Goal: Complete application form: Complete application form

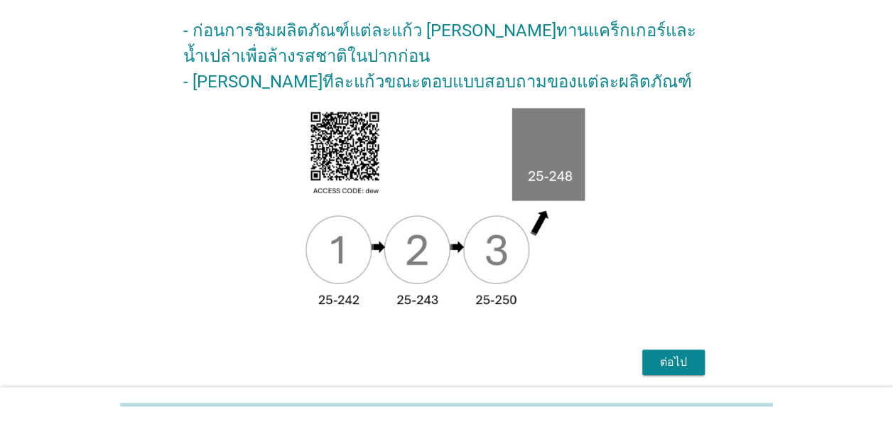
scroll to position [260, 0]
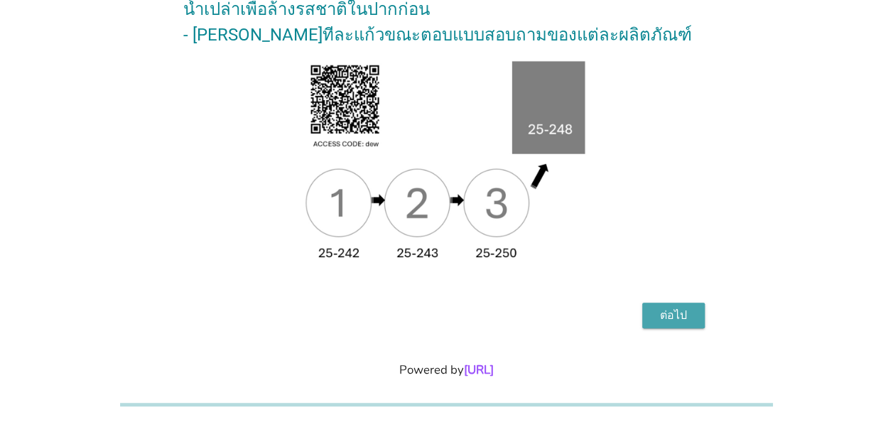
click at [681, 307] on div "ต่อไป" at bounding box center [674, 315] width 40 height 17
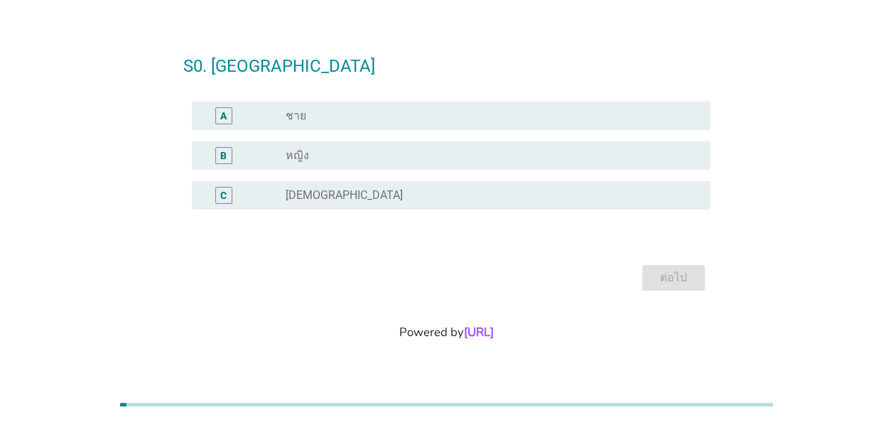
scroll to position [0, 0]
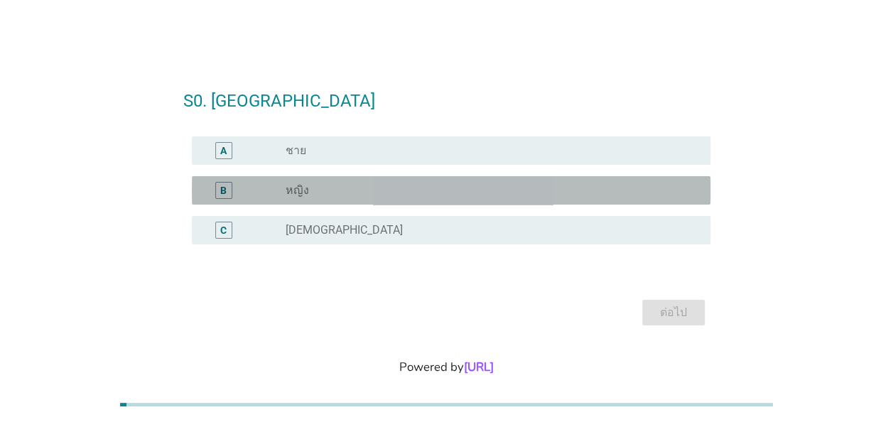
click at [227, 193] on div "B" at bounding box center [223, 190] width 17 height 17
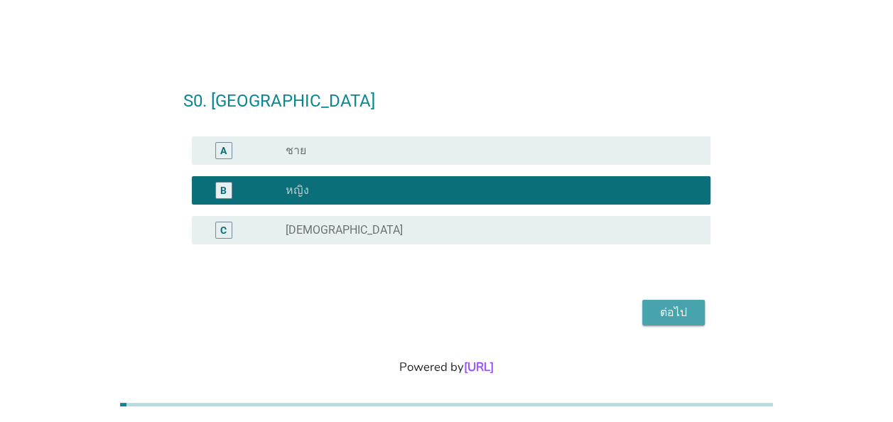
click at [669, 314] on div "ต่อไป" at bounding box center [674, 312] width 40 height 17
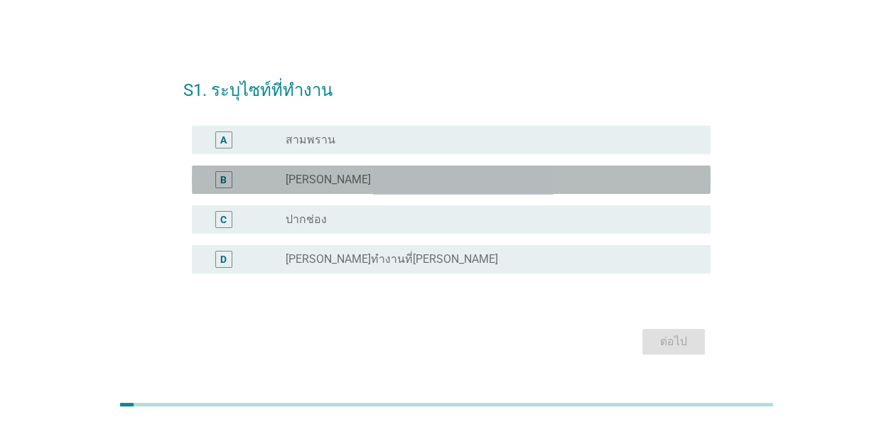
click at [224, 178] on div "B" at bounding box center [223, 179] width 6 height 15
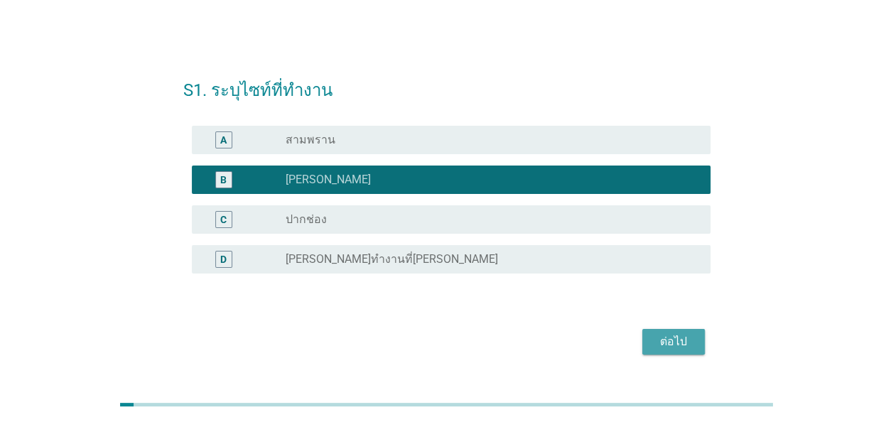
click at [666, 344] on div "ต่อไป" at bounding box center [674, 341] width 40 height 17
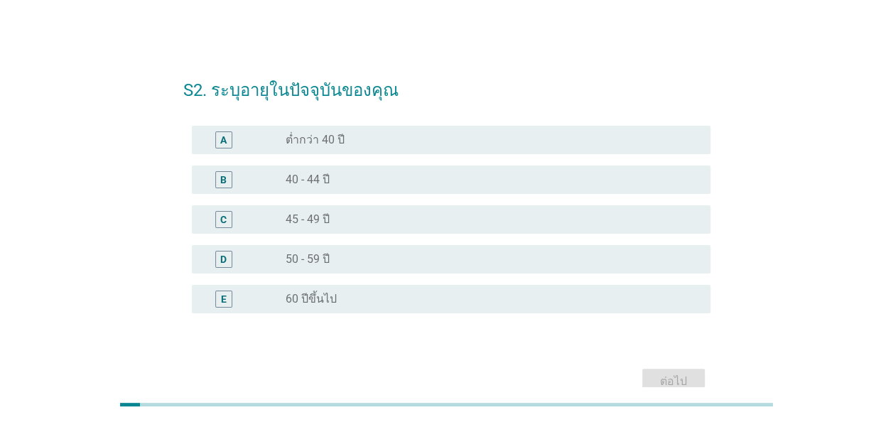
click at [222, 260] on div "D" at bounding box center [223, 258] width 6 height 15
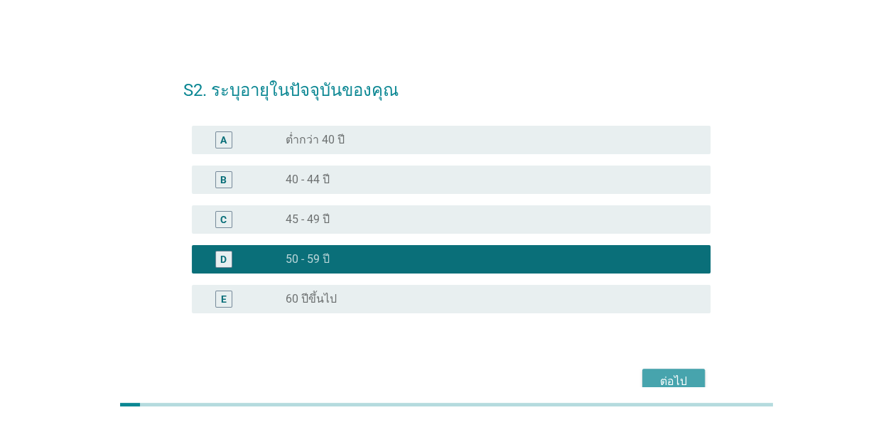
click at [664, 377] on div "ต่อไป" at bounding box center [674, 381] width 40 height 17
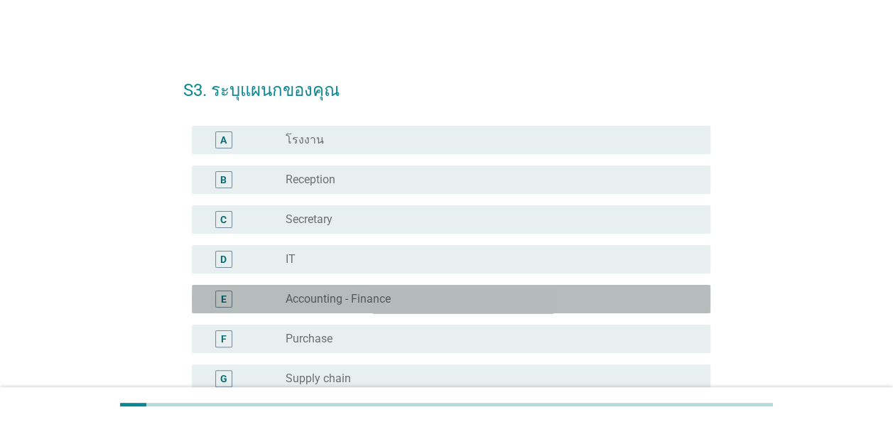
click at [225, 298] on div "E" at bounding box center [224, 298] width 6 height 15
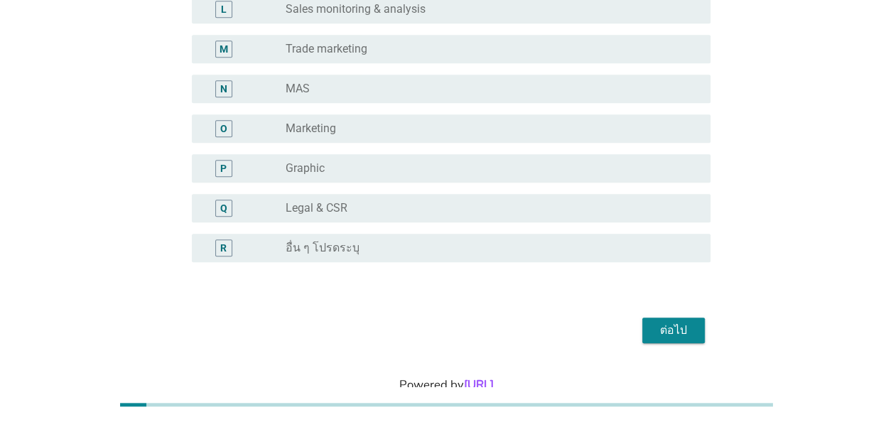
scroll to position [609, 0]
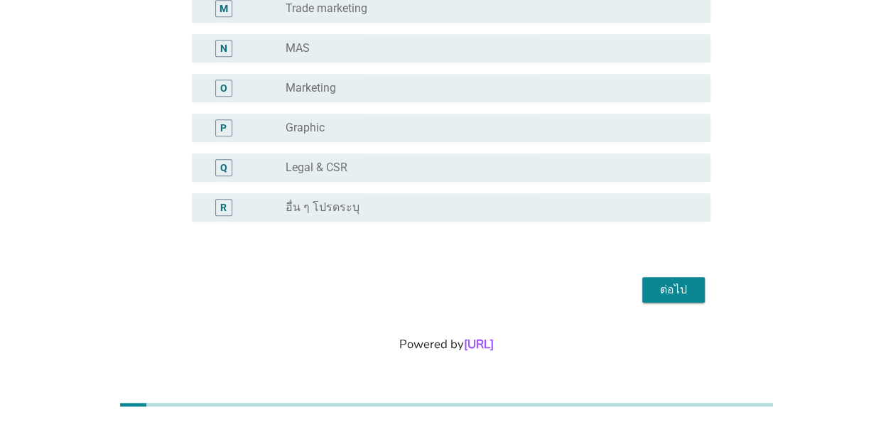
click at [676, 281] on div "ต่อไป" at bounding box center [674, 289] width 40 height 17
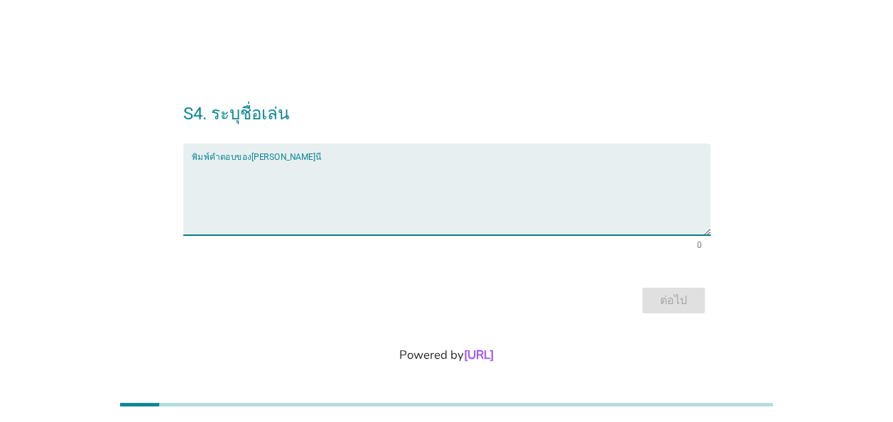
click at [342, 170] on textarea "พิมพ์คำตอบของคุณ ที่นี่" at bounding box center [451, 198] width 519 height 75
type textarea "r"
type textarea "พี่[PERSON_NAME]"
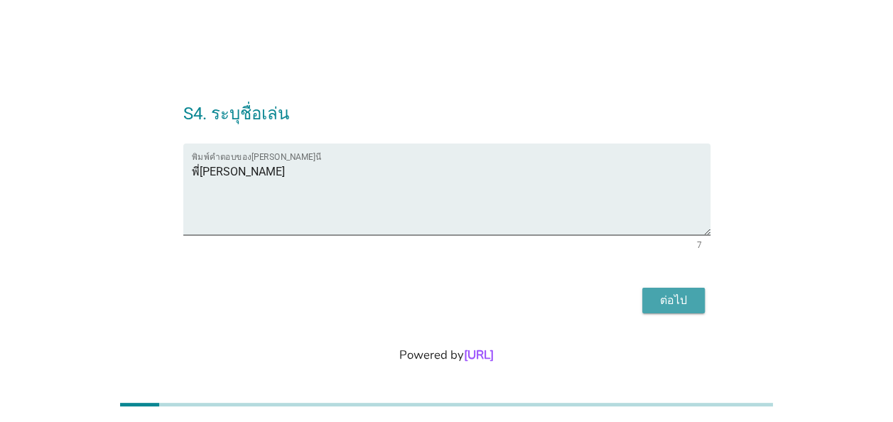
click at [656, 296] on div "ต่อไป" at bounding box center [674, 300] width 40 height 17
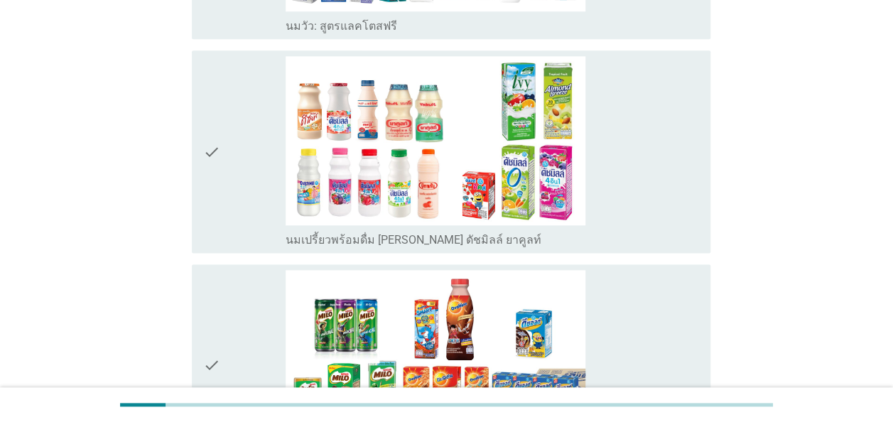
scroll to position [710, 0]
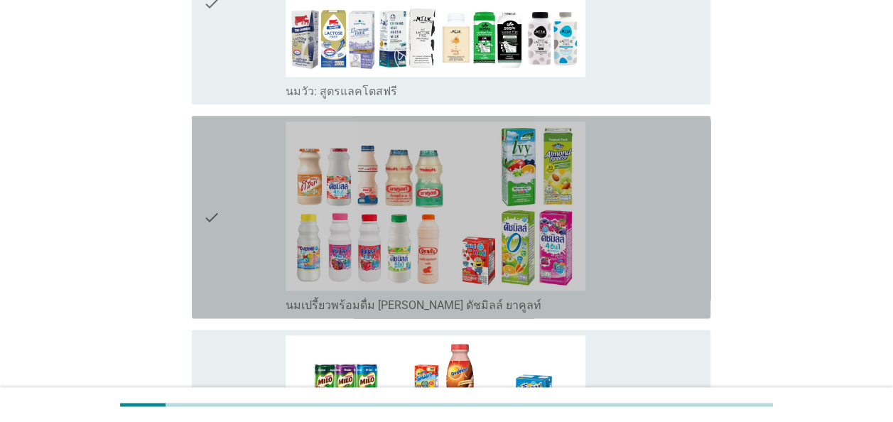
click at [608, 190] on div "check_box_outline_blank นมเปรี้ยวพร้อมดื่ม [PERSON_NAME] ดัชมิลล์ ยาคูลท์" at bounding box center [492, 216] width 413 height 191
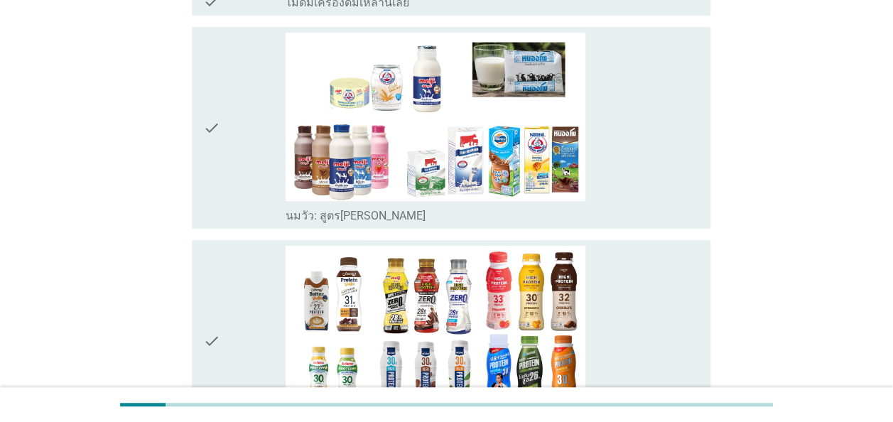
scroll to position [142, 0]
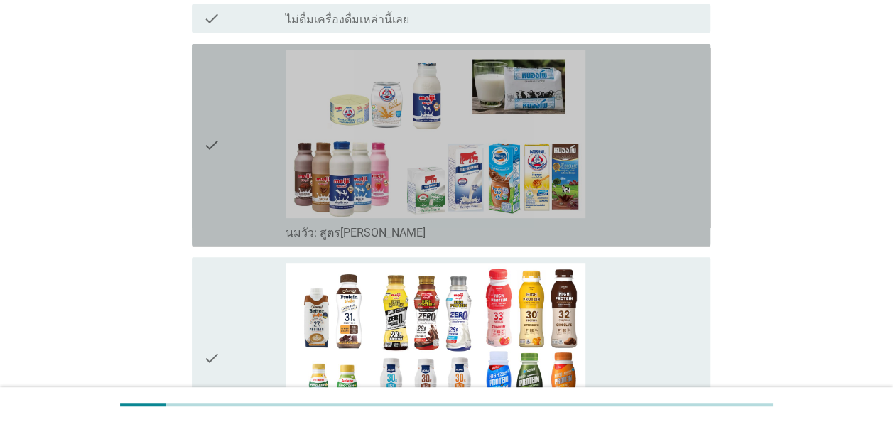
click at [636, 97] on div "check_box_outline_blank นมวัว: สูตร[PERSON_NAME]" at bounding box center [492, 145] width 413 height 191
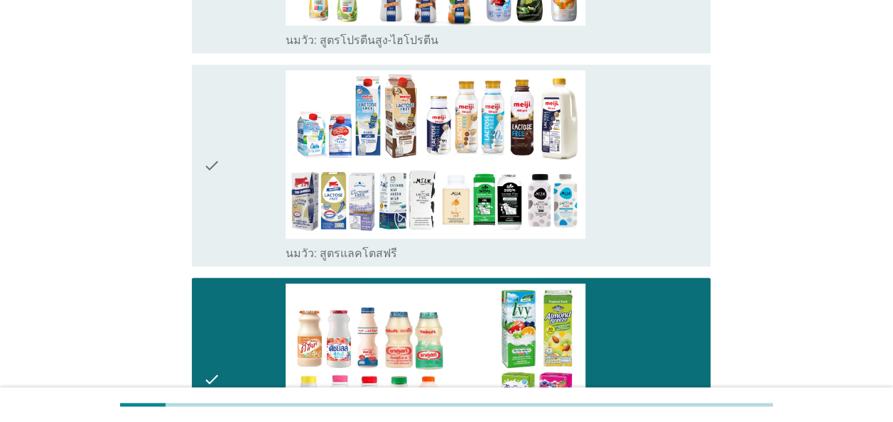
scroll to position [568, 0]
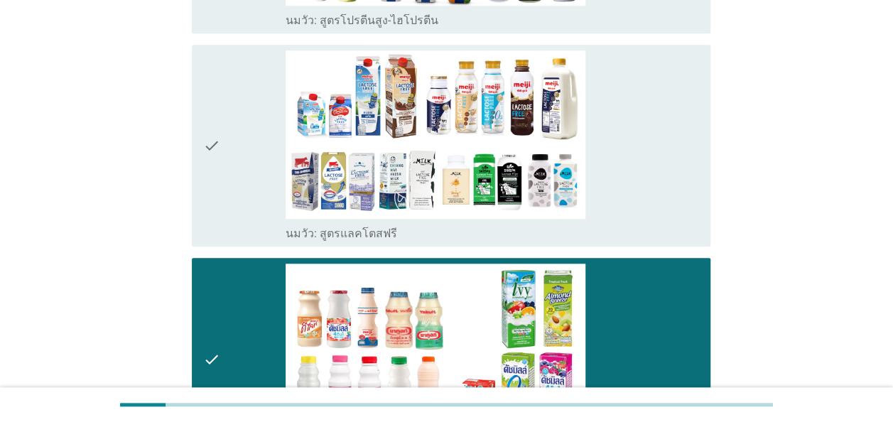
click at [632, 137] on div "check_box_outline_blank นมวัว: สูตรแลคโตสฟรี" at bounding box center [492, 145] width 413 height 191
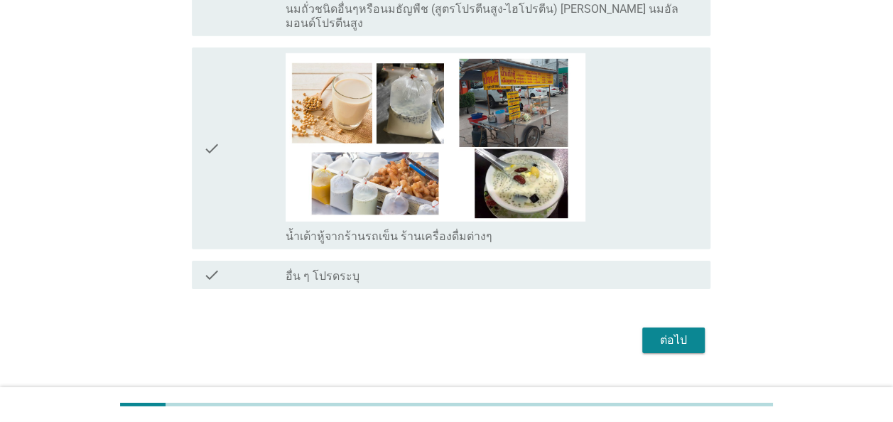
scroll to position [2109, 0]
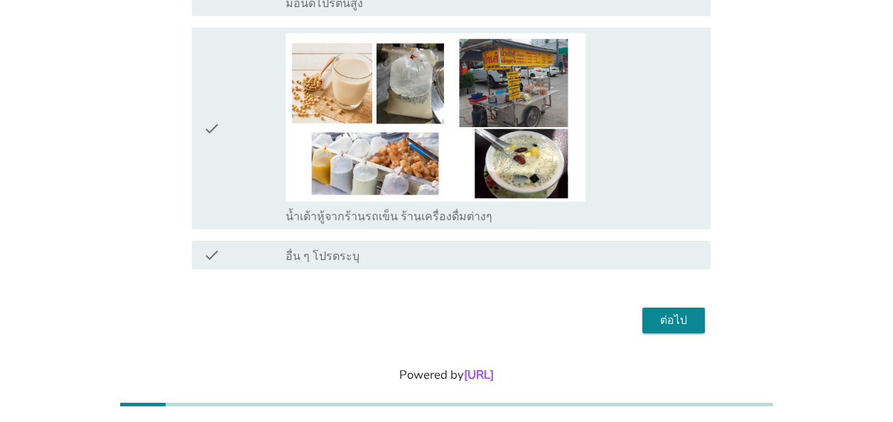
click at [679, 312] on div "ต่อไป" at bounding box center [674, 320] width 40 height 17
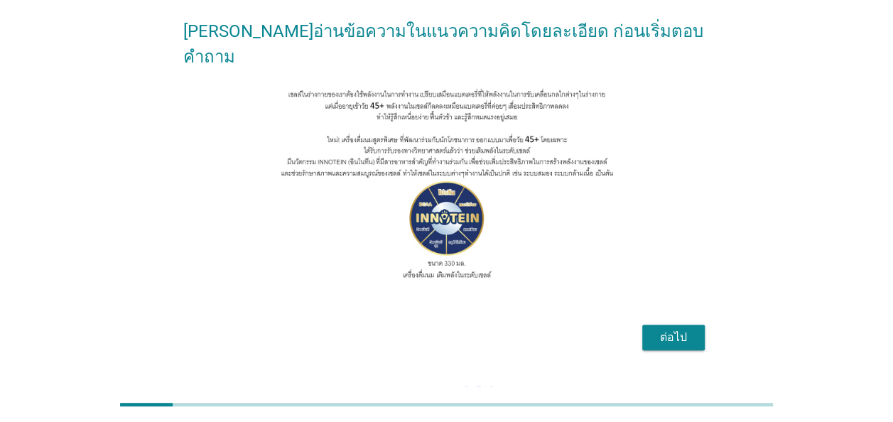
scroll to position [142, 0]
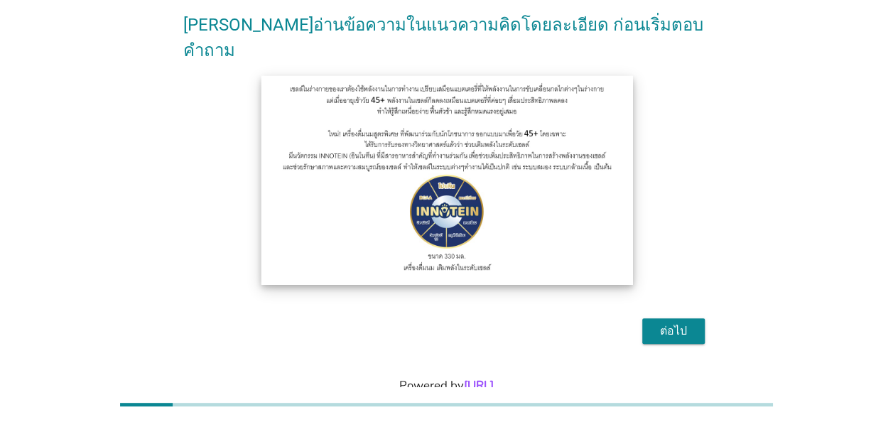
click at [601, 203] on img at bounding box center [447, 179] width 372 height 209
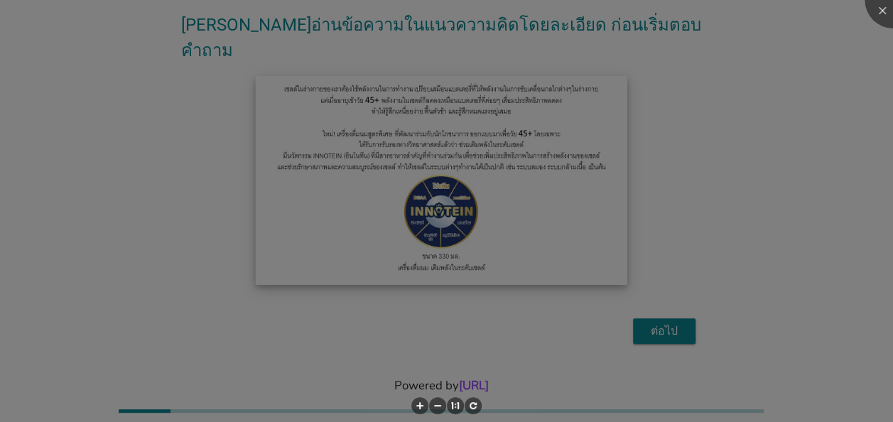
scroll to position [123, 0]
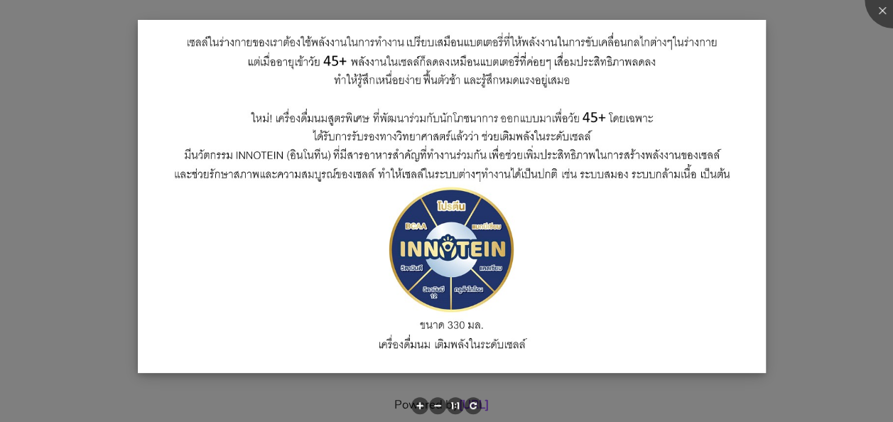
click at [621, 249] on img at bounding box center [452, 197] width 629 height 354
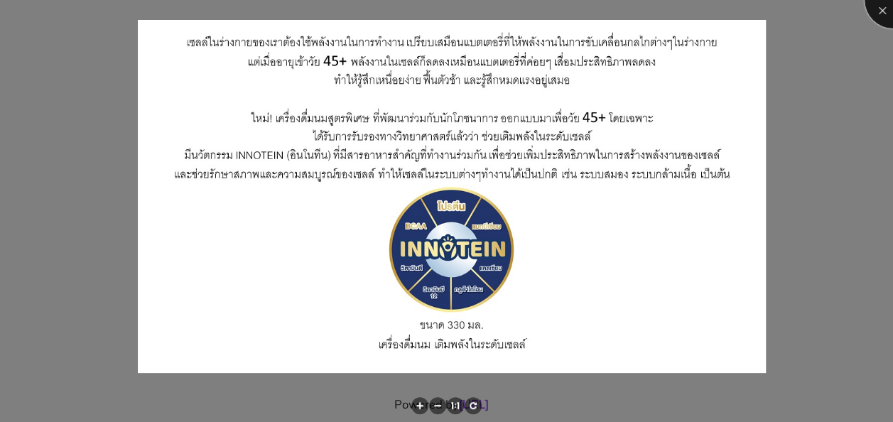
click at [884, 8] on div at bounding box center [893, 0] width 57 height 57
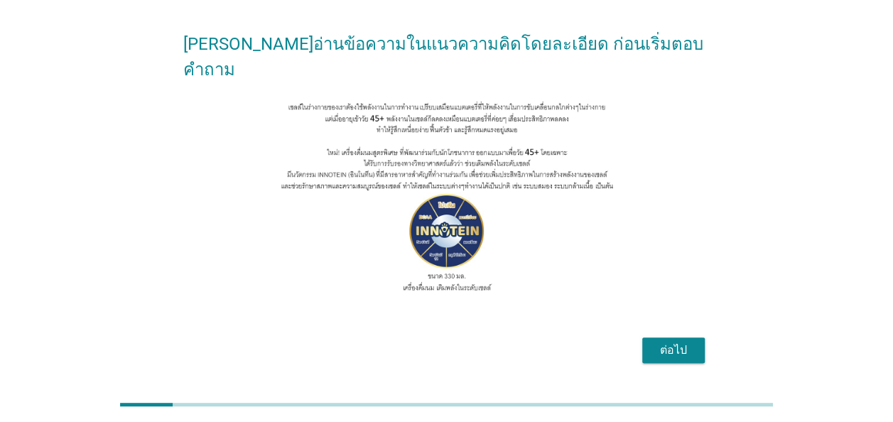
click at [668, 342] on div "ต่อไป" at bounding box center [674, 350] width 40 height 17
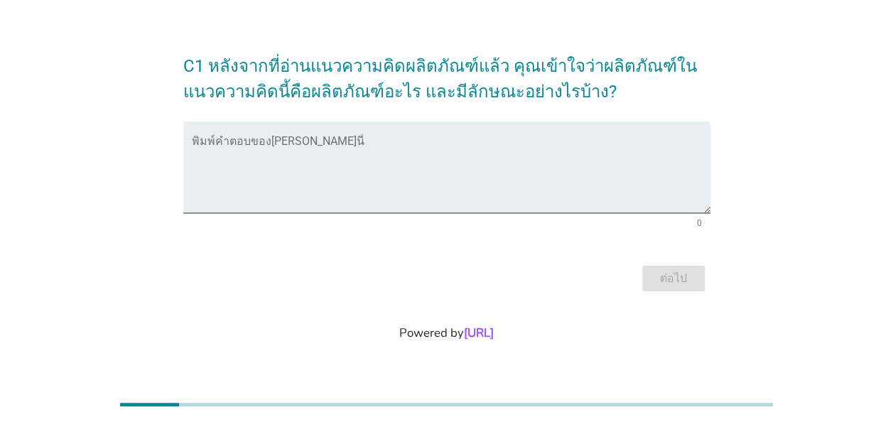
scroll to position [0, 0]
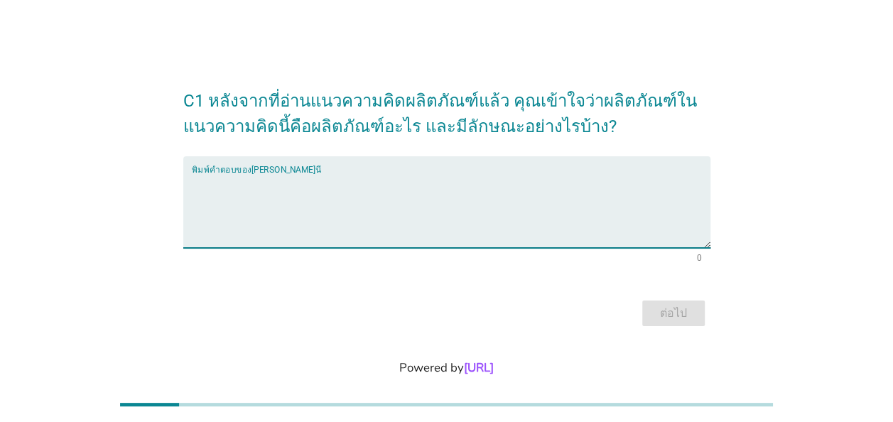
click at [524, 200] on textarea "พิมพ์คำตอบของคุณ ที่นี่" at bounding box center [451, 210] width 519 height 75
type textarea "ค"
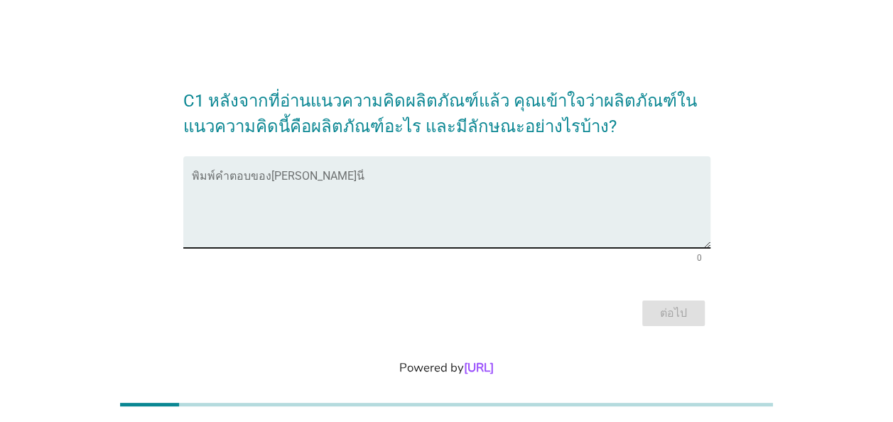
click at [524, 200] on textarea "พิมพ์คำตอบของคุณ ที่นี่" at bounding box center [451, 210] width 519 height 75
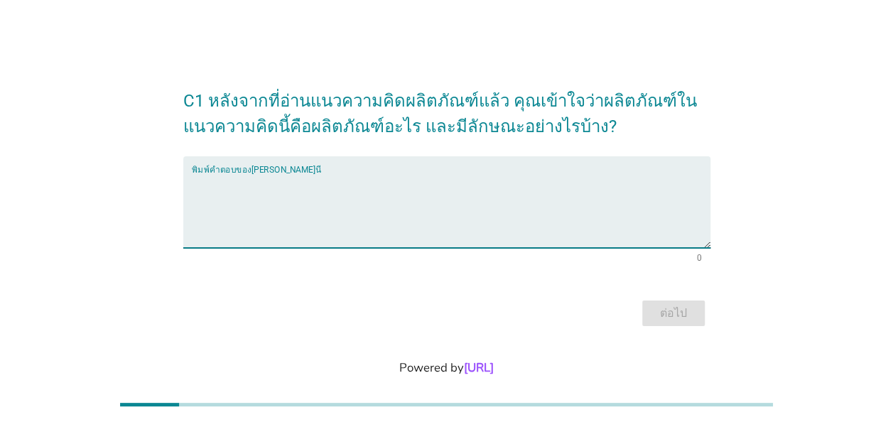
type textarea "ส"
type textarea "เ"
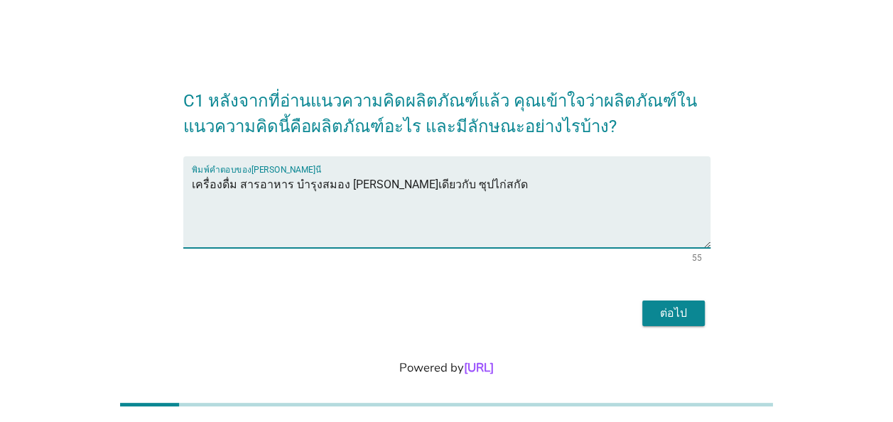
type textarea "เครื่องดื่ม สารอาหาร บำรุงสมอง [PERSON_NAME]เดียวกับ ซุปไก่สกัด"
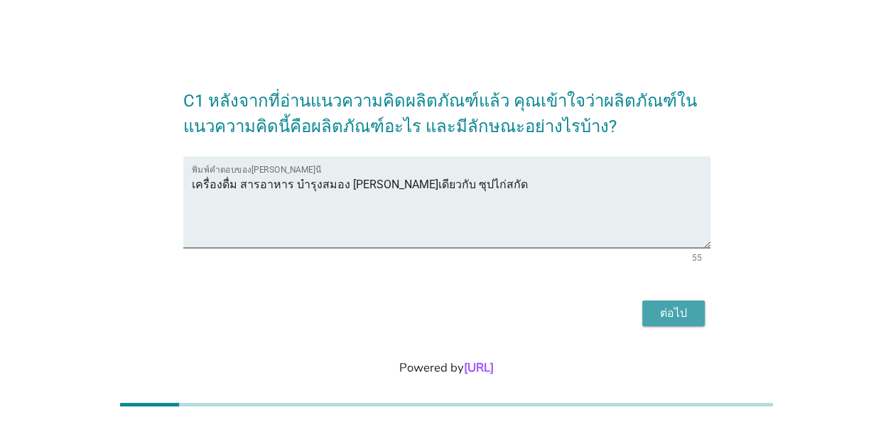
click at [682, 315] on div "ต่อไป" at bounding box center [674, 313] width 40 height 17
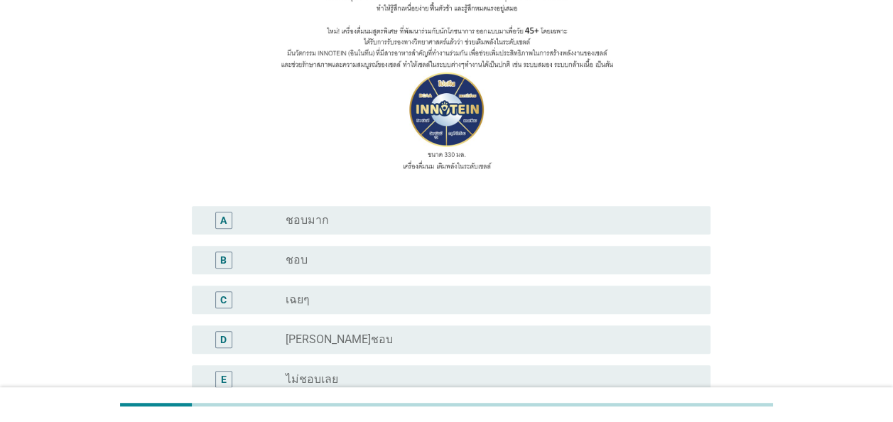
scroll to position [71, 0]
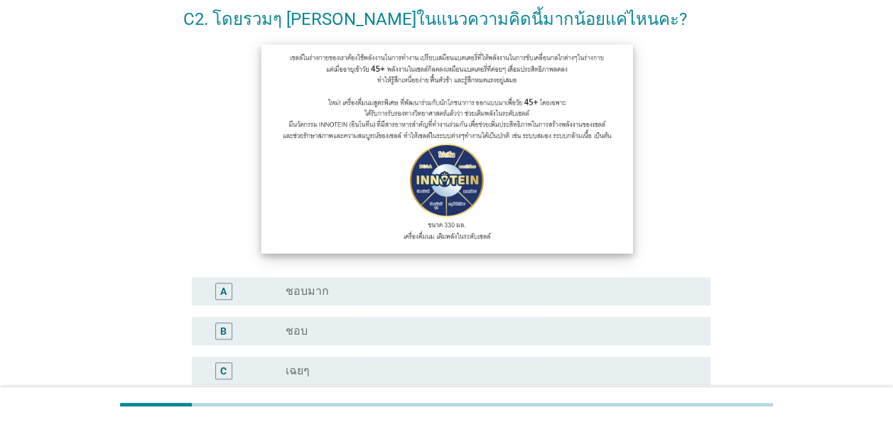
click at [492, 129] on img at bounding box center [447, 148] width 372 height 209
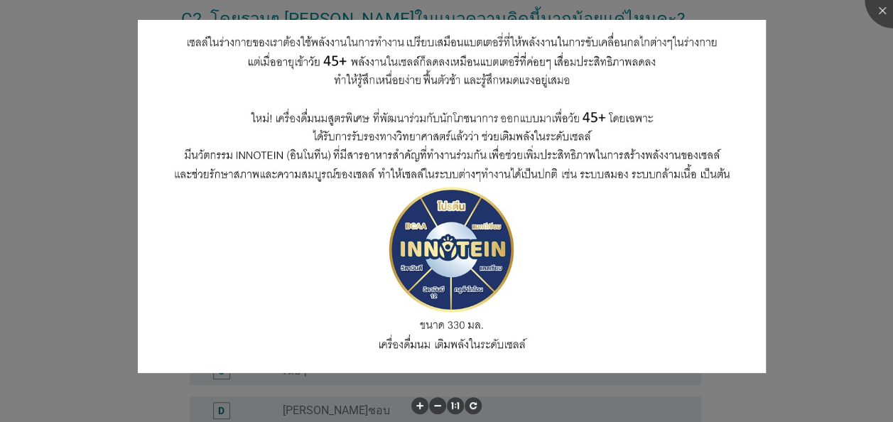
click at [870, 72] on div at bounding box center [446, 211] width 893 height 422
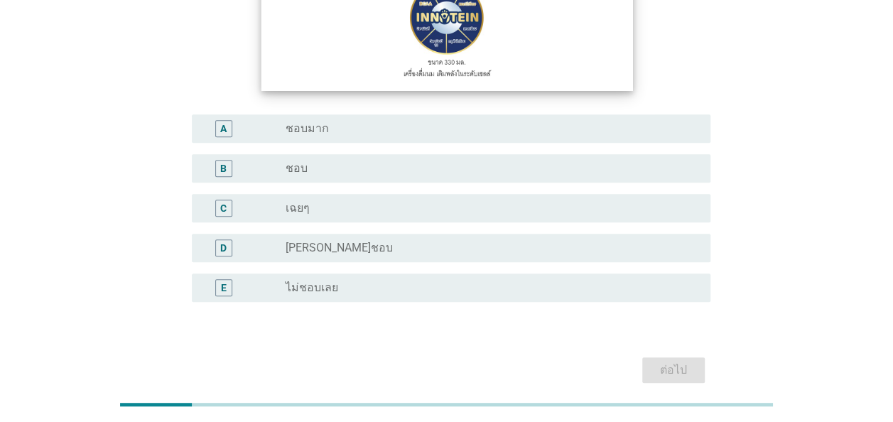
scroll to position [213, 0]
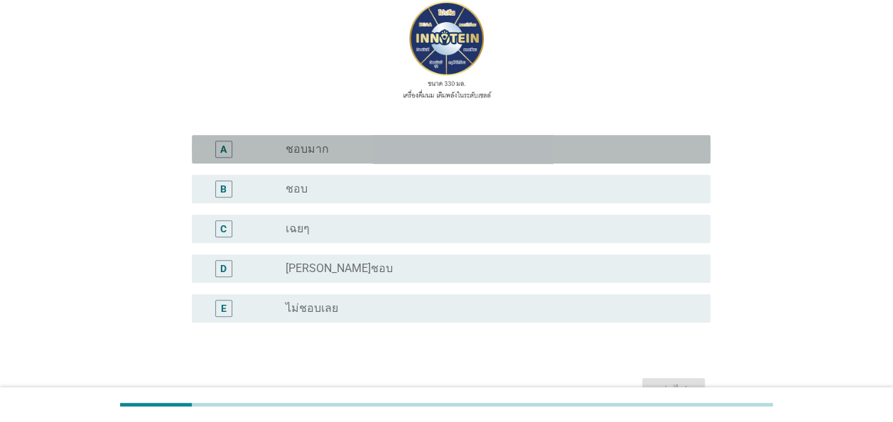
click at [278, 152] on div "A" at bounding box center [244, 149] width 82 height 17
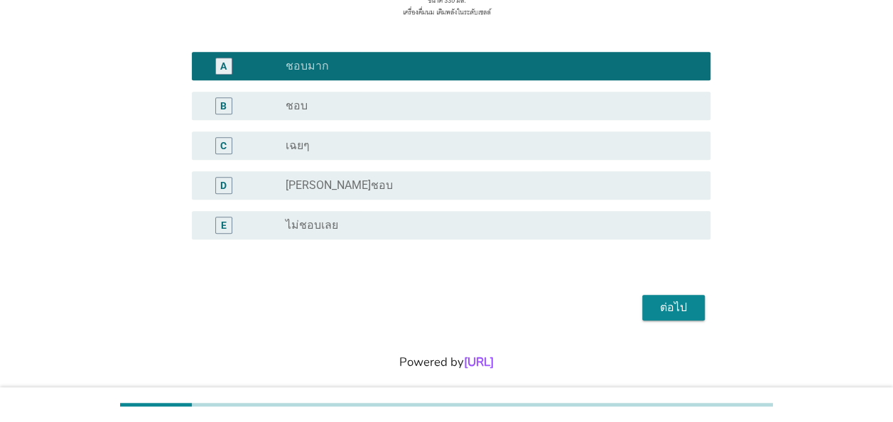
scroll to position [314, 0]
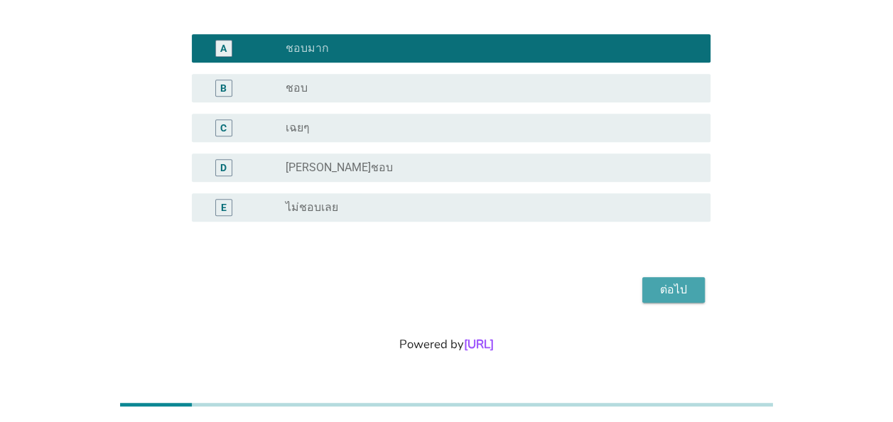
click at [689, 286] on div "ต่อไป" at bounding box center [674, 289] width 40 height 17
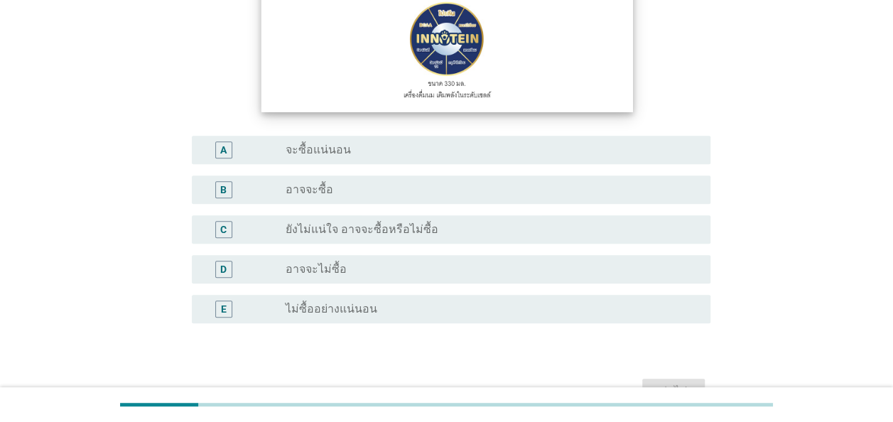
scroll to position [213, 0]
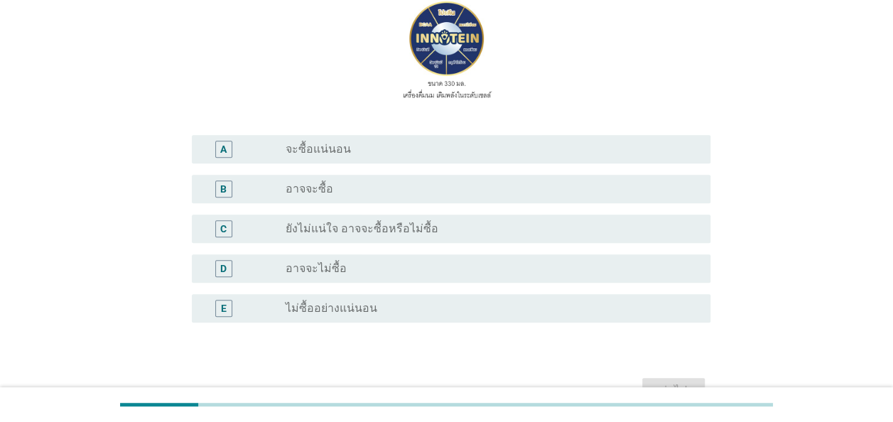
click at [243, 151] on div "A" at bounding box center [223, 149] width 41 height 17
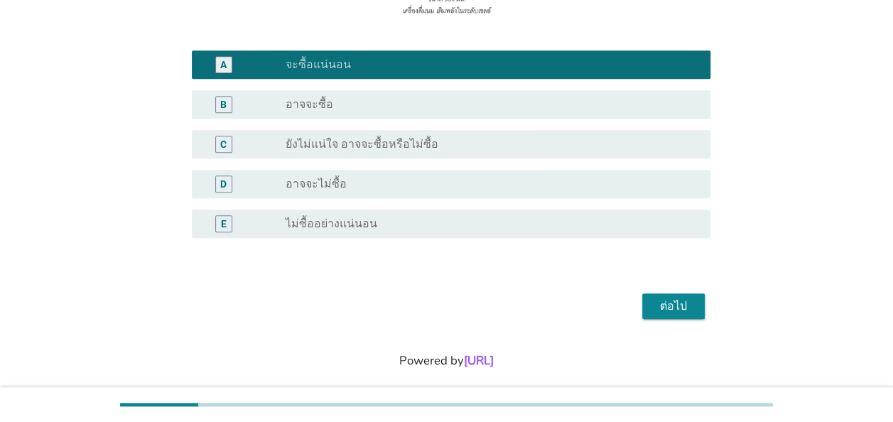
scroll to position [314, 0]
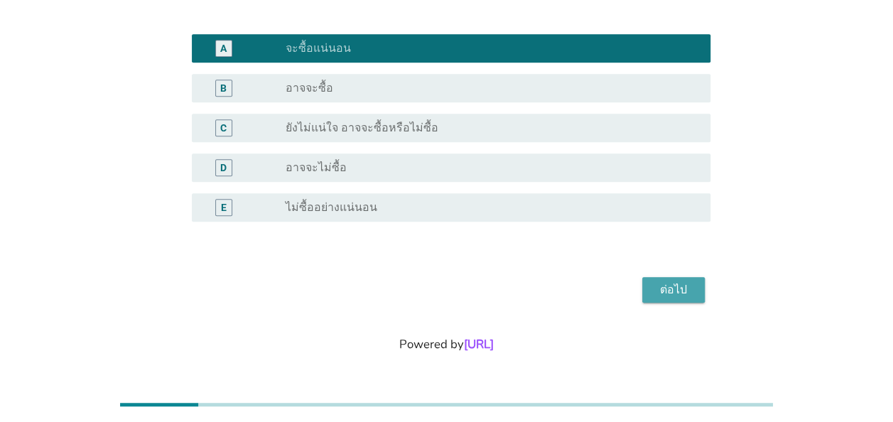
click at [682, 293] on div "ต่อไป" at bounding box center [674, 289] width 40 height 17
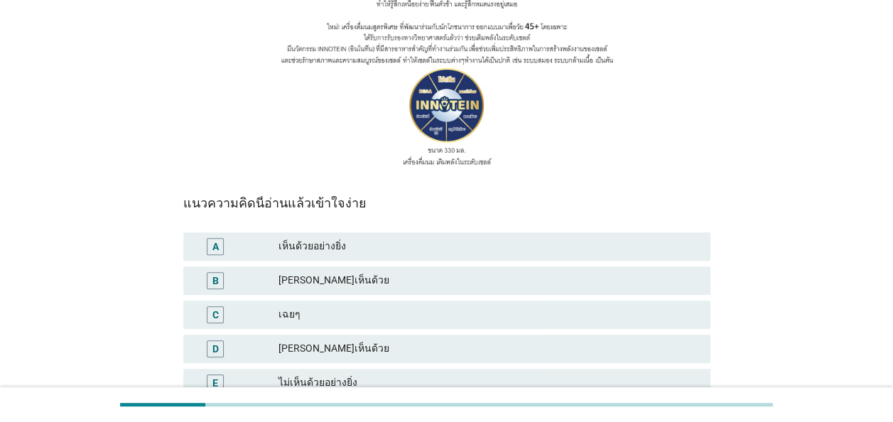
scroll to position [71, 0]
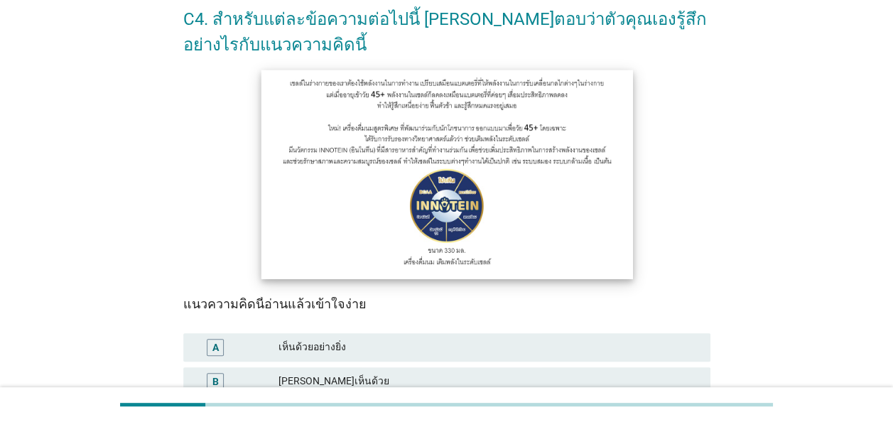
click at [485, 162] on img at bounding box center [447, 174] width 372 height 209
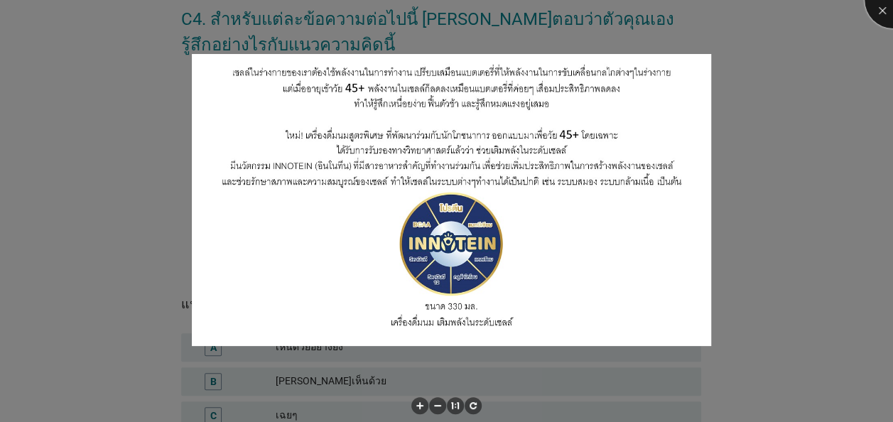
click at [880, 9] on div at bounding box center [893, 0] width 57 height 57
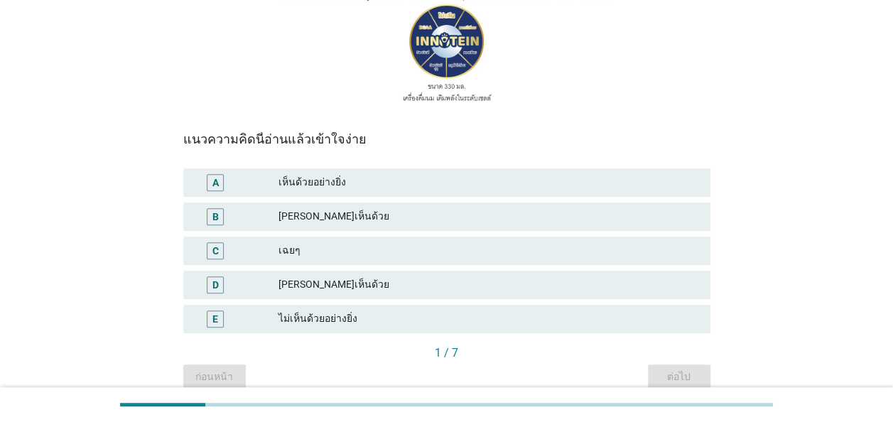
scroll to position [284, 0]
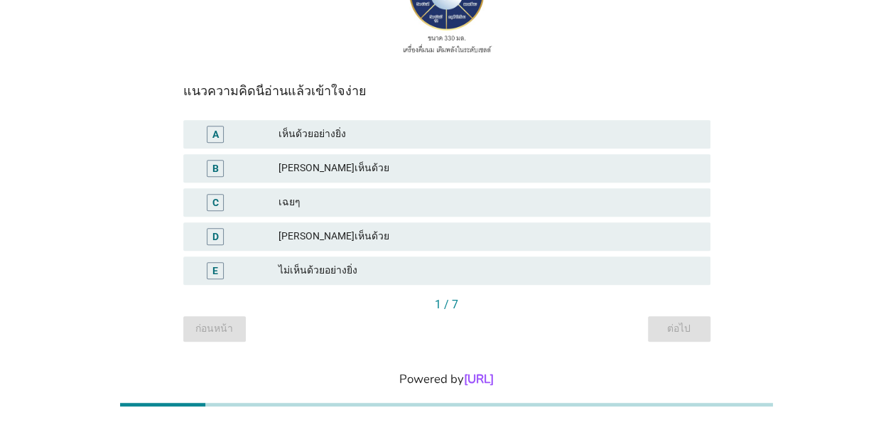
click at [222, 138] on div "A" at bounding box center [215, 134] width 17 height 17
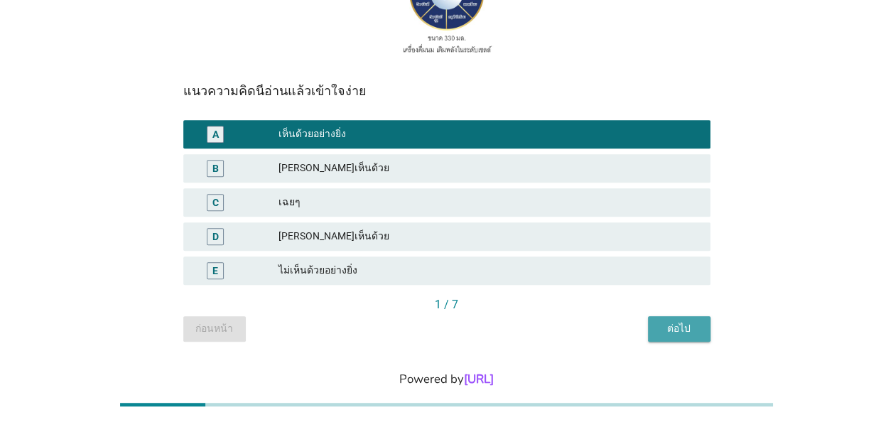
click at [700, 331] on button "ต่อไป" at bounding box center [679, 329] width 63 height 26
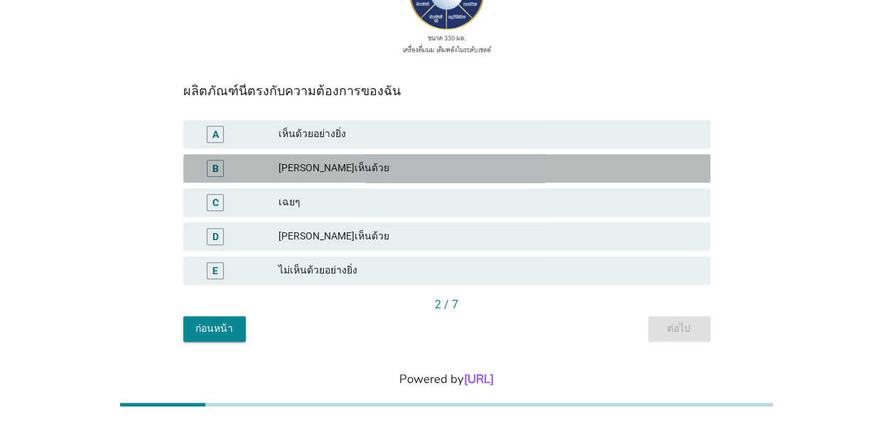
click at [395, 168] on div "[PERSON_NAME]เห็นด้วย" at bounding box center [488, 168] width 421 height 17
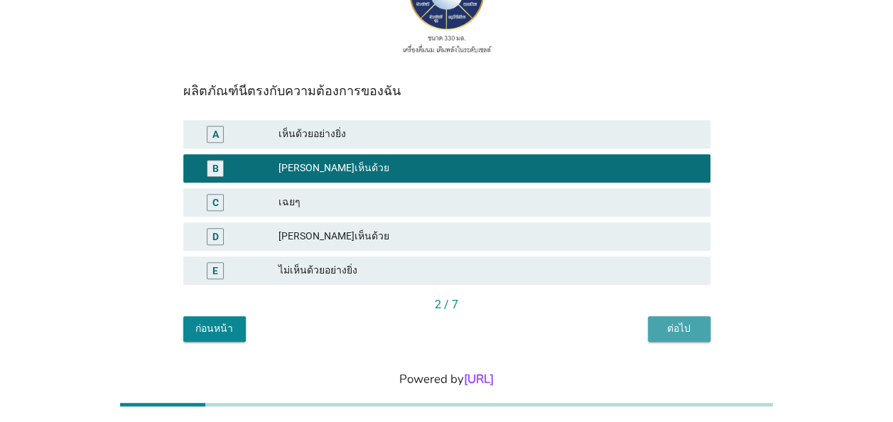
click at [678, 334] on div "ต่อไป" at bounding box center [679, 328] width 40 height 15
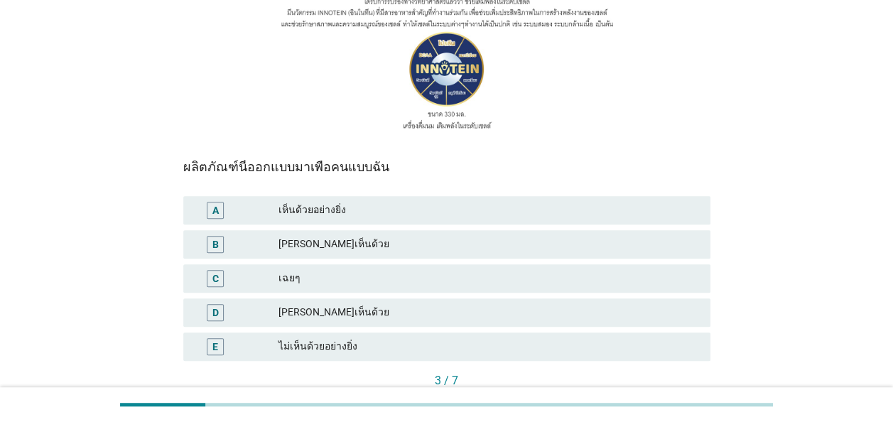
scroll to position [213, 0]
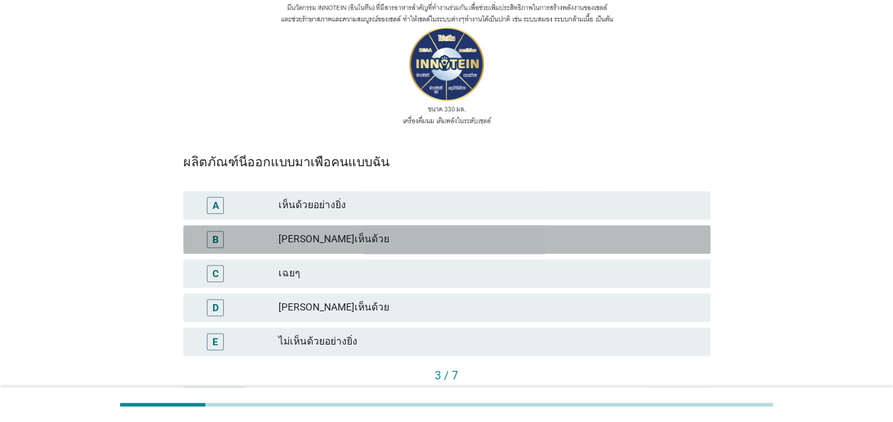
click at [311, 240] on div "[PERSON_NAME]เห็นด้วย" at bounding box center [488, 239] width 421 height 17
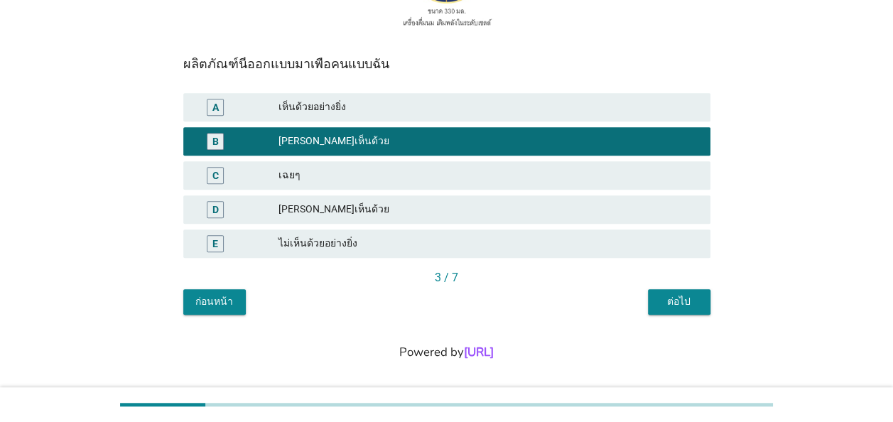
scroll to position [319, 0]
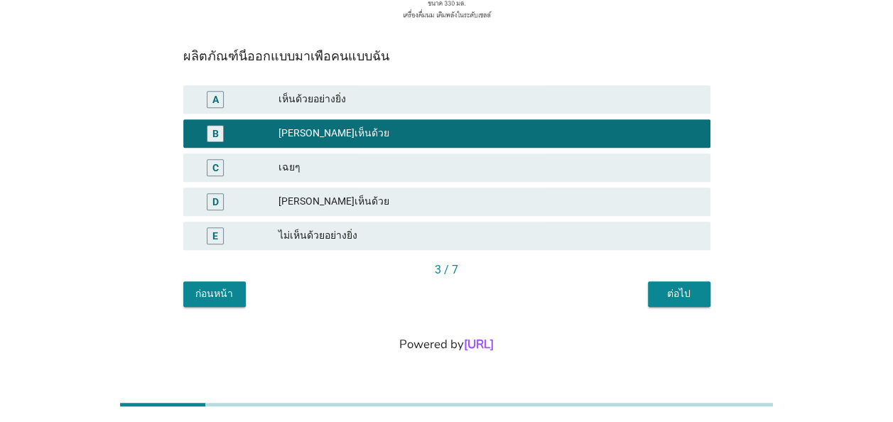
click at [701, 285] on button "ต่อไป" at bounding box center [679, 294] width 63 height 26
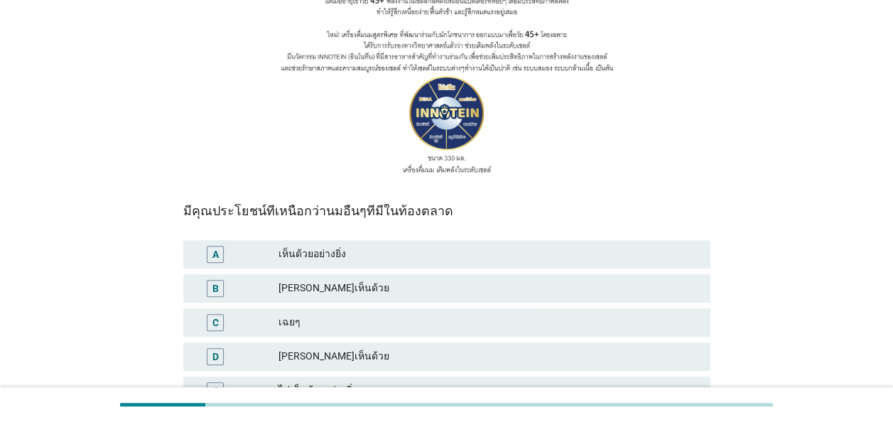
scroll to position [142, 0]
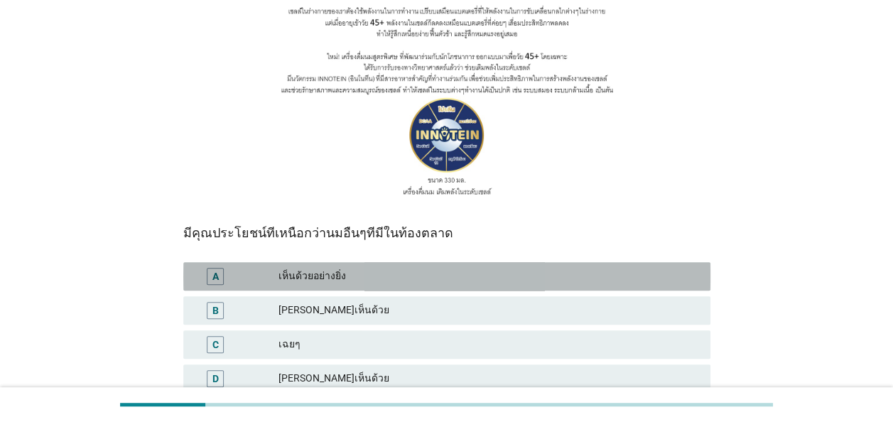
click at [364, 278] on div "เห็นด้วยอย่างยิ่ง" at bounding box center [488, 276] width 421 height 17
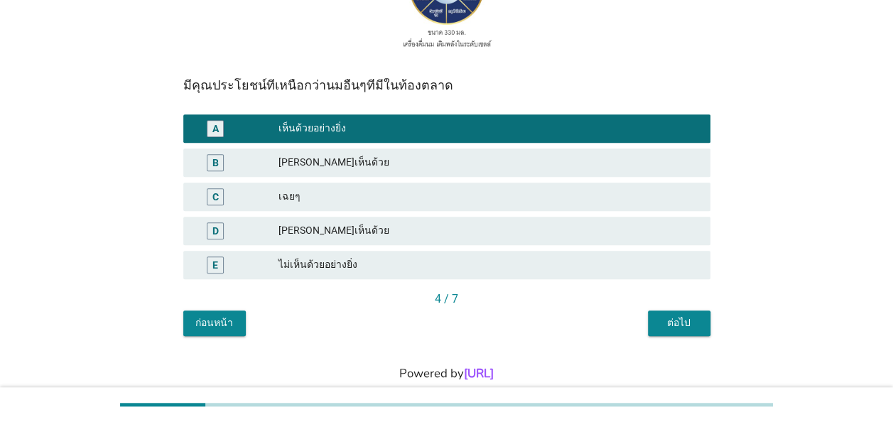
scroll to position [319, 0]
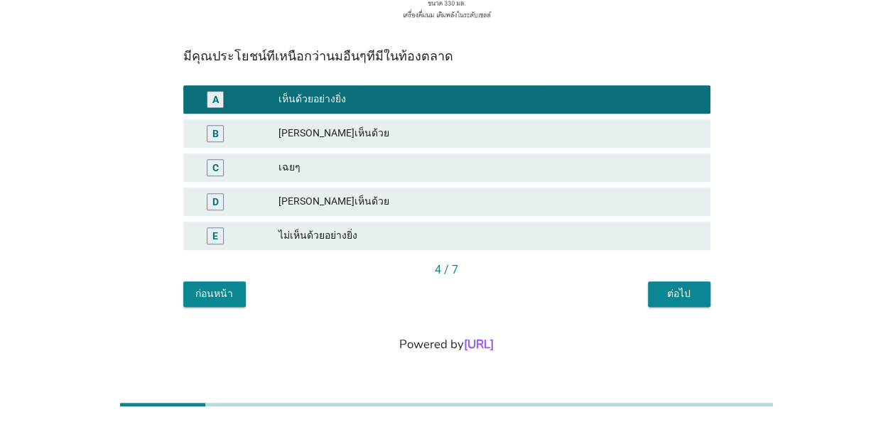
click at [676, 294] on div "ต่อไป" at bounding box center [679, 293] width 40 height 15
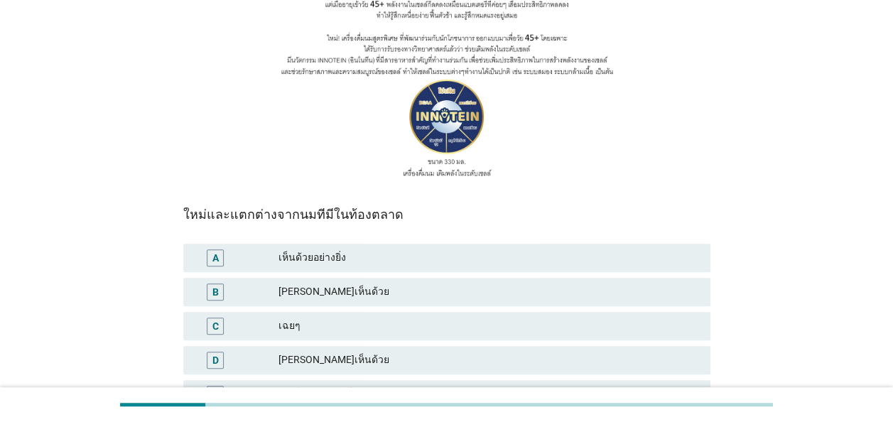
scroll to position [142, 0]
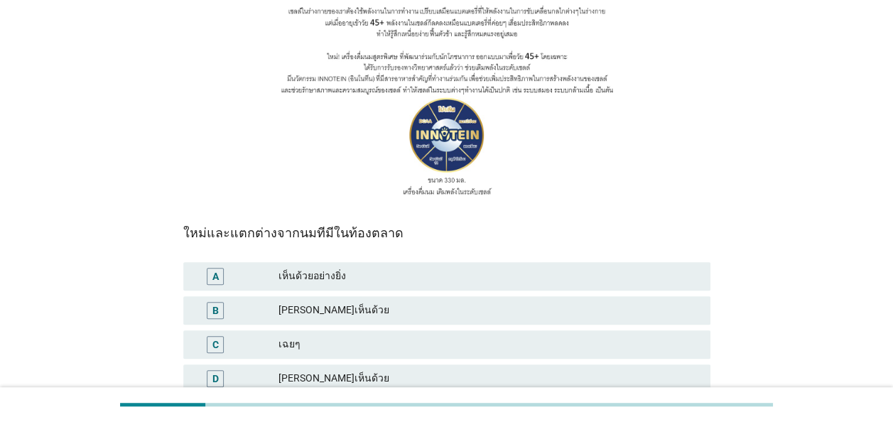
click at [365, 274] on div "เห็นด้วยอย่างยิ่ง" at bounding box center [488, 276] width 421 height 17
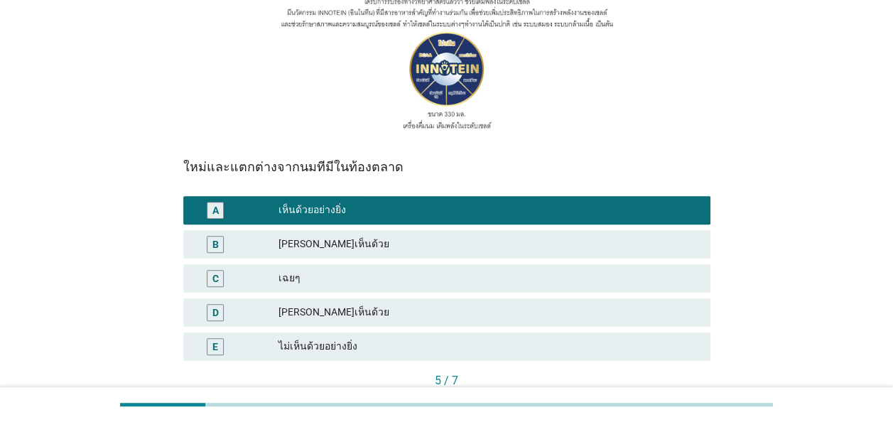
scroll to position [284, 0]
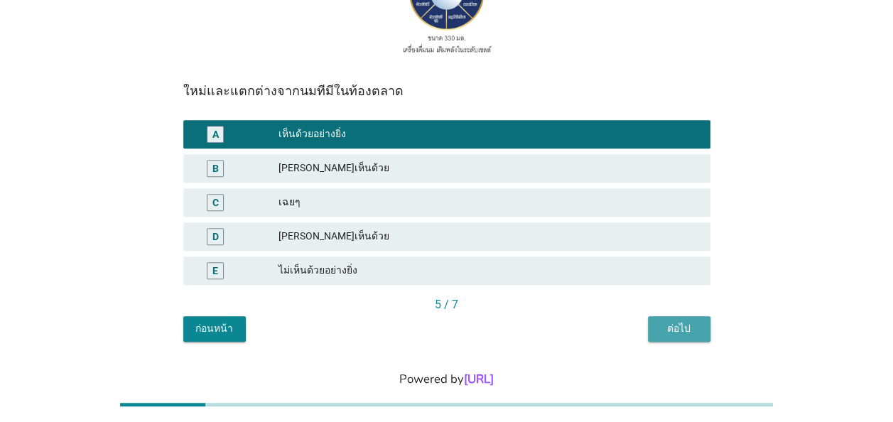
click at [666, 320] on button "ต่อไป" at bounding box center [679, 329] width 63 height 26
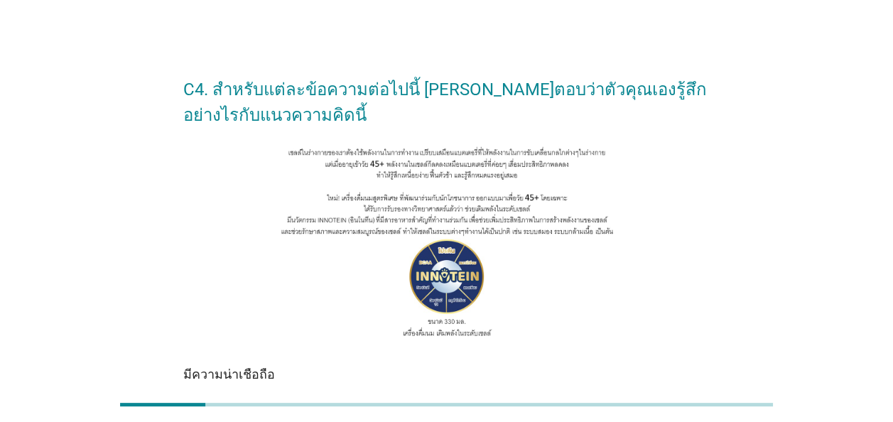
scroll to position [0, 0]
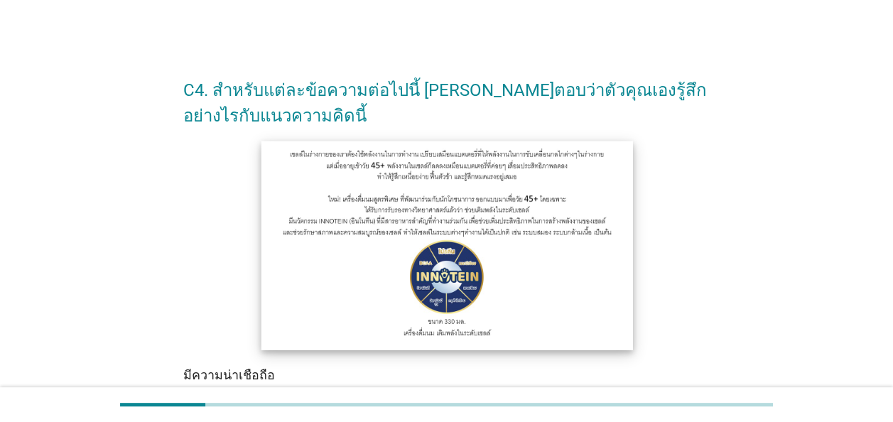
click at [455, 219] on img at bounding box center [447, 245] width 372 height 209
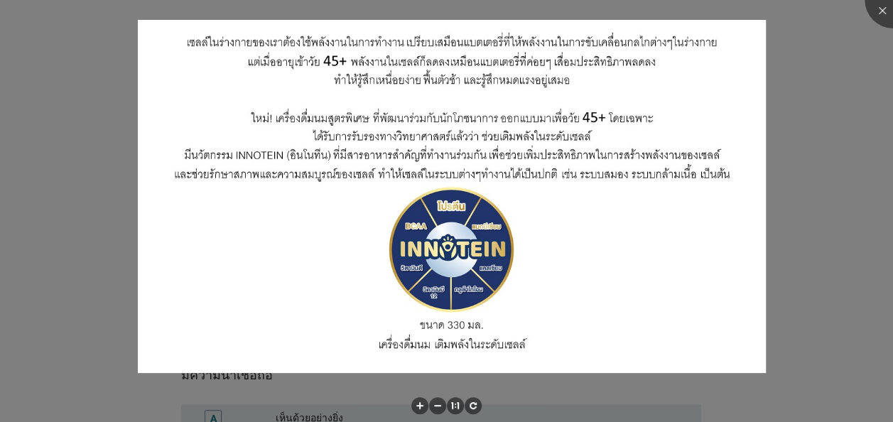
click at [826, 158] on div at bounding box center [446, 211] width 893 height 422
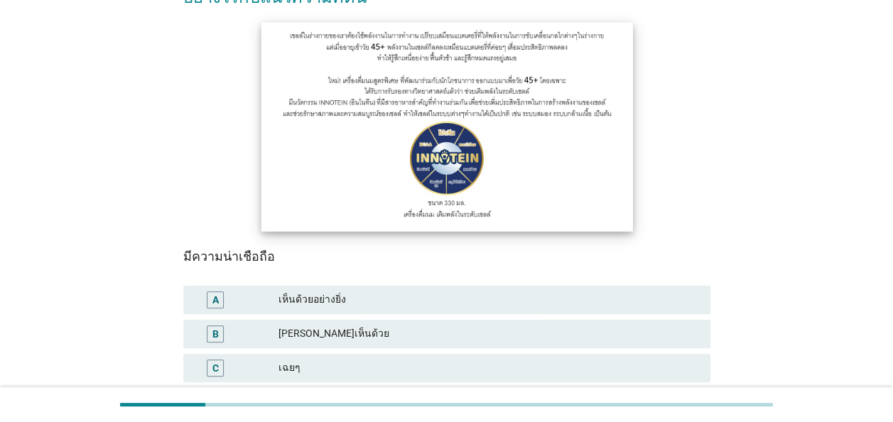
scroll to position [142, 0]
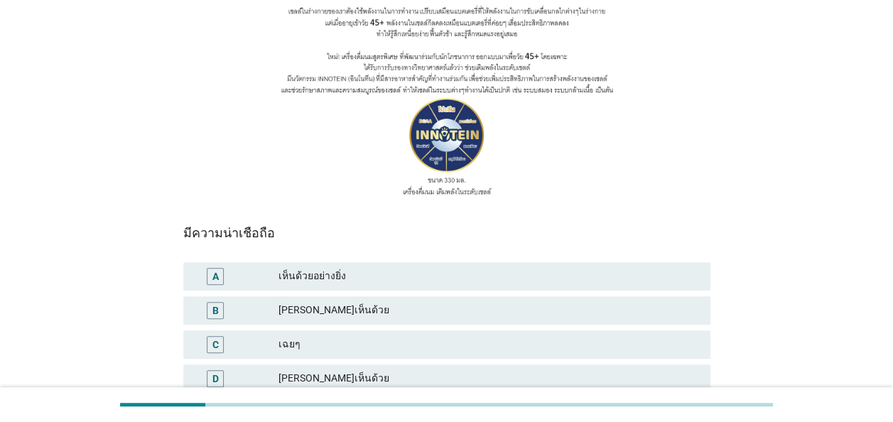
click at [388, 277] on div "เห็นด้วยอย่างยิ่ง" at bounding box center [488, 276] width 421 height 17
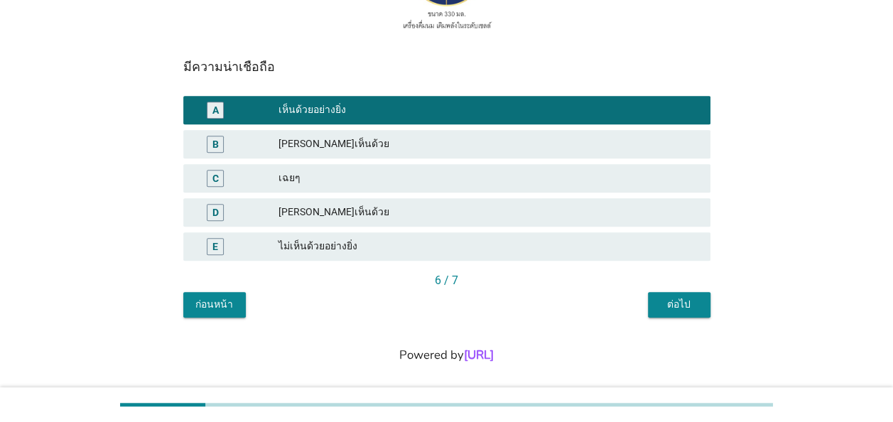
scroll to position [319, 0]
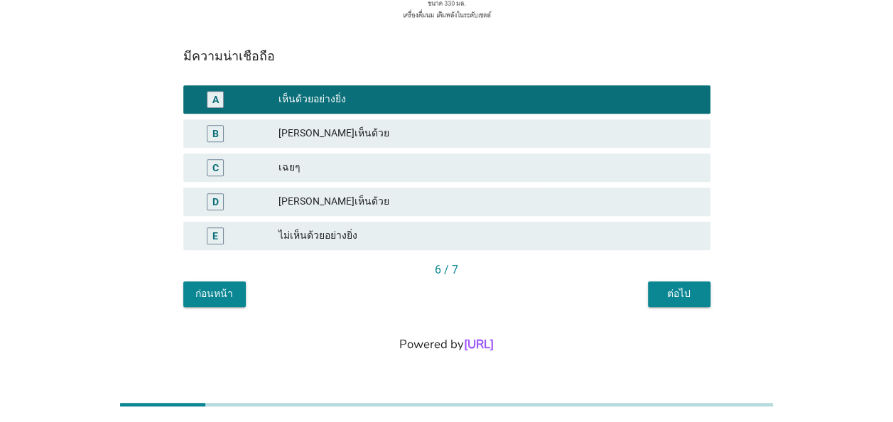
click at [668, 294] on div "ต่อไป" at bounding box center [679, 293] width 40 height 15
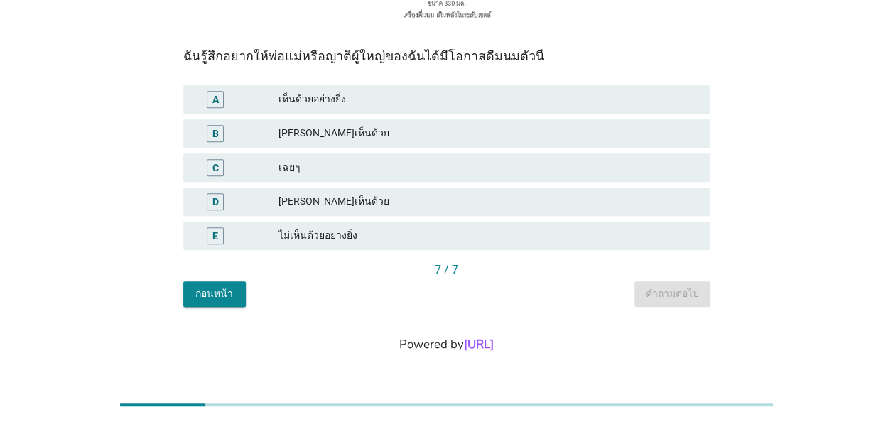
click at [221, 294] on div "ก่อนหน้า" at bounding box center [215, 293] width 40 height 15
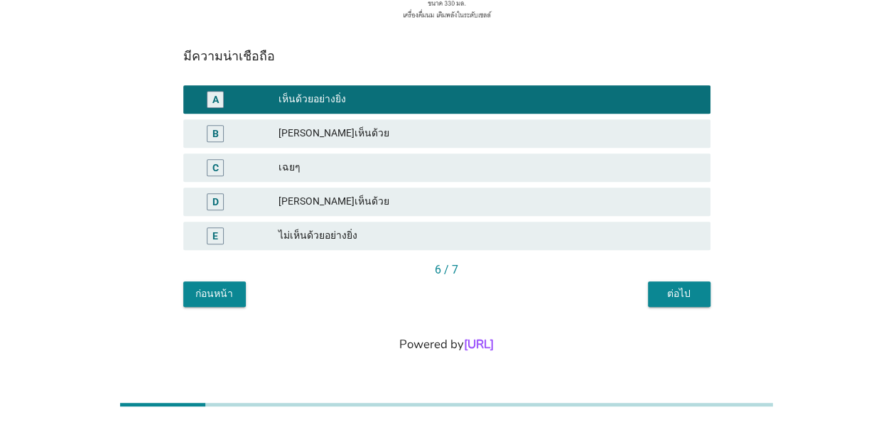
click at [226, 297] on div "ก่อนหน้า" at bounding box center [215, 293] width 40 height 15
click at [225, 301] on div "ก่อนหน้า" at bounding box center [215, 293] width 40 height 15
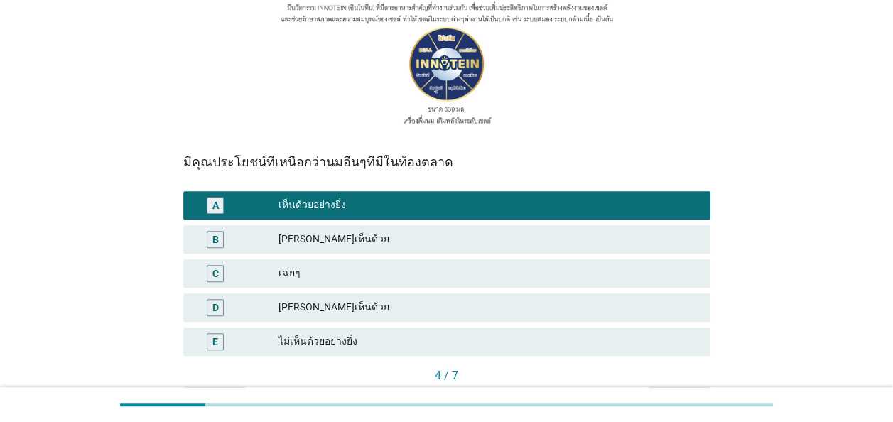
scroll to position [284, 0]
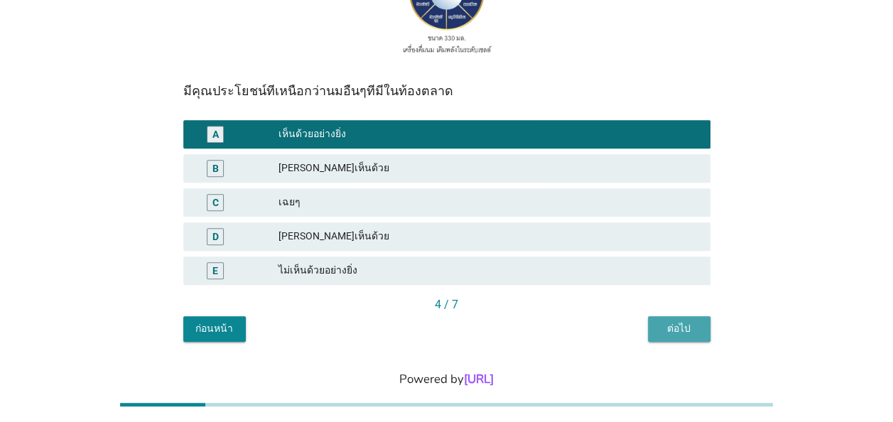
click at [693, 329] on div "ต่อไป" at bounding box center [679, 328] width 40 height 15
click at [698, 326] on div "ต่อไป" at bounding box center [679, 328] width 40 height 15
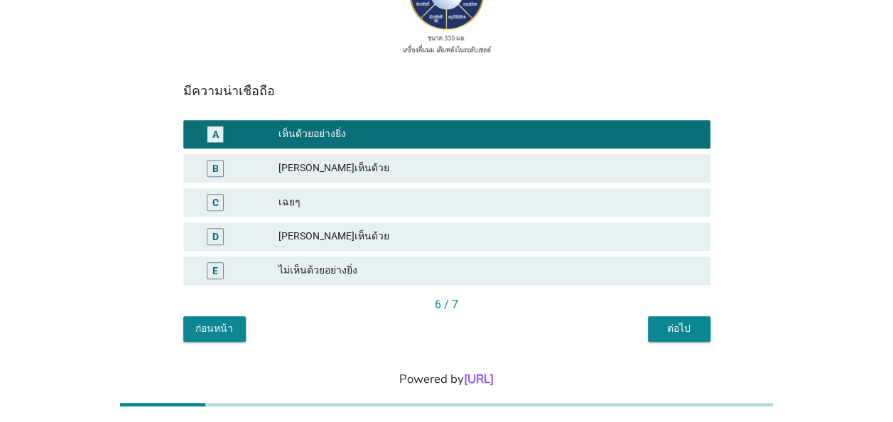
click at [271, 162] on div "B" at bounding box center [237, 168] width 84 height 17
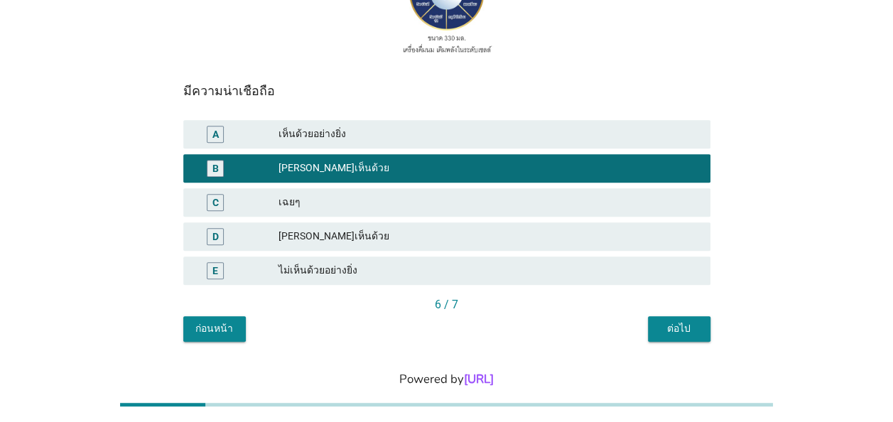
click at [685, 330] on div "ต่อไป" at bounding box center [679, 328] width 40 height 15
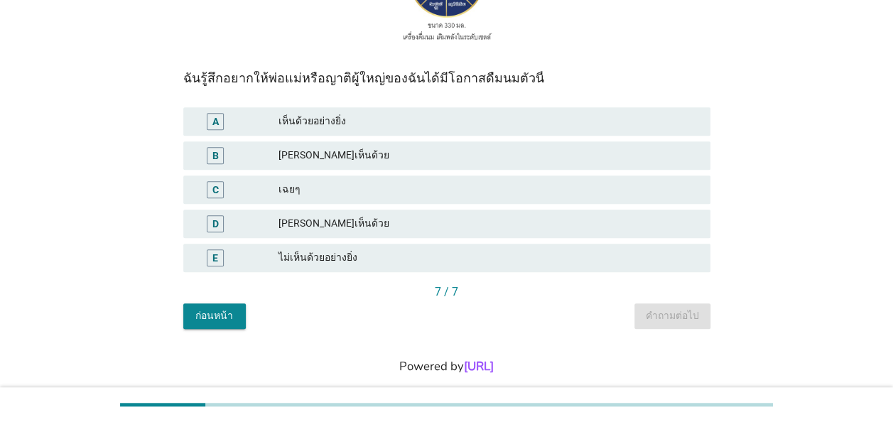
scroll to position [319, 0]
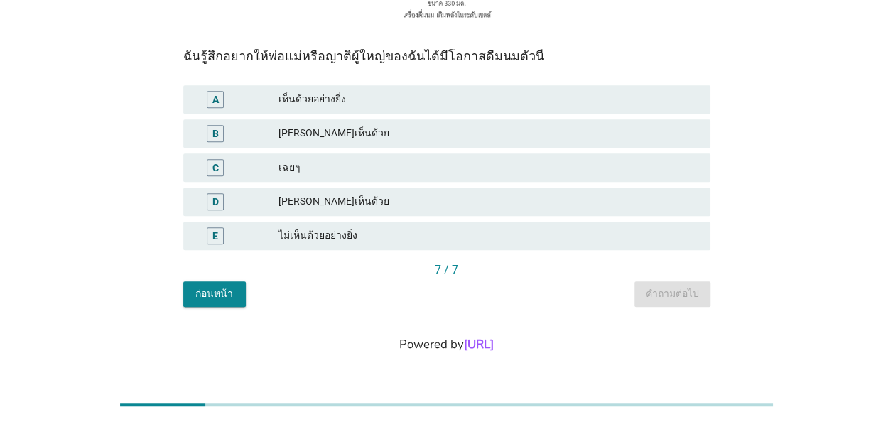
click at [347, 101] on div "เห็นด้วยอย่างยิ่ง" at bounding box center [488, 99] width 421 height 17
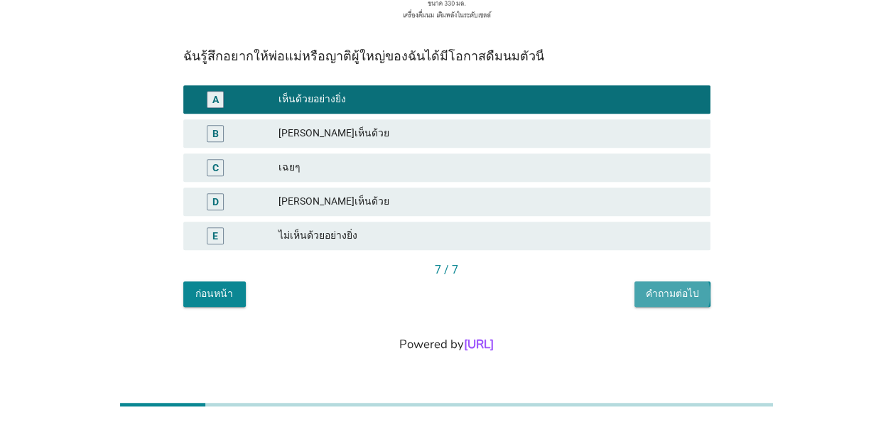
click at [691, 291] on div "คำถามต่อไป" at bounding box center [672, 293] width 53 height 15
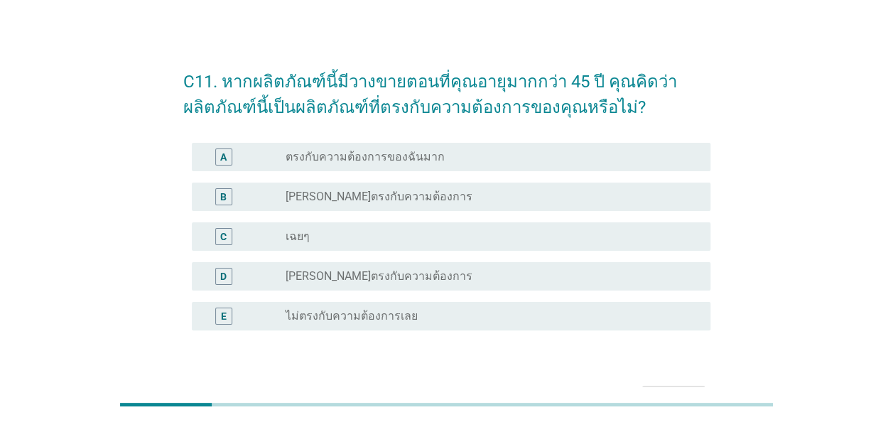
scroll to position [0, 0]
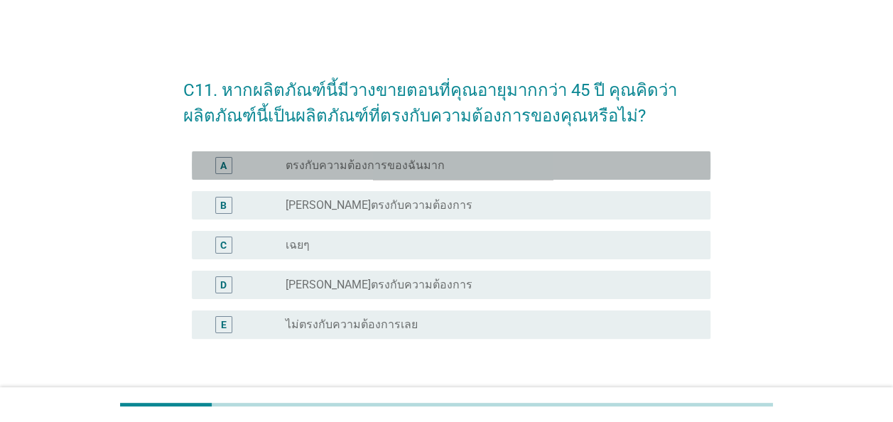
click at [424, 166] on label "ตรงกับความต้องการของฉันมาก" at bounding box center [365, 165] width 159 height 14
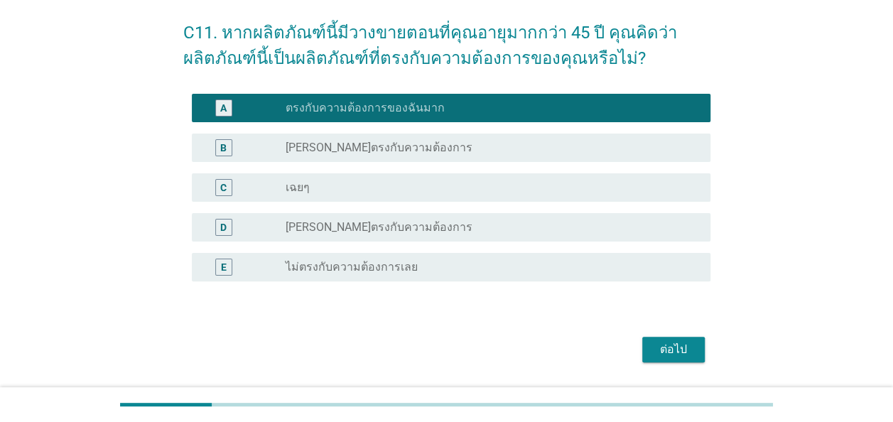
scroll to position [117, 0]
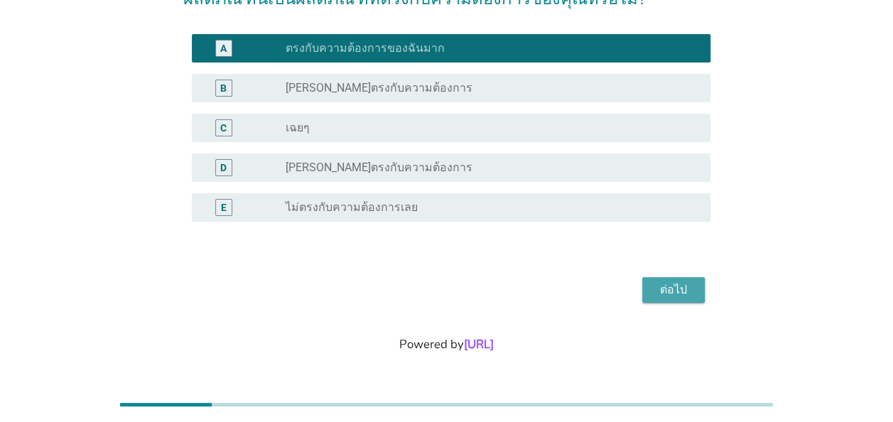
click at [696, 293] on button "ต่อไป" at bounding box center [673, 290] width 63 height 26
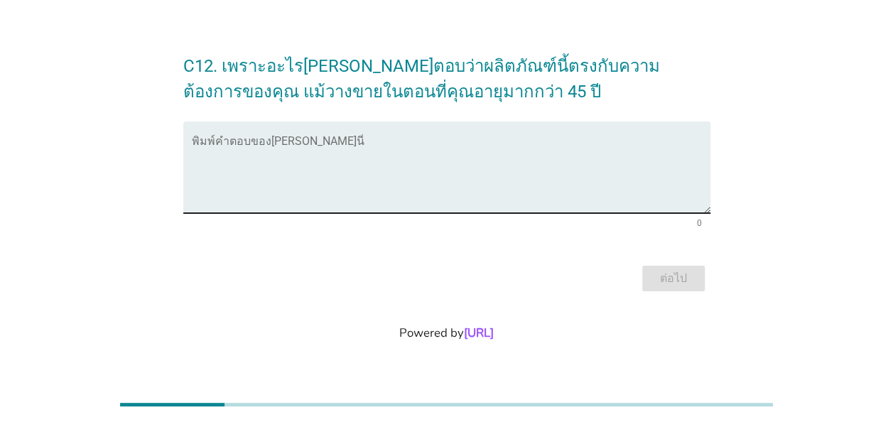
scroll to position [0, 0]
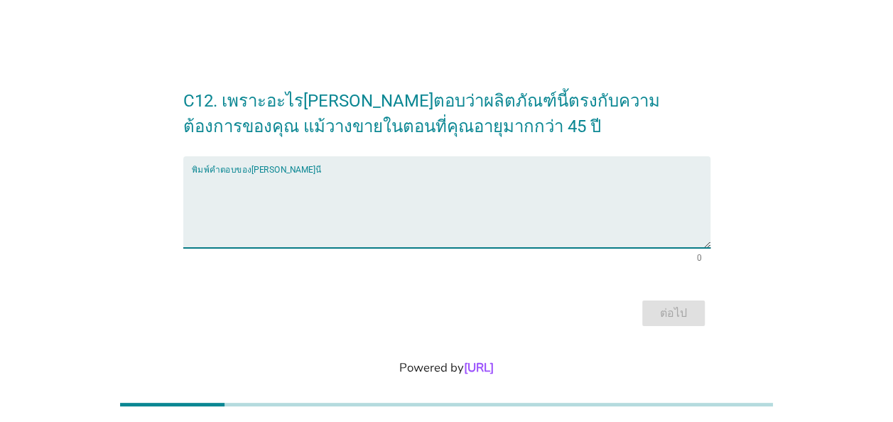
click at [358, 205] on textarea "พิมพ์คำตอบของคุณ ที่นี่" at bounding box center [451, 210] width 519 height 75
type textarea "ถ"
type textarea "ผ"
type textarea "เ"
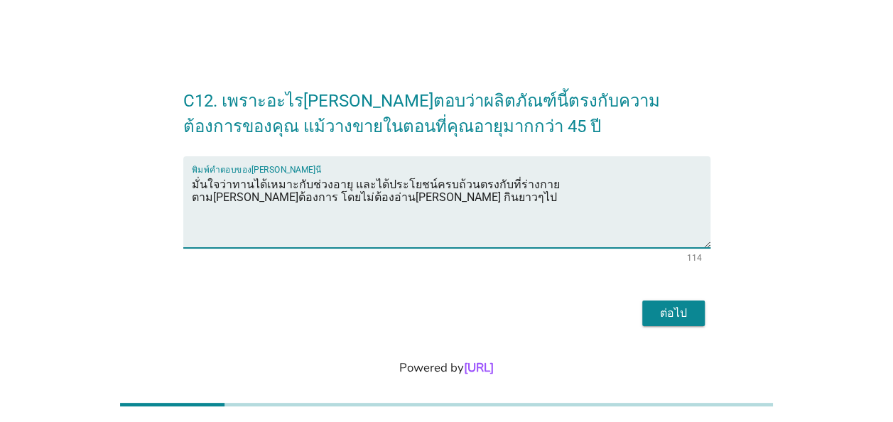
type textarea "มั่นใจว่าทานได้เหมาะกับช่วงอายุ และได้ประโยชน์ครบถ้วนตรงกับที่ร่างกายตาม[PERSON…"
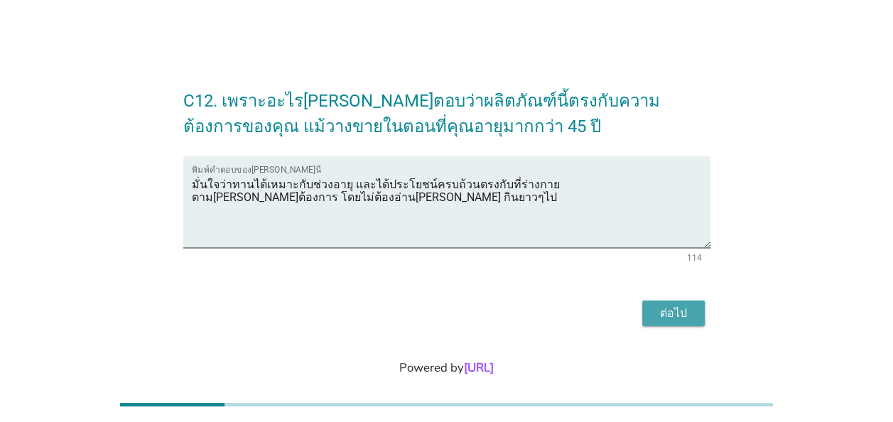
click at [665, 318] on div "ต่อไป" at bounding box center [674, 313] width 40 height 17
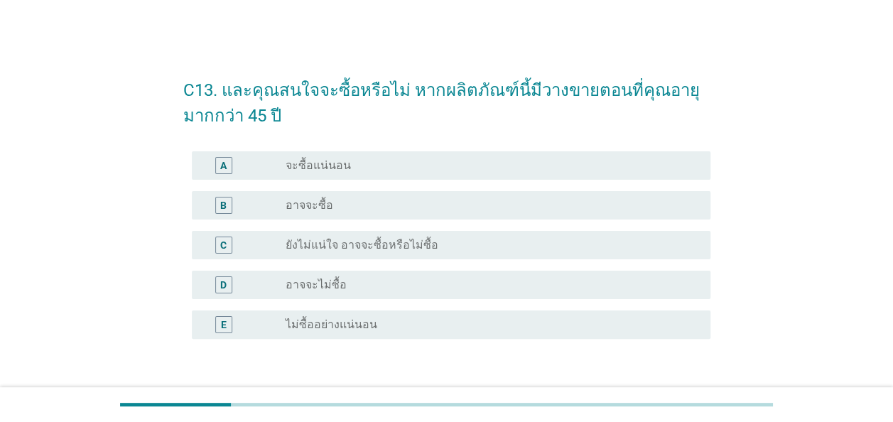
click at [328, 163] on label "จะซื้อแน่นอน" at bounding box center [318, 165] width 65 height 14
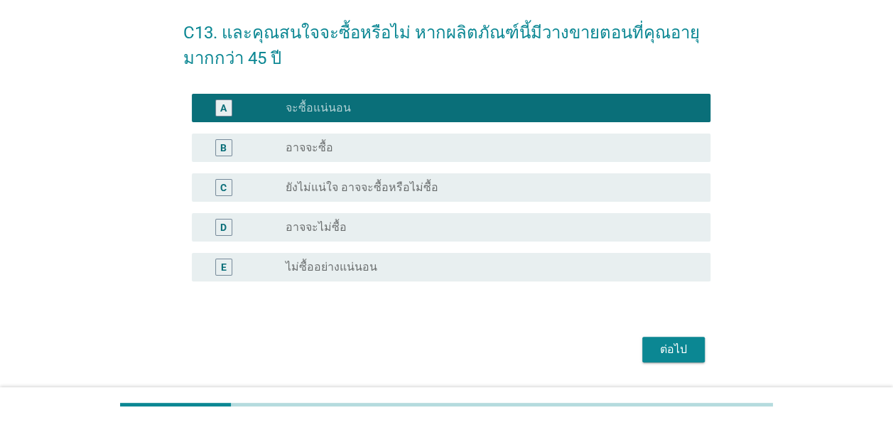
scroll to position [117, 0]
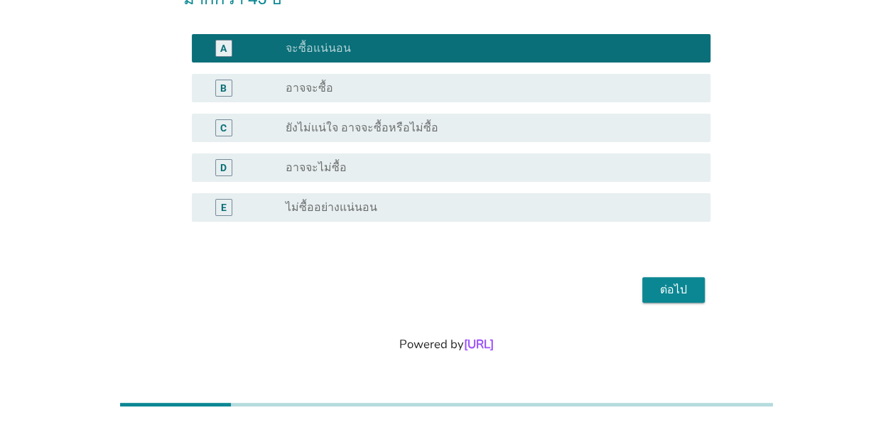
click at [682, 291] on div "ต่อไป" at bounding box center [674, 289] width 40 height 17
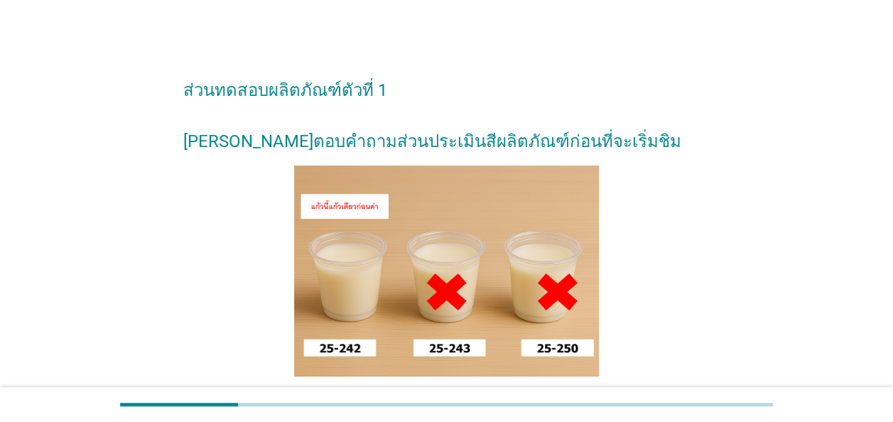
scroll to position [71, 0]
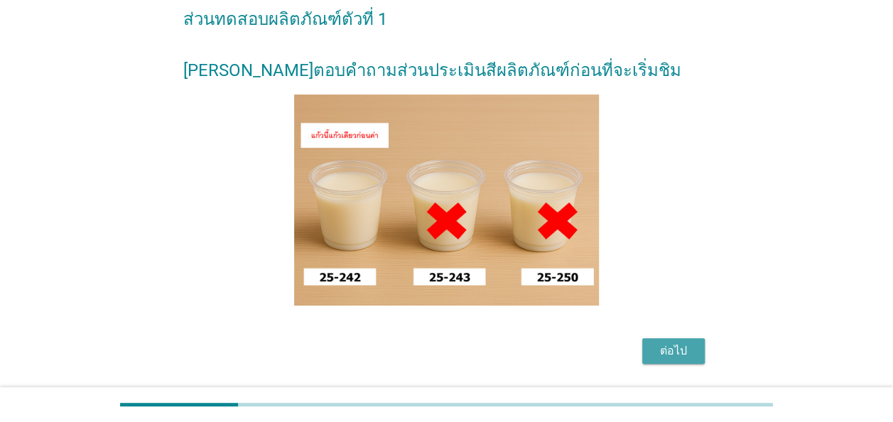
click at [691, 359] on div "ต่อไป" at bounding box center [674, 350] width 40 height 17
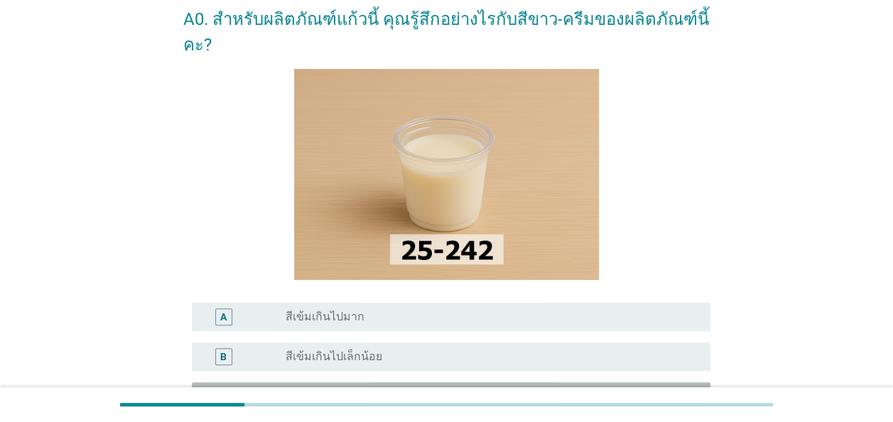
click at [404, 389] on div "radio_button_unchecked สีเข้ม[PERSON_NAME]" at bounding box center [487, 396] width 402 height 14
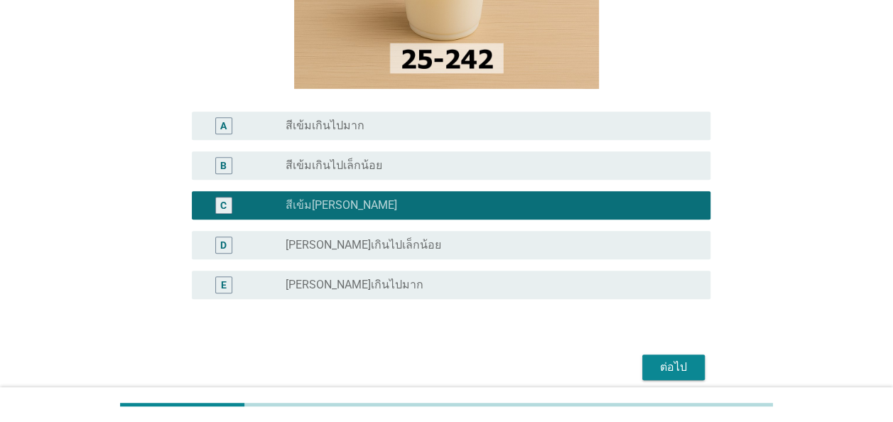
scroll to position [284, 0]
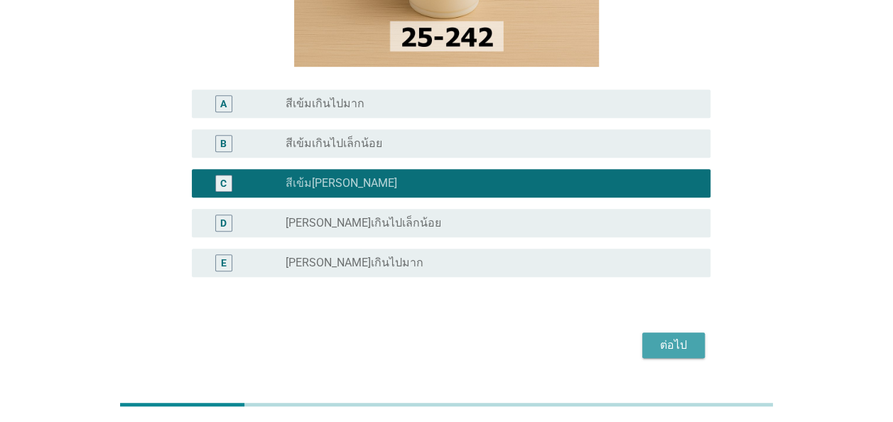
click at [675, 337] on div "ต่อไป" at bounding box center [674, 345] width 40 height 17
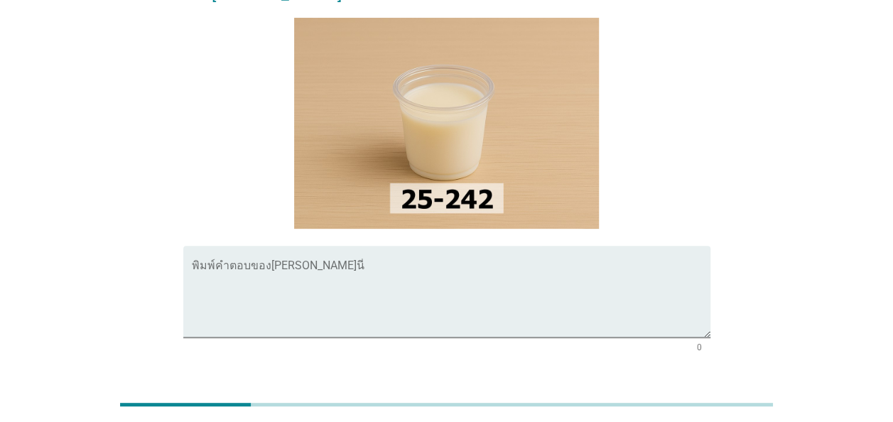
scroll to position [142, 0]
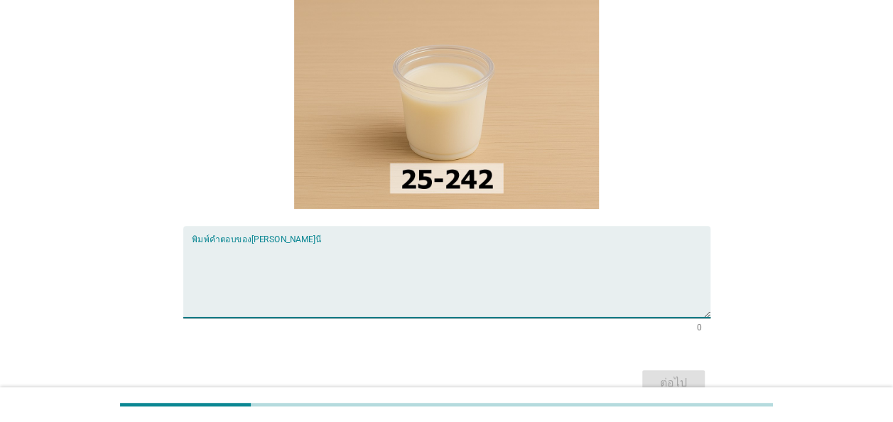
click at [357, 243] on textarea "พิมพ์คำตอบของคุณ ที่นี่" at bounding box center [451, 280] width 519 height 75
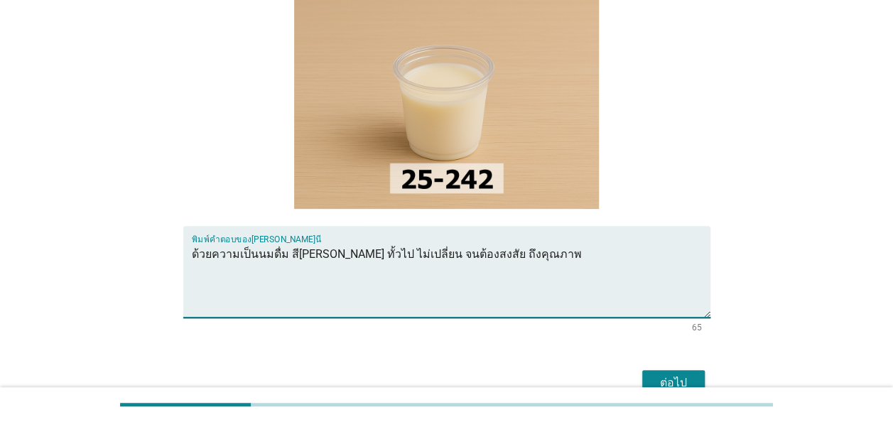
click at [521, 243] on textarea "ด้วยความเป็นนมดื่ม สี[PERSON_NAME] ทั้วไป ไม่เปลี่ยน จนต้องสงสัย ถึงคุณภาพ" at bounding box center [451, 280] width 519 height 75
click at [323, 243] on textarea "ด้วยความเป็นนมดื่ม สี[PERSON_NAME] ทั้วไป ไม่เปลี่ยน จนต้องสงสัยถึงคุณภาพว่าทาน…" at bounding box center [451, 280] width 519 height 75
type textarea "ด้วยความเป็นนมดื่ม สี[PERSON_NAME] ทั่วไป ไม่เปลี่ยน จนต้องสงสัยถึงคุณภาพว่าทาน…"
click at [681, 374] on div "ต่อไป" at bounding box center [674, 382] width 40 height 17
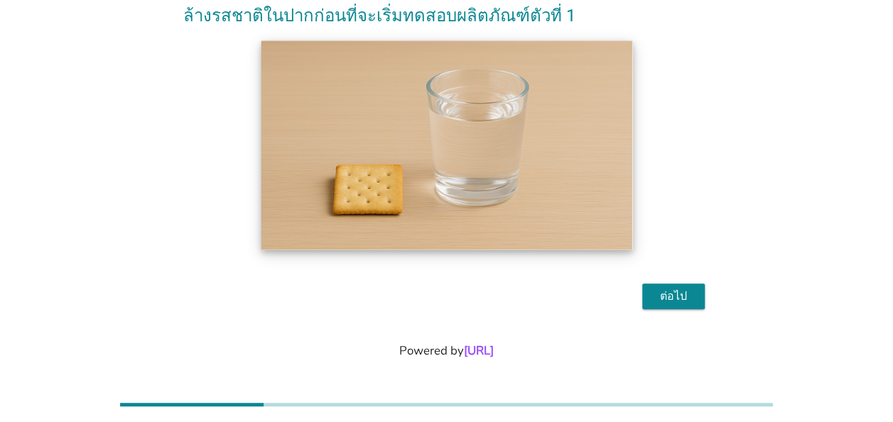
scroll to position [107, 0]
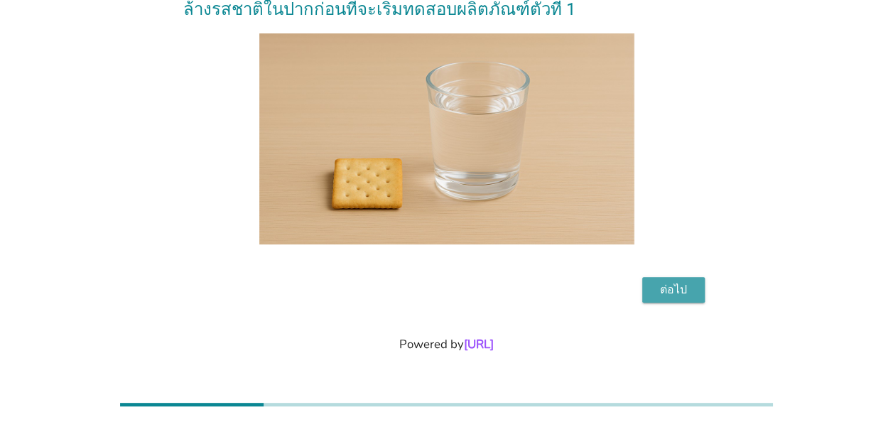
click at [676, 291] on div "ต่อไป" at bounding box center [674, 289] width 40 height 17
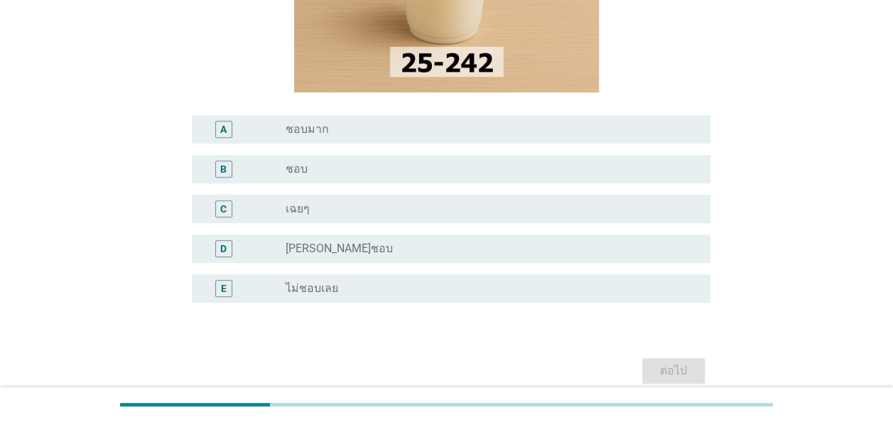
scroll to position [213, 0]
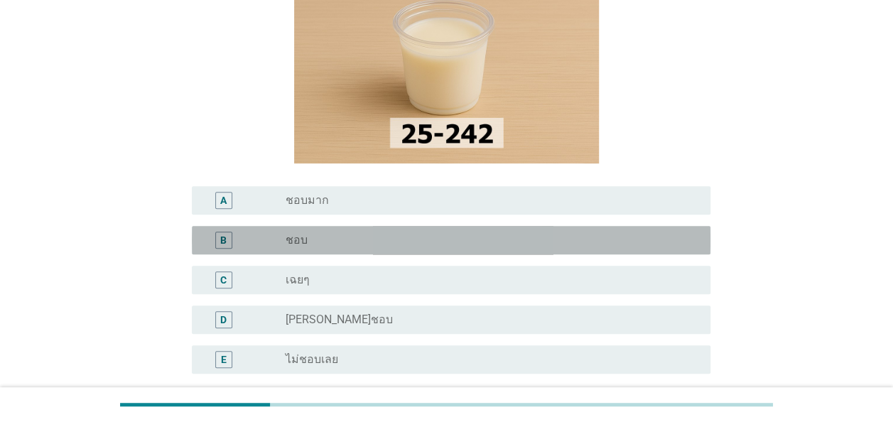
click at [438, 244] on div "radio_button_unchecked ชอบ" at bounding box center [487, 240] width 402 height 14
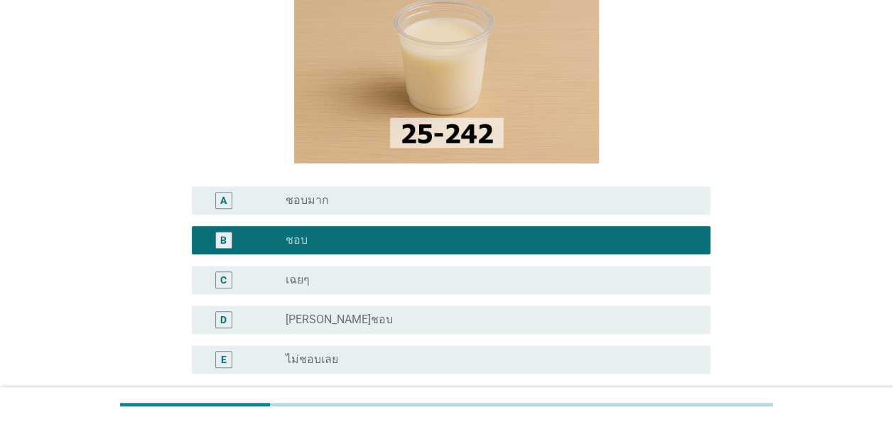
scroll to position [284, 0]
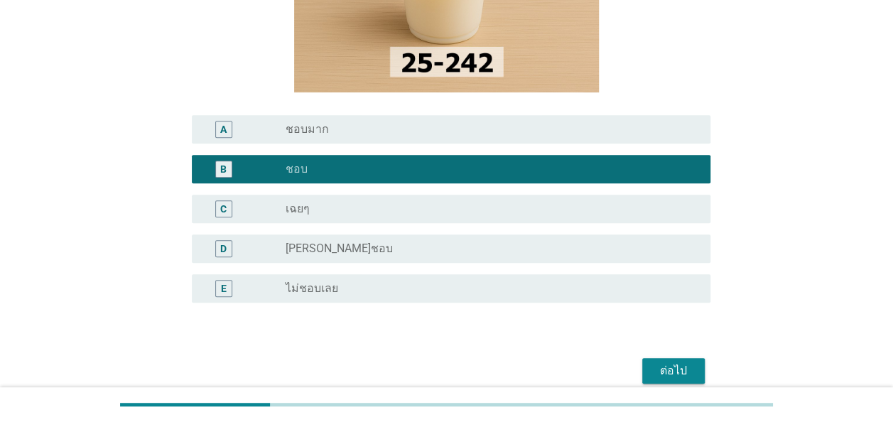
click at [683, 372] on div "ต่อไป" at bounding box center [674, 370] width 40 height 17
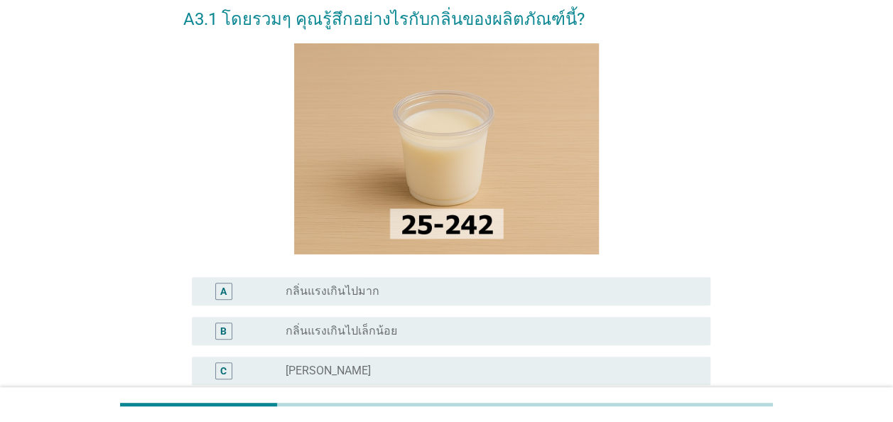
scroll to position [142, 0]
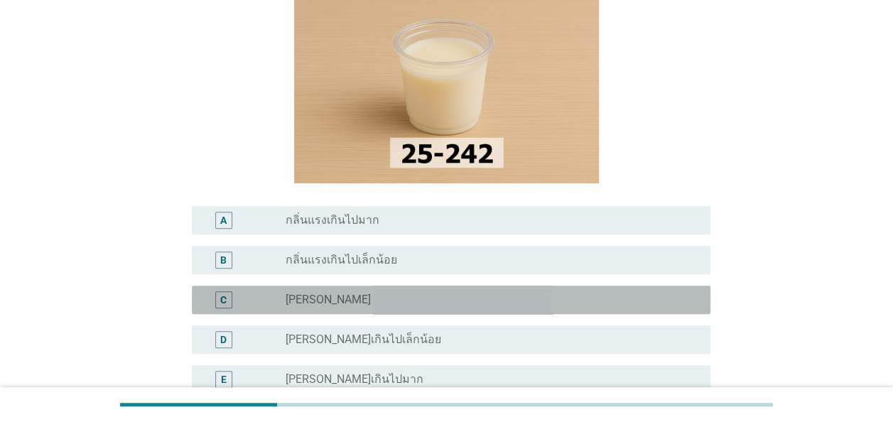
click at [390, 304] on div "radio_button_unchecked [PERSON_NAME]" at bounding box center [487, 300] width 402 height 14
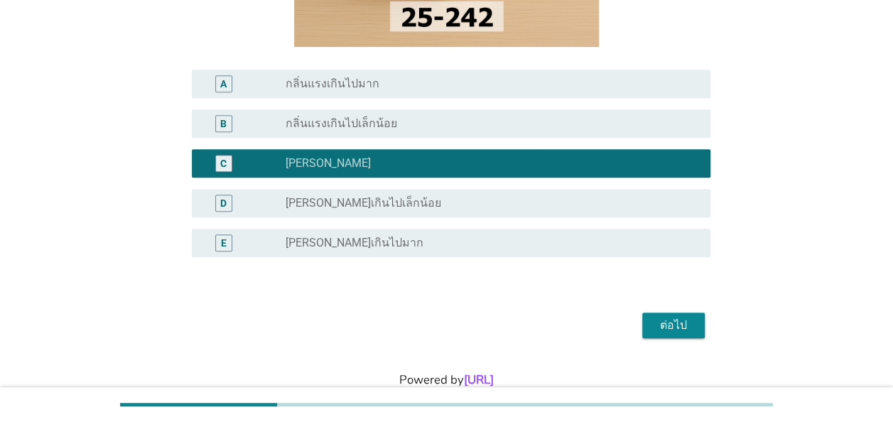
scroll to position [284, 0]
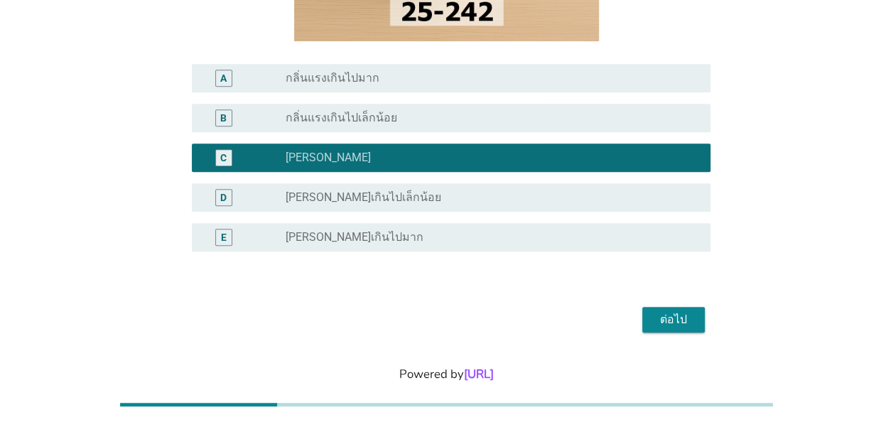
click at [681, 320] on div "ต่อไป" at bounding box center [674, 319] width 40 height 17
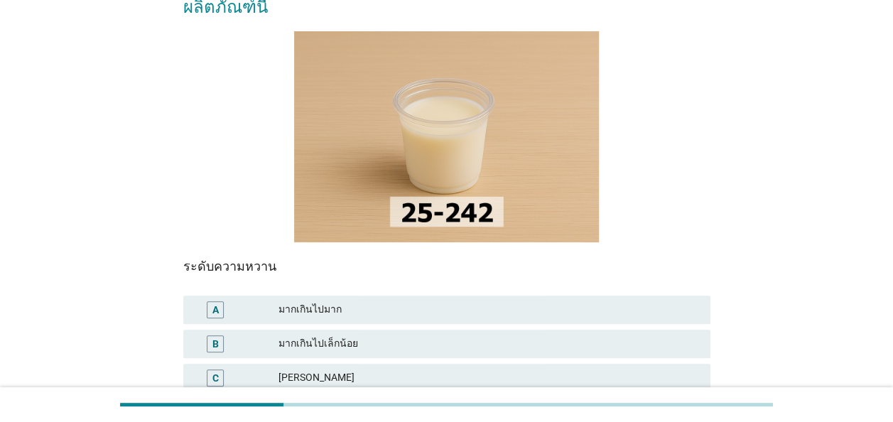
scroll to position [142, 0]
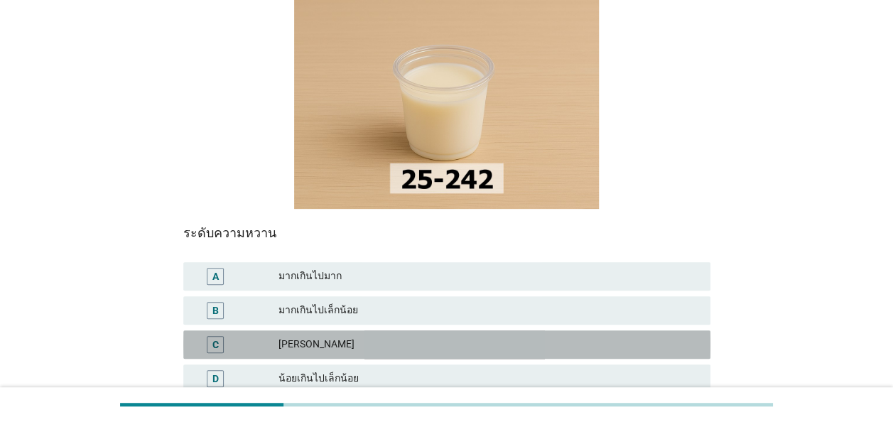
click at [333, 330] on div "C [PERSON_NAME]" at bounding box center [446, 344] width 527 height 28
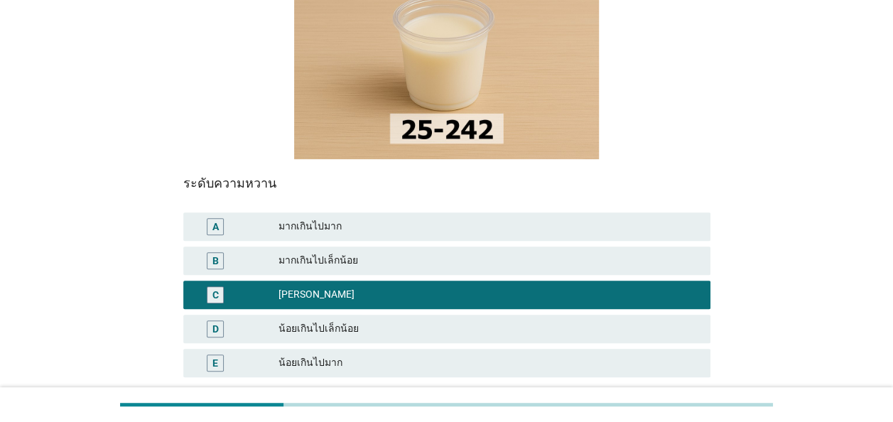
scroll to position [284, 0]
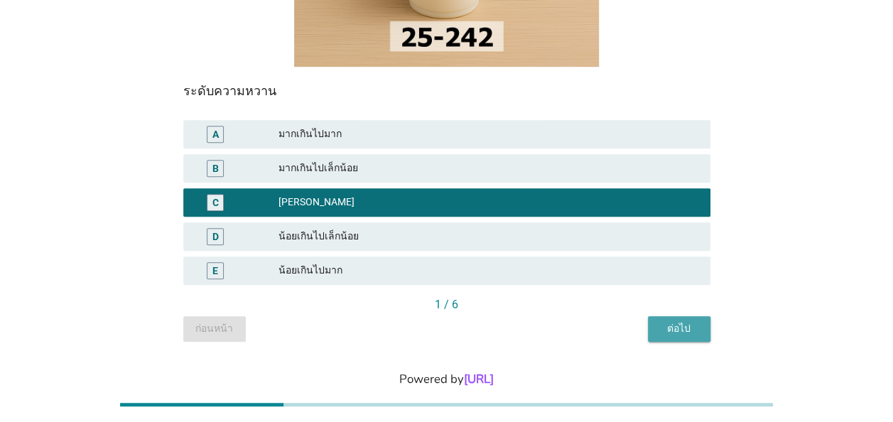
click at [673, 321] on div "ต่อไป" at bounding box center [679, 328] width 40 height 15
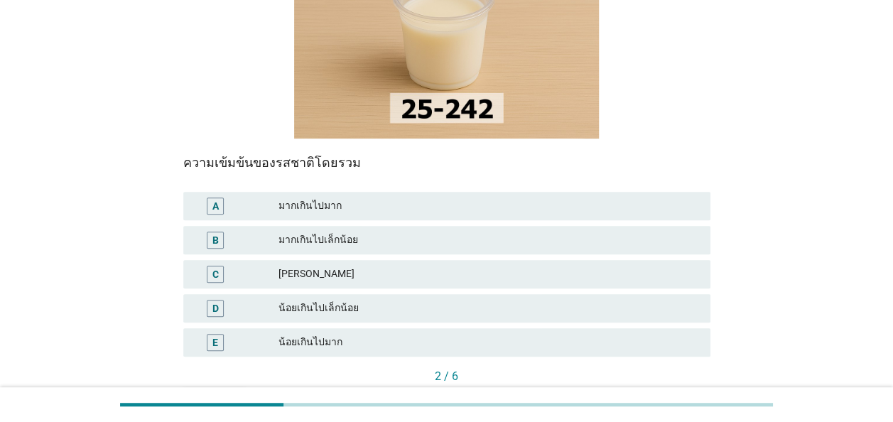
scroll to position [213, 0]
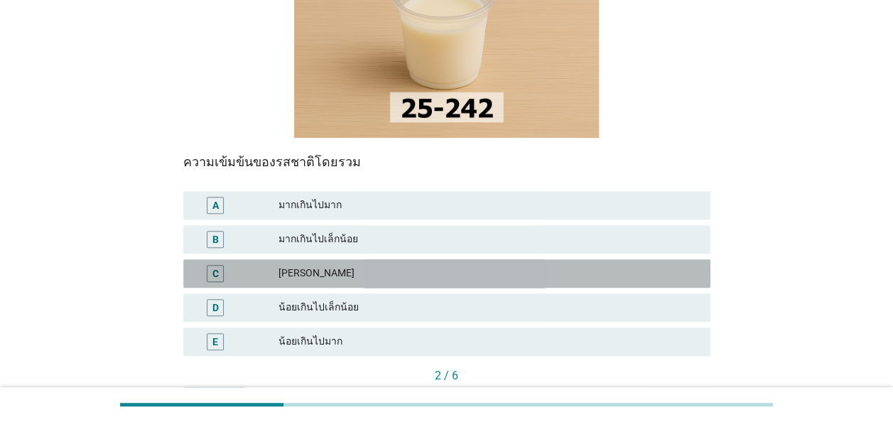
click at [531, 265] on div "[PERSON_NAME]" at bounding box center [488, 273] width 421 height 17
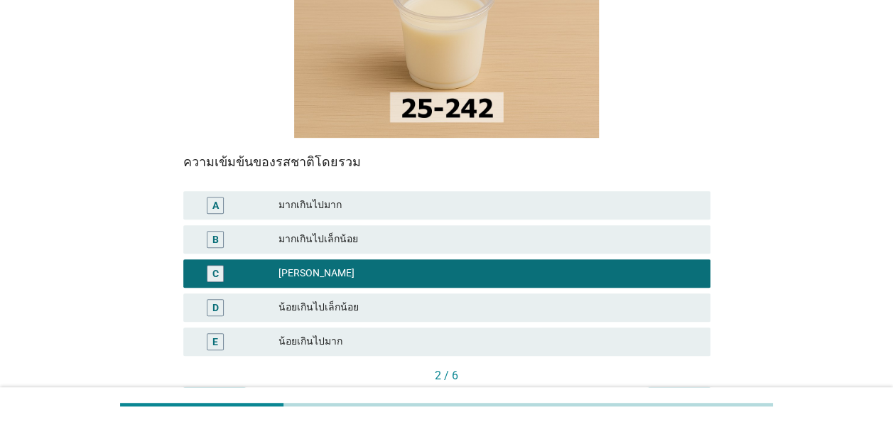
click at [682, 392] on div "ต่อไป" at bounding box center [679, 399] width 40 height 15
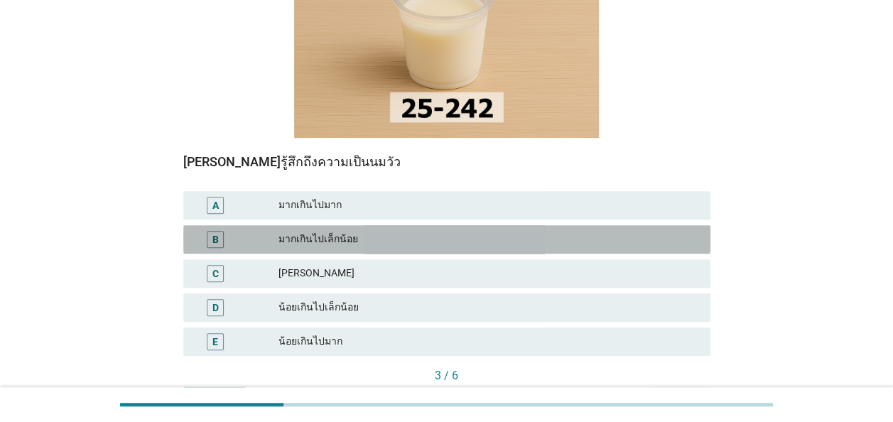
click at [418, 231] on div "มากเกินไปเล็กน้อย" at bounding box center [488, 239] width 421 height 17
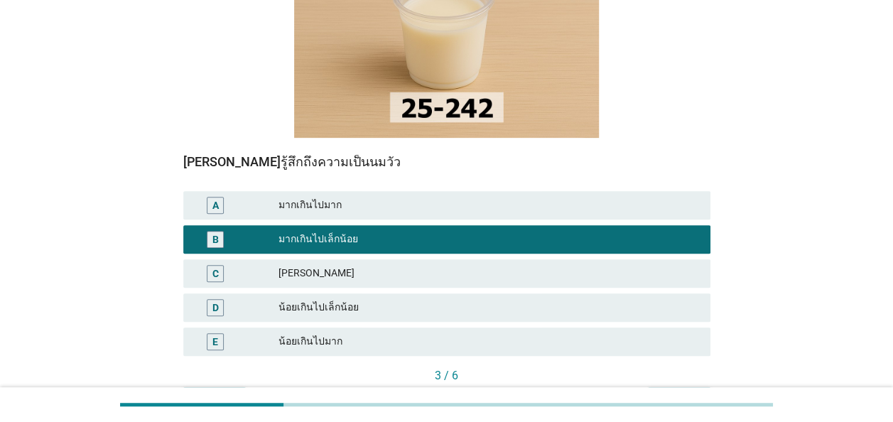
click at [672, 392] on div "ต่อไป" at bounding box center [679, 399] width 40 height 15
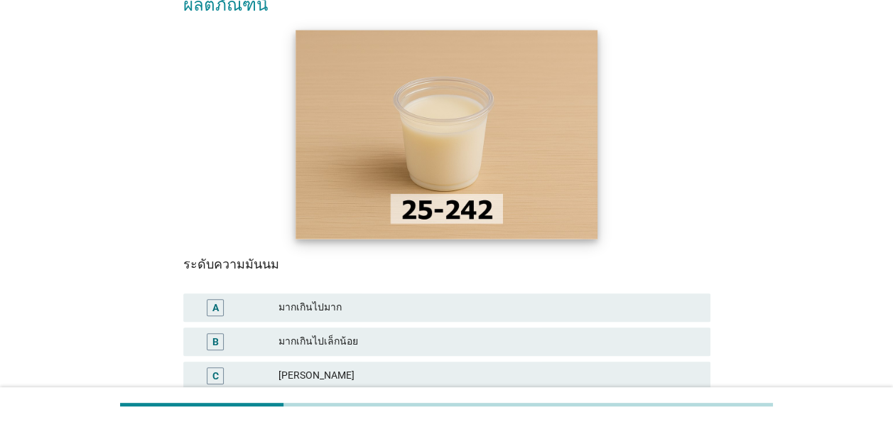
scroll to position [142, 0]
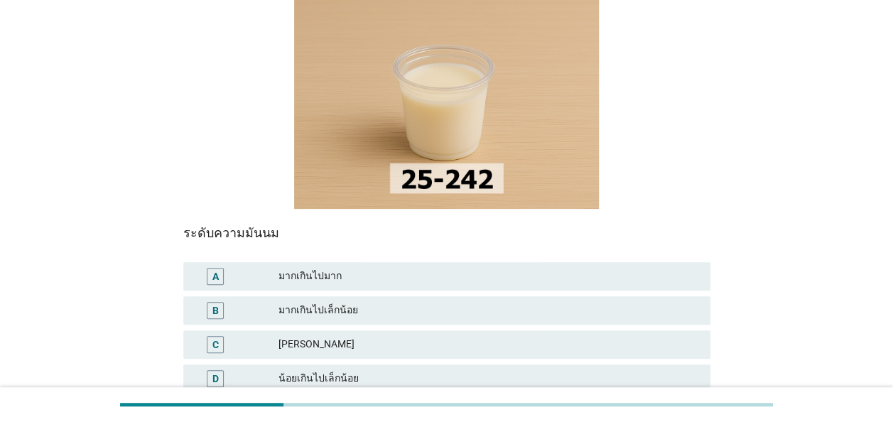
click at [404, 302] on div "มากเกินไปเล็กน้อย" at bounding box center [488, 310] width 421 height 17
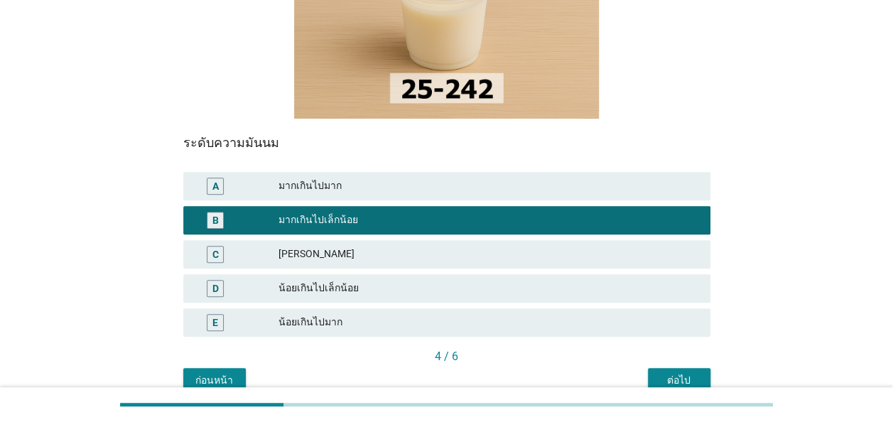
scroll to position [284, 0]
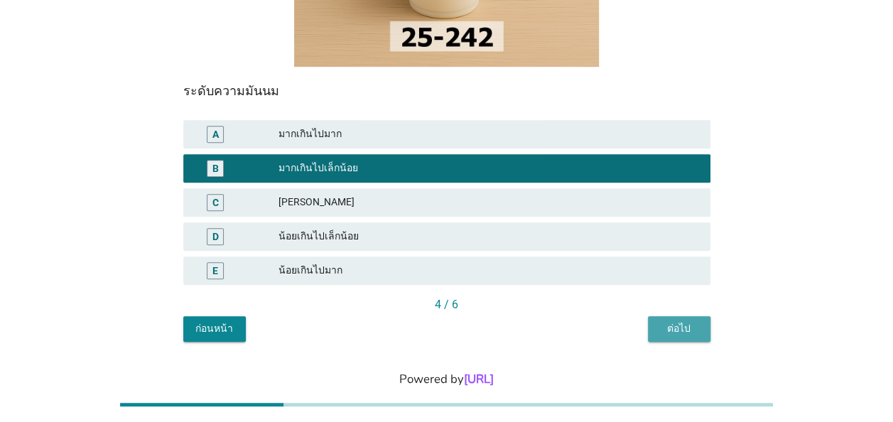
click at [674, 321] on div "ต่อไป" at bounding box center [679, 328] width 40 height 15
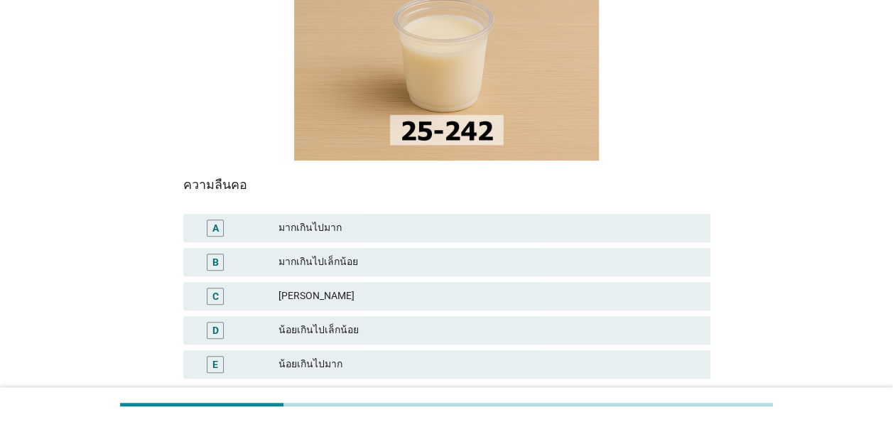
scroll to position [213, 0]
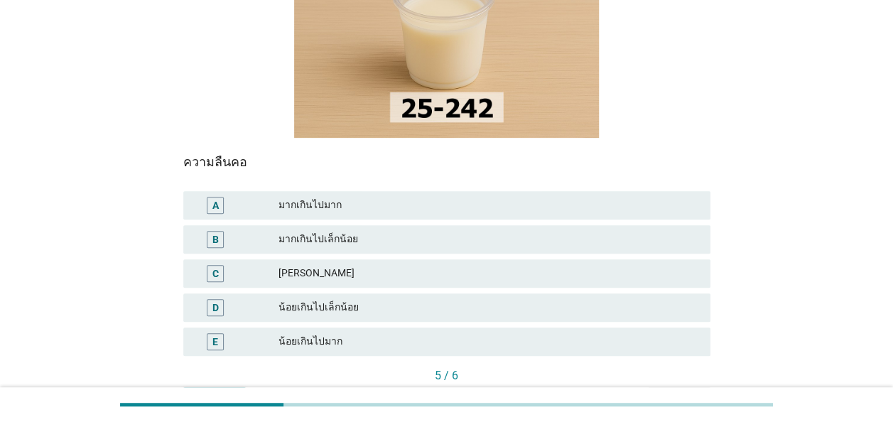
click at [424, 265] on div "[PERSON_NAME]" at bounding box center [488, 273] width 421 height 17
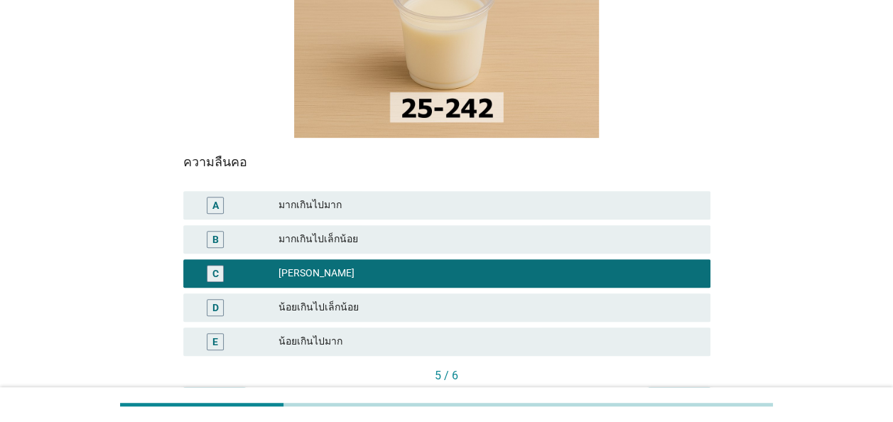
click at [684, 392] on div "ต่อไป" at bounding box center [679, 399] width 40 height 15
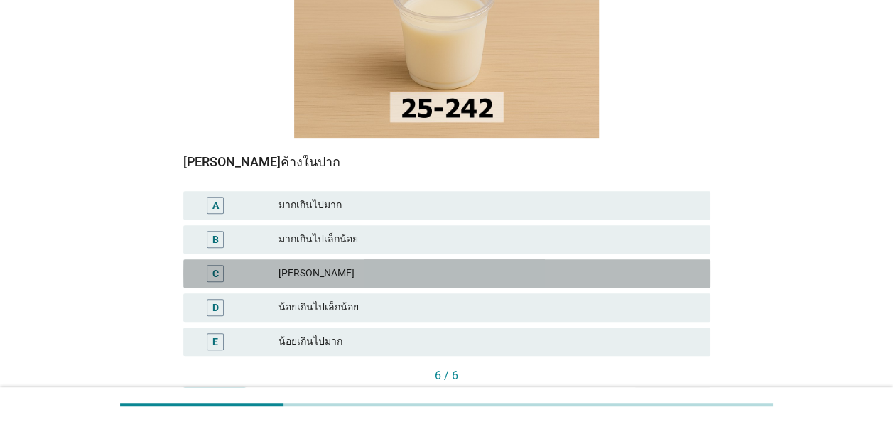
click at [341, 265] on div "[PERSON_NAME]" at bounding box center [488, 273] width 421 height 17
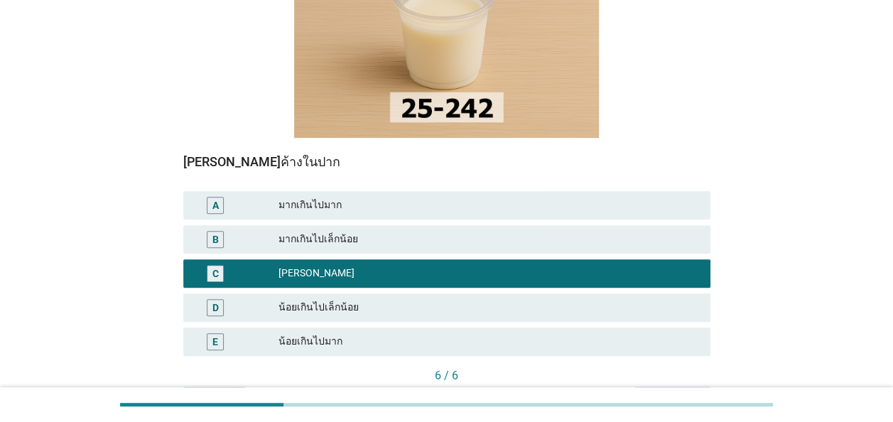
click at [678, 392] on div "คำถามต่อไป" at bounding box center [672, 399] width 53 height 15
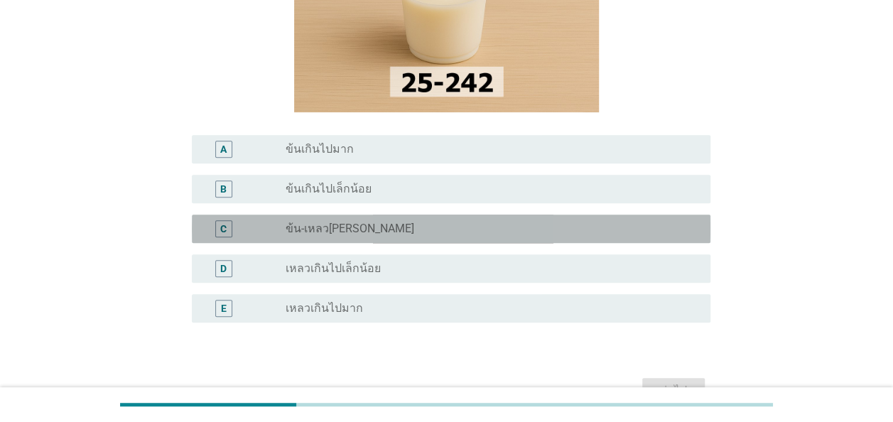
click at [373, 232] on div "radio_button_unchecked ข้น-เหลว[PERSON_NAME]" at bounding box center [487, 229] width 402 height 14
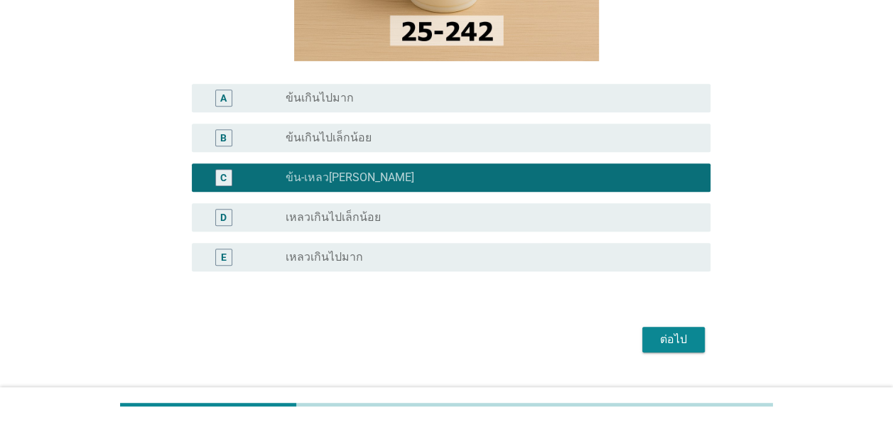
scroll to position [314, 0]
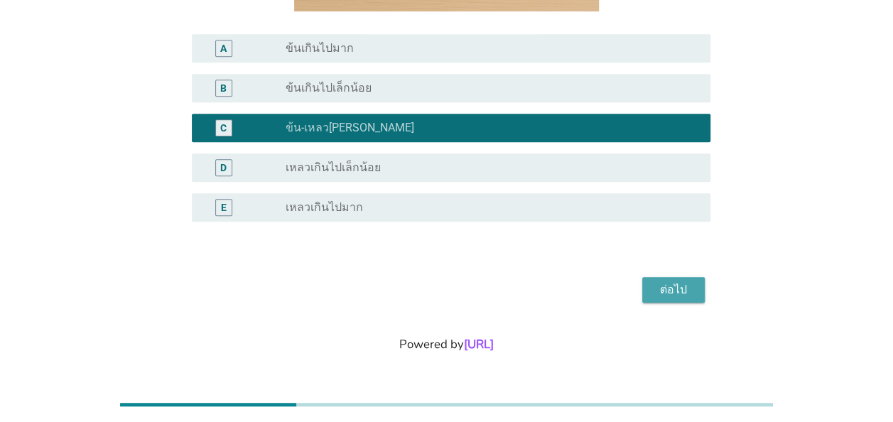
click at [691, 296] on div "ต่อไป" at bounding box center [674, 289] width 40 height 17
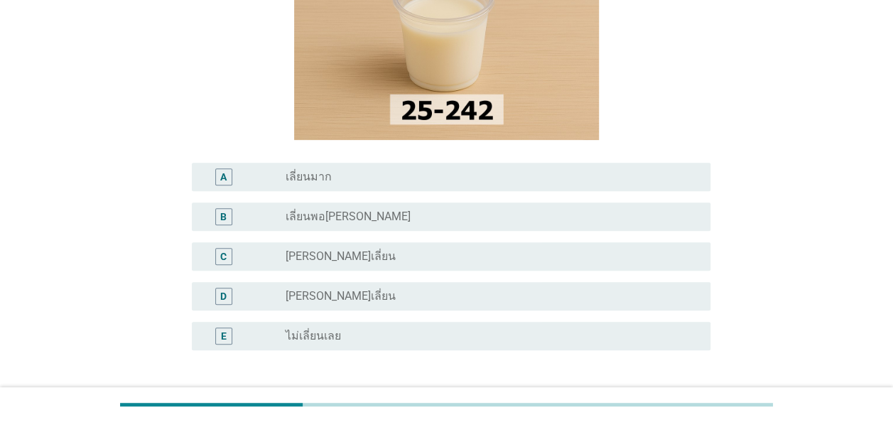
scroll to position [213, 0]
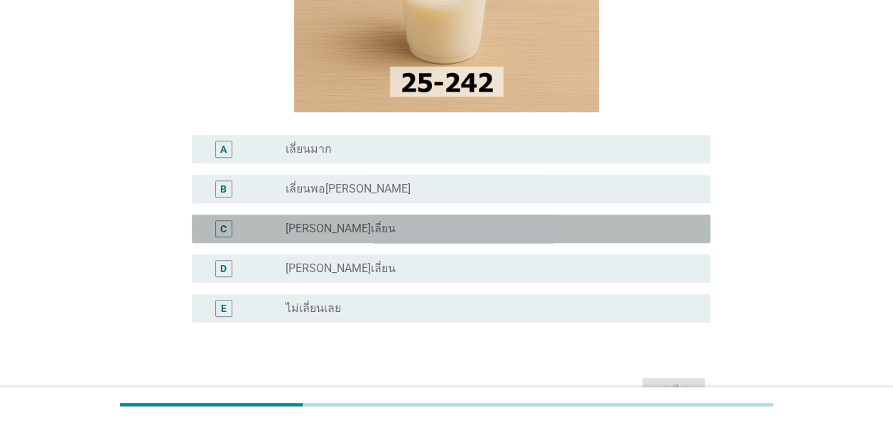
click at [423, 233] on div "radio_button_unchecked [PERSON_NAME]เลี่ยน" at bounding box center [487, 229] width 402 height 14
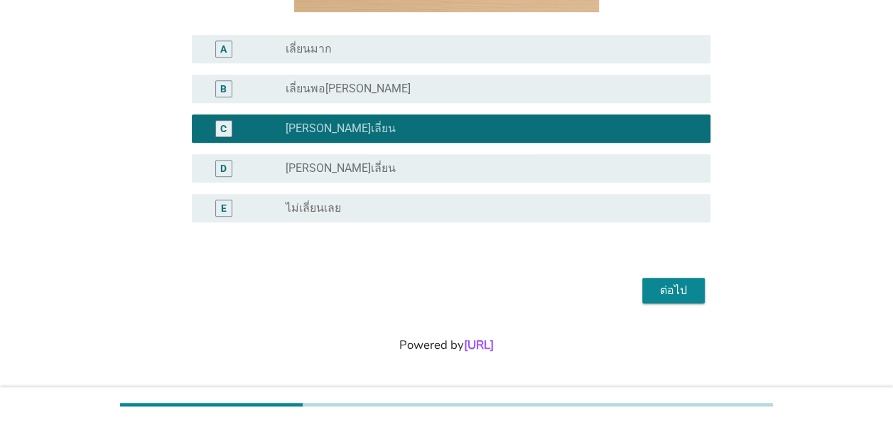
scroll to position [314, 0]
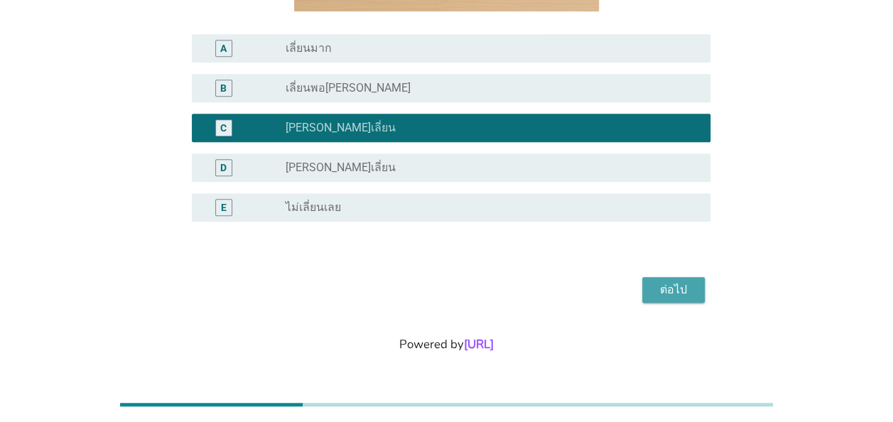
click at [679, 294] on div "ต่อไป" at bounding box center [674, 289] width 40 height 17
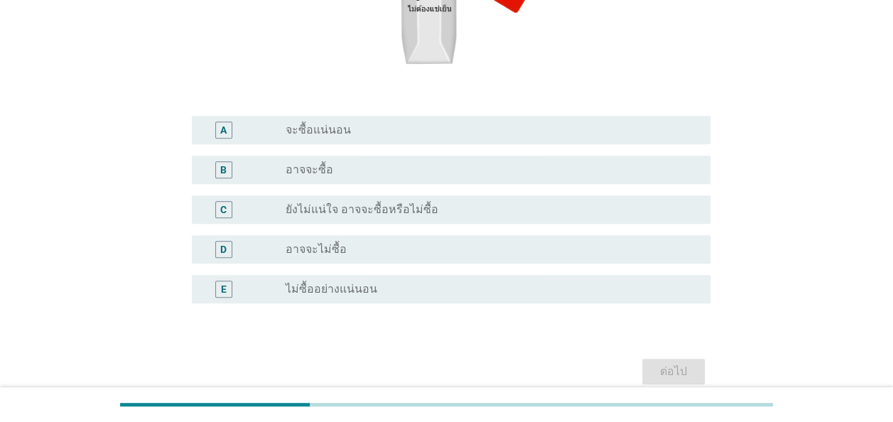
scroll to position [284, 0]
click at [367, 125] on div "radio_button_unchecked จะซื้อแน่นอน" at bounding box center [487, 129] width 402 height 14
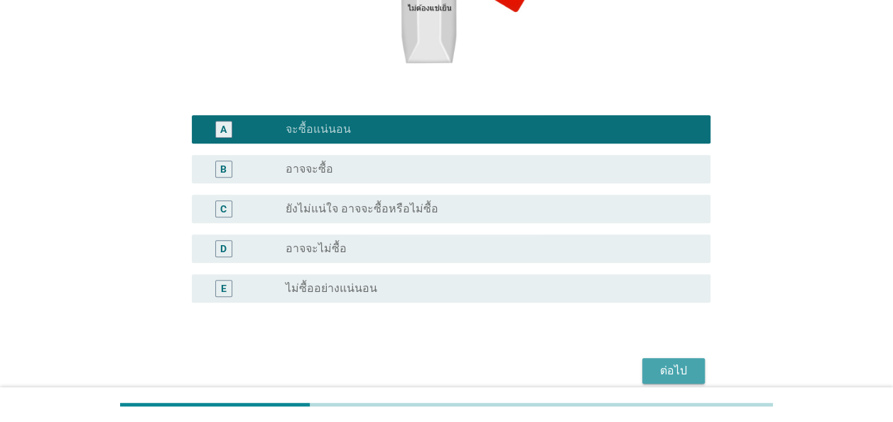
click at [681, 372] on div "ต่อไป" at bounding box center [674, 370] width 40 height 17
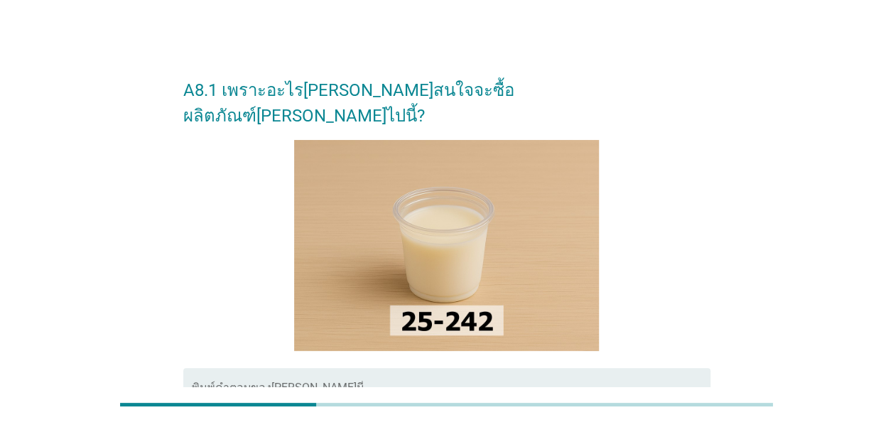
scroll to position [142, 0]
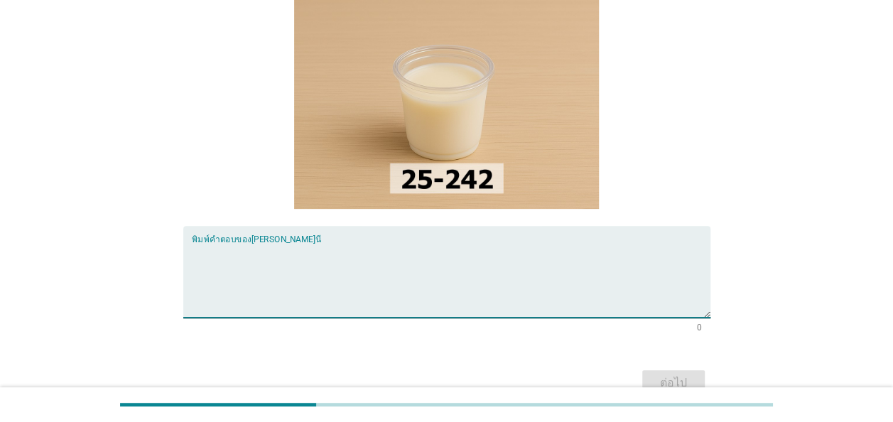
click at [313, 246] on textarea "พิมพ์คำตอบของคุณ ที่นี่" at bounding box center [451, 280] width 519 height 75
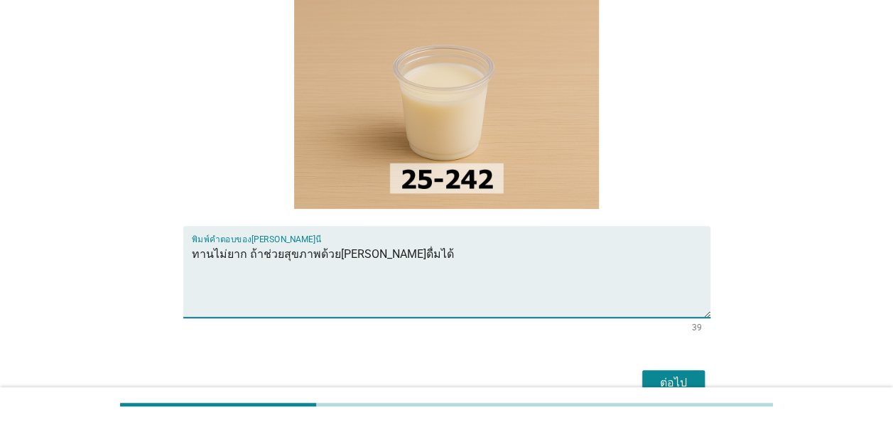
type textarea "ทานไม่ยาก ถ้าช่วยสุขภาพด้วย[PERSON_NAME]ดื่มได้"
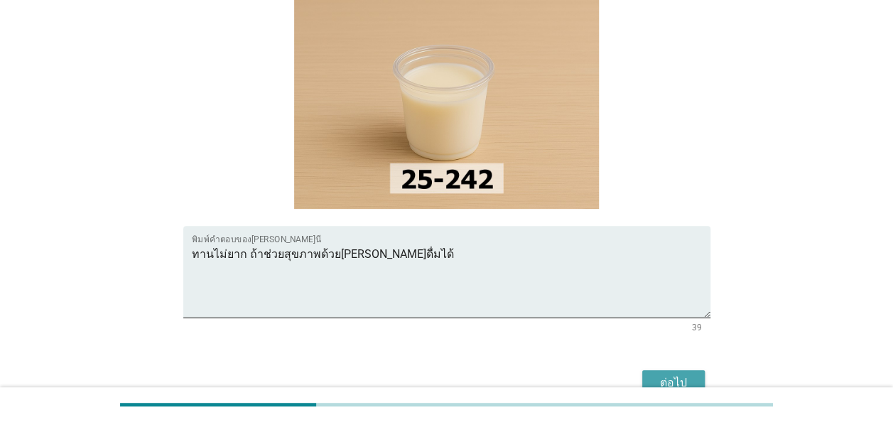
click at [664, 374] on div "ต่อไป" at bounding box center [674, 382] width 40 height 17
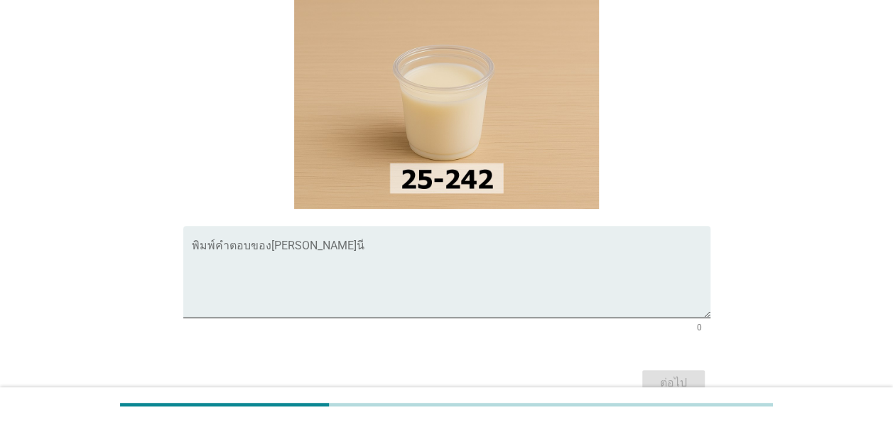
scroll to position [71, 0]
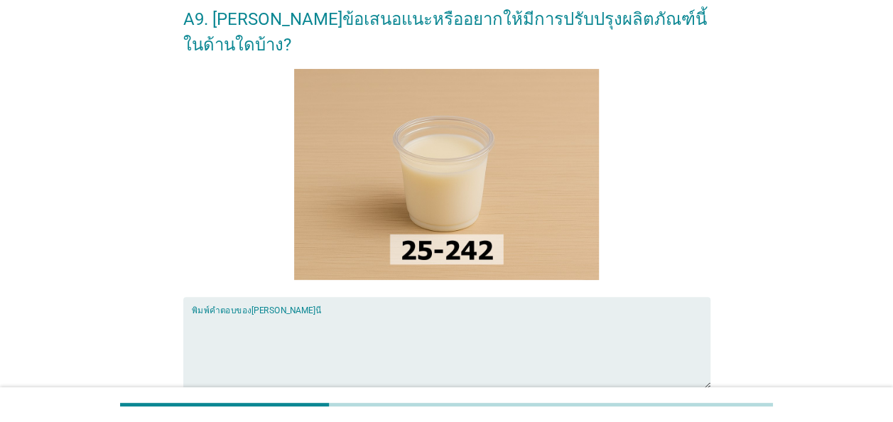
click at [350, 323] on textarea "พิมพ์คำตอบของคุณ ที่นี่" at bounding box center [451, 351] width 519 height 75
type textarea "ไ"
type textarea "-"
click at [266, 314] on textarea "330 ml กับความข้น อาจดื่มครั้งเดียวไม่หมด" at bounding box center [451, 351] width 519 height 75
click at [428, 314] on textarea "330 ml กับความเข้มข้น อาจดื่มครั้งเดียวไม่หมด" at bounding box center [451, 351] width 519 height 75
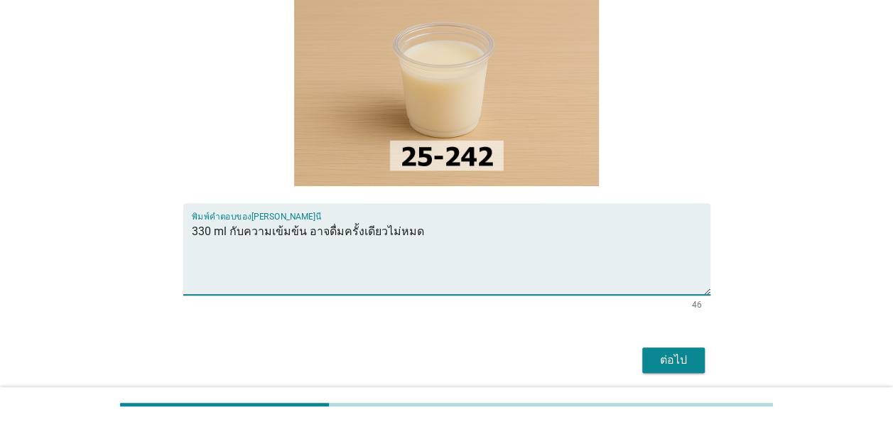
scroll to position [210, 0]
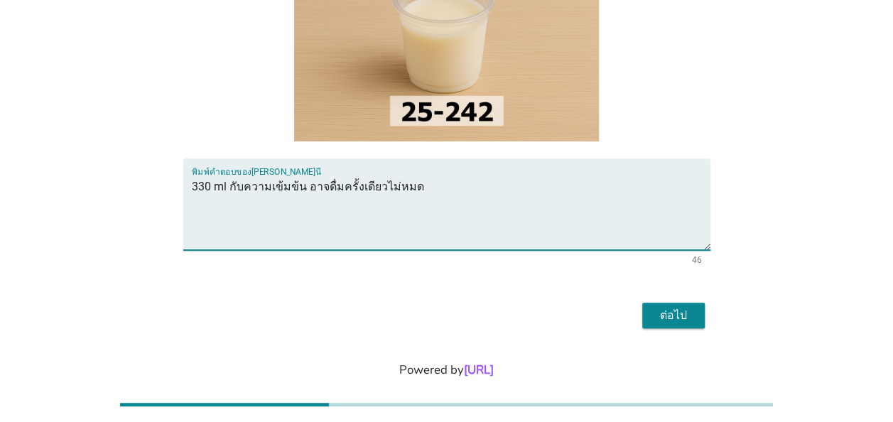
type textarea "330 ml กับความเข้มข้น อาจดื่มครั้งเดียวไม่หมด"
click at [674, 307] on div "ต่อไป" at bounding box center [674, 315] width 40 height 17
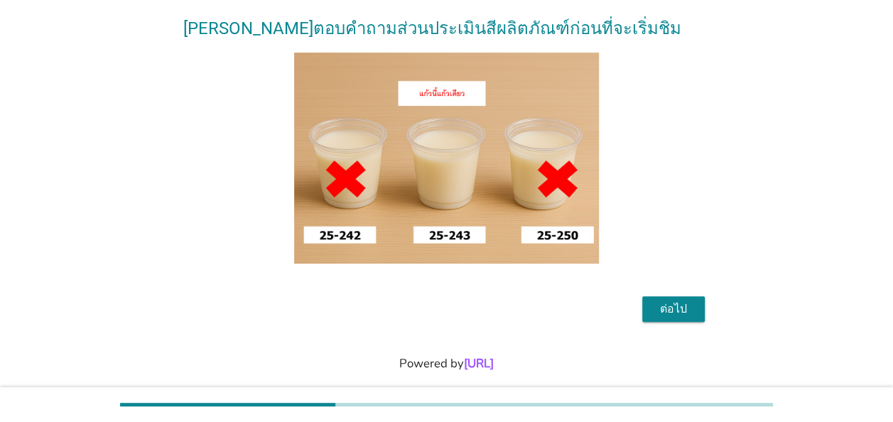
scroll to position [132, 0]
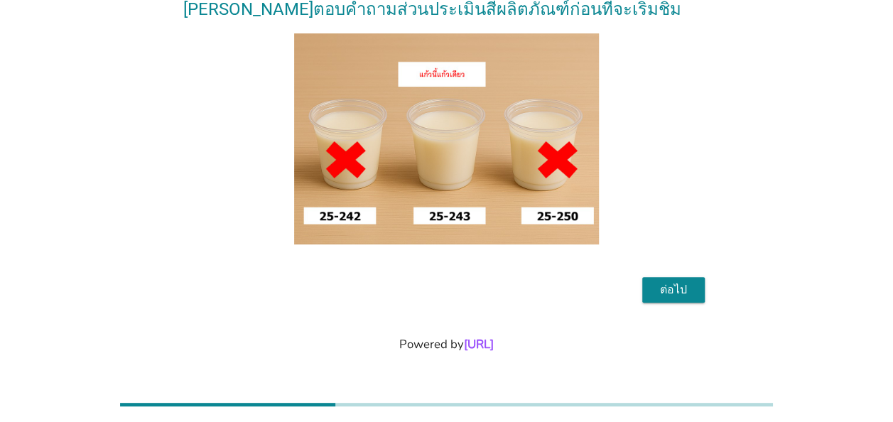
click at [688, 291] on div "ต่อไป" at bounding box center [674, 289] width 40 height 17
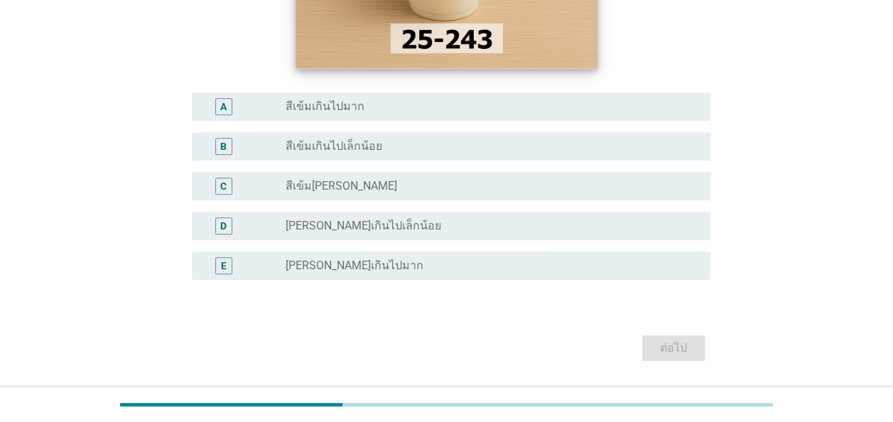
scroll to position [284, 0]
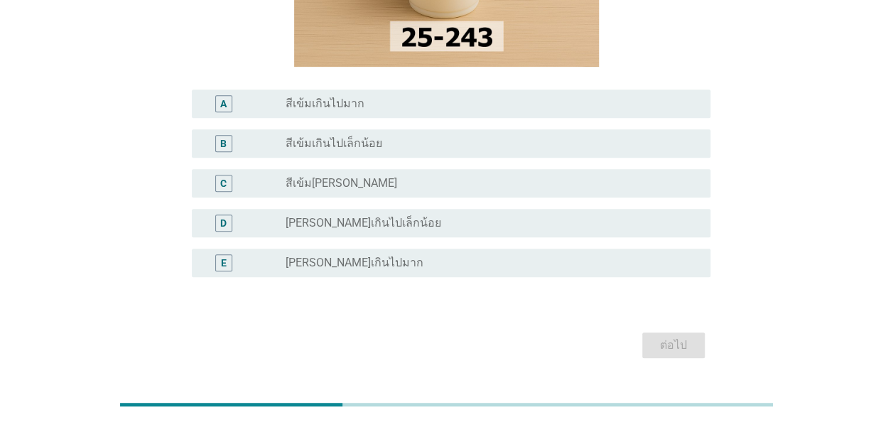
click at [391, 176] on div "radio_button_unchecked สีเข้ม[PERSON_NAME]" at bounding box center [487, 183] width 402 height 14
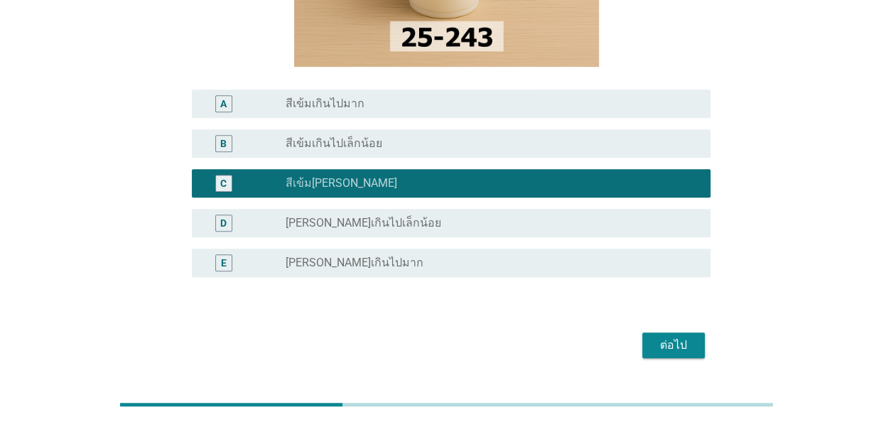
click at [674, 337] on div "ต่อไป" at bounding box center [674, 345] width 40 height 17
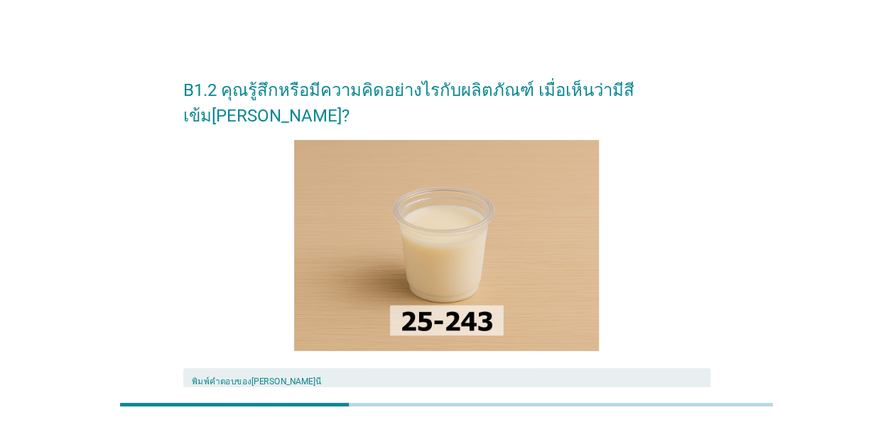
click at [330, 385] on textarea "พิมพ์คำตอบของคุณ ที่นี่" at bounding box center [451, 422] width 519 height 75
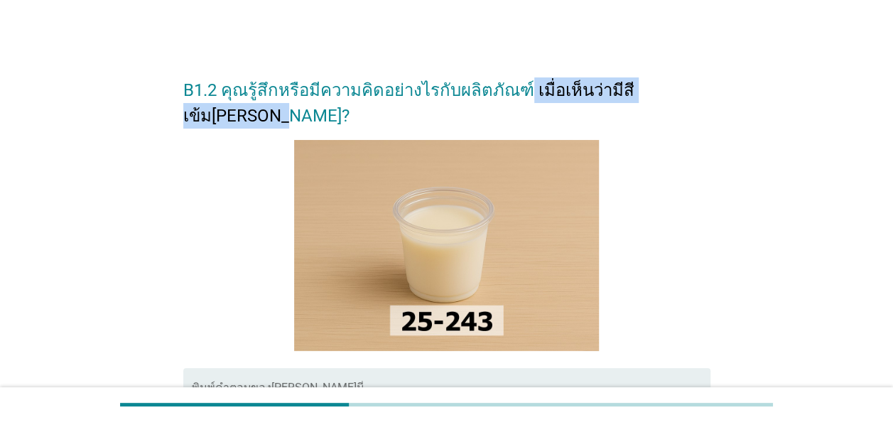
drag, startPoint x: 511, startPoint y: 90, endPoint x: 698, endPoint y: 95, distance: 187.6
click at [698, 95] on h2 "B1.2 คุณรู้สึกหรือมีความคิดอย่างไรกับผลิตภัณฑ์ เมื่อเห็นว่ามีสีเข้ม[PERSON_NAME…" at bounding box center [446, 95] width 527 height 65
drag, startPoint x: 385, startPoint y: 88, endPoint x: 710, endPoint y: 99, distance: 324.9
click at [710, 99] on div "B1.2 คุณรู้สึกหรือมีความคิดอย่างไรกับผลิตภัณฑ์ เมื่อเห็นว่ามีสีเข้ม[PERSON_NAME…" at bounding box center [447, 303] width 550 height 502
click at [347, 368] on div "พิมพ์คำตอบของ[PERSON_NAME]นี่" at bounding box center [451, 414] width 519 height 92
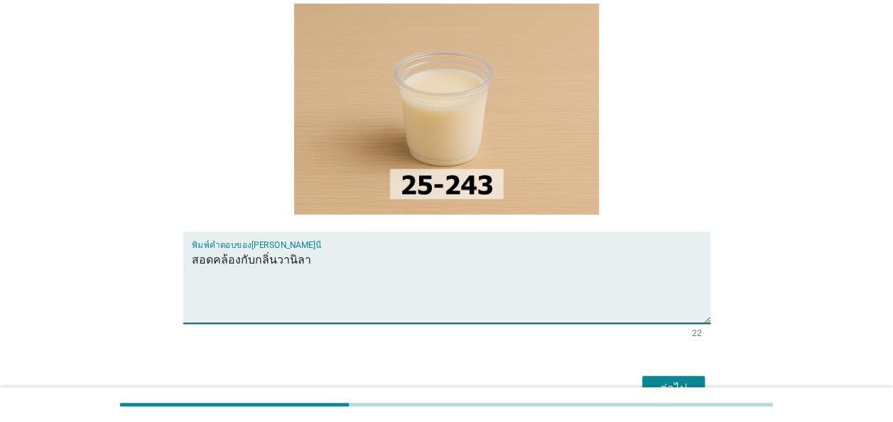
scroll to position [210, 0]
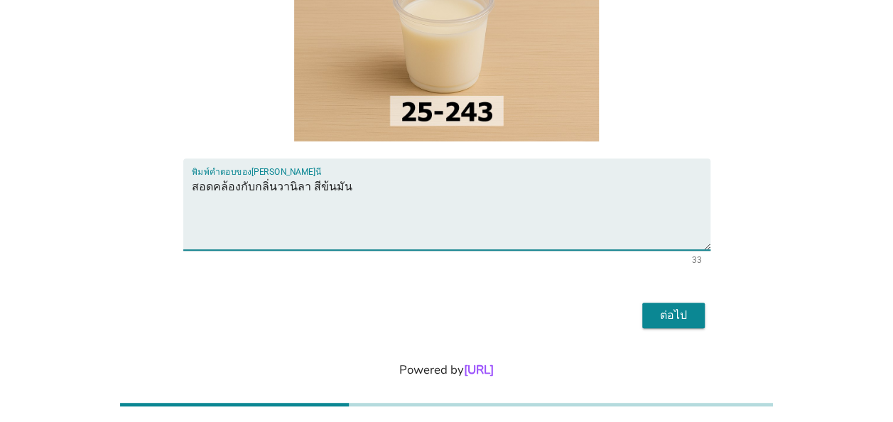
type textarea "สอดคล้องกับกลิ่นวานิลา สีข้นมัน"
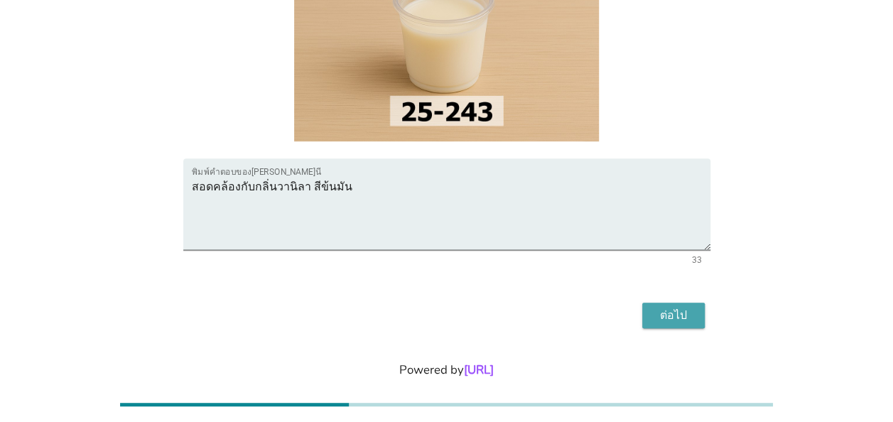
click at [672, 307] on div "ต่อไป" at bounding box center [674, 315] width 40 height 17
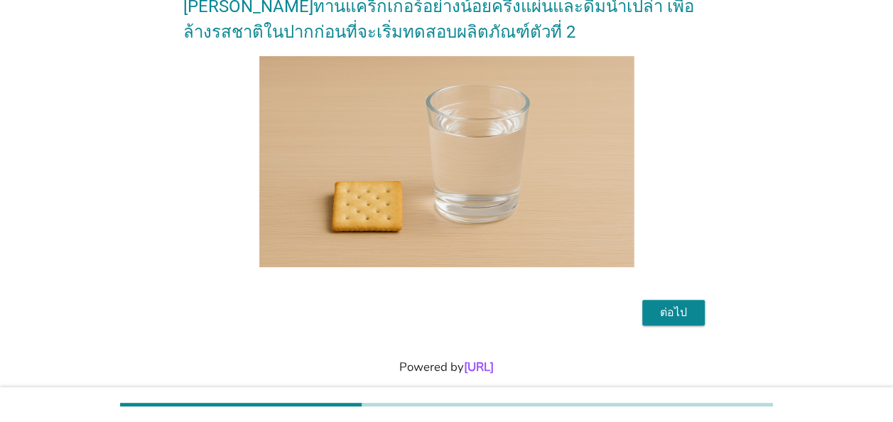
scroll to position [107, 0]
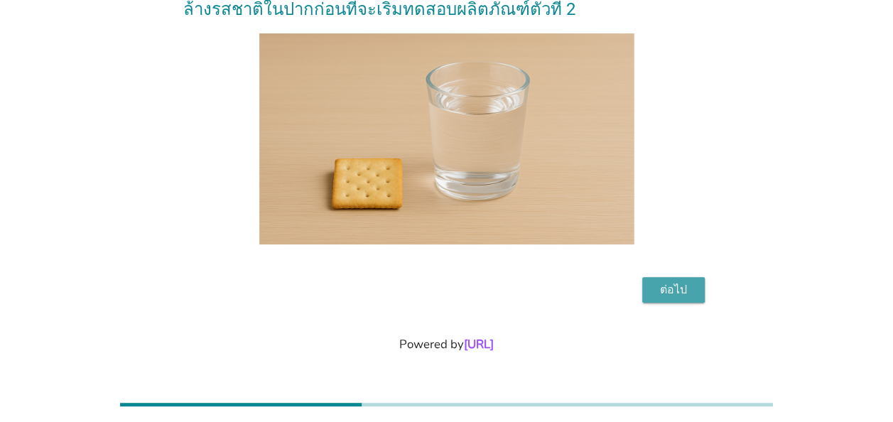
click at [682, 287] on div "ต่อไป" at bounding box center [674, 289] width 40 height 17
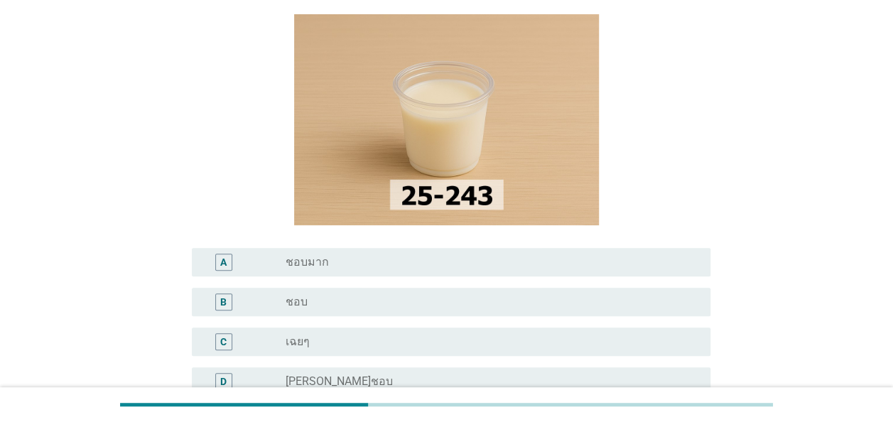
scroll to position [213, 0]
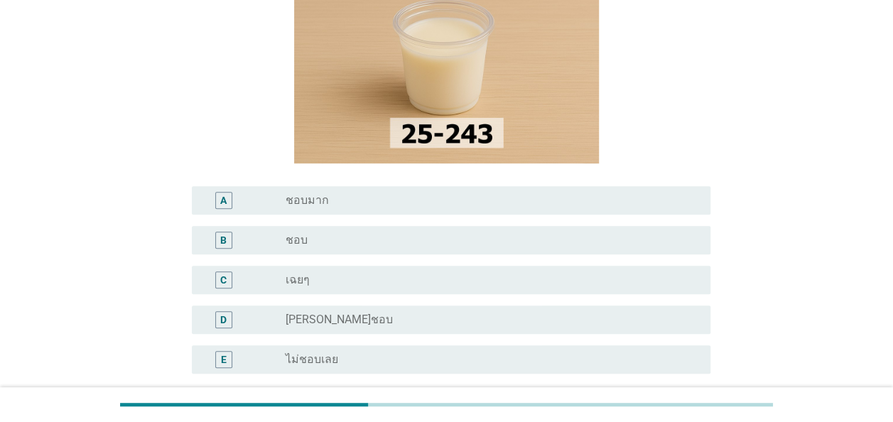
click at [352, 236] on div "radio_button_unchecked ชอบ" at bounding box center [487, 240] width 402 height 14
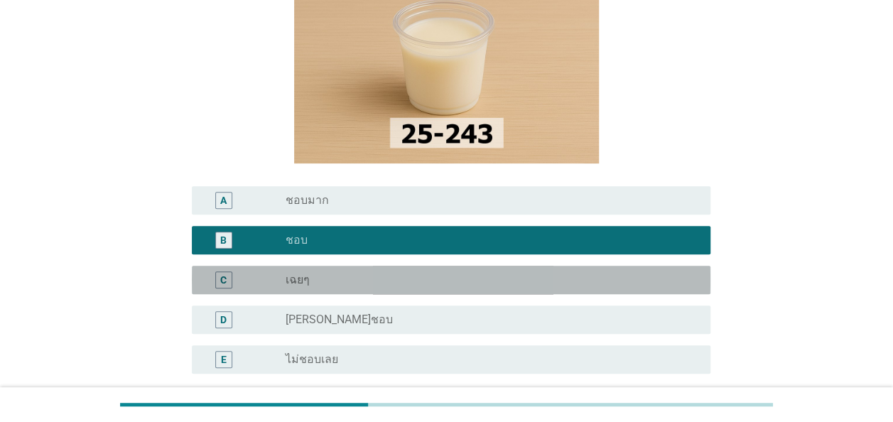
click at [396, 281] on div "radio_button_unchecked เฉยๆ" at bounding box center [487, 280] width 402 height 14
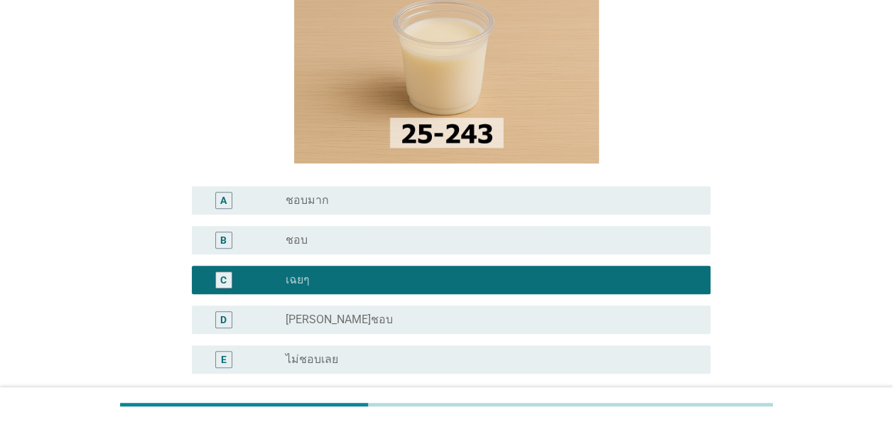
click at [379, 237] on div "radio_button_unchecked ชอบ" at bounding box center [487, 240] width 402 height 14
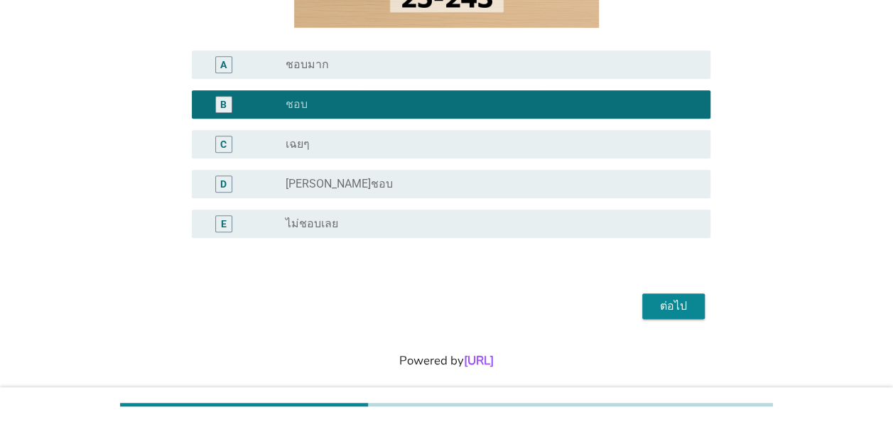
scroll to position [355, 0]
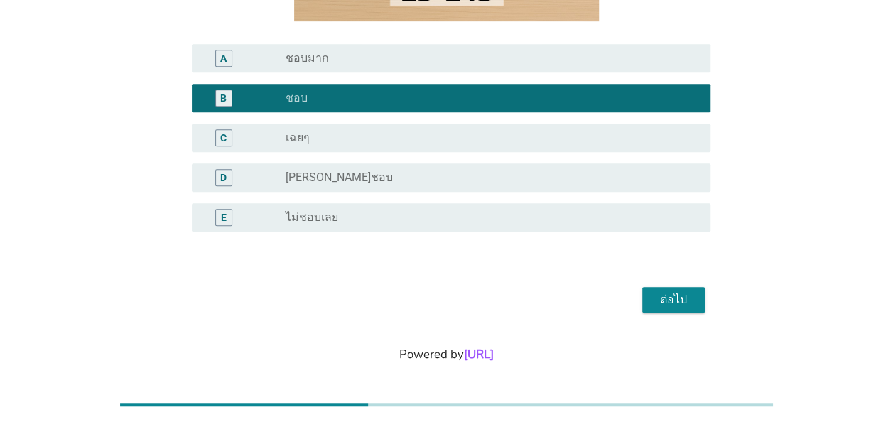
click at [679, 299] on div "ต่อไป" at bounding box center [674, 299] width 40 height 17
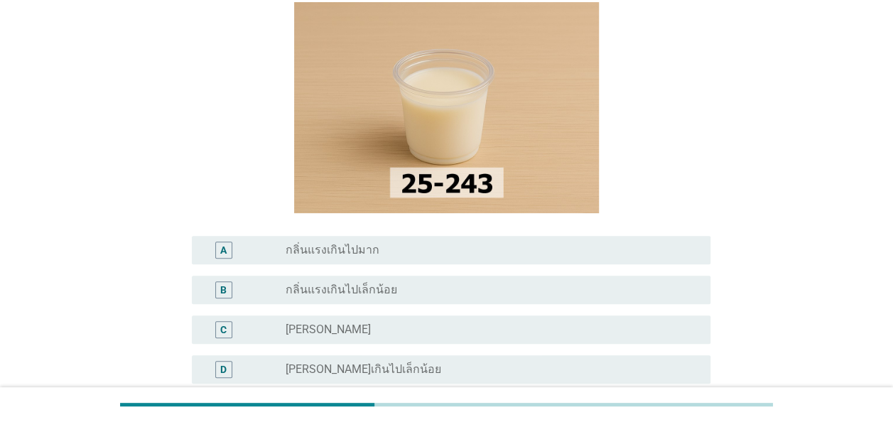
scroll to position [213, 0]
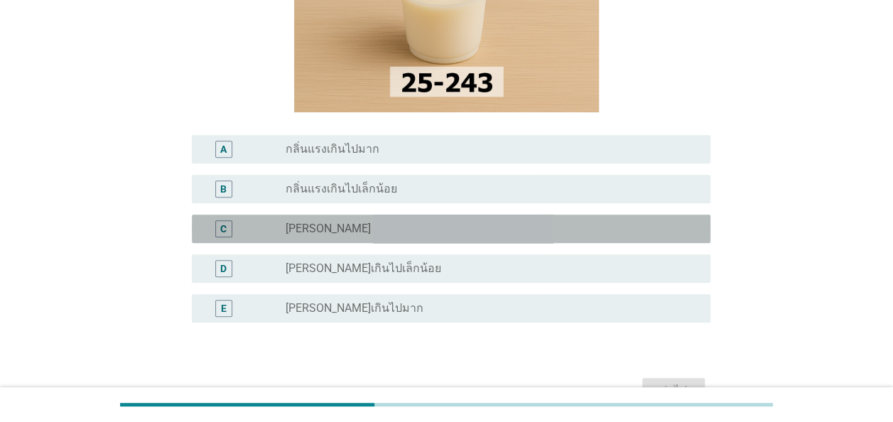
click at [436, 232] on div "radio_button_unchecked [PERSON_NAME]" at bounding box center [487, 229] width 402 height 14
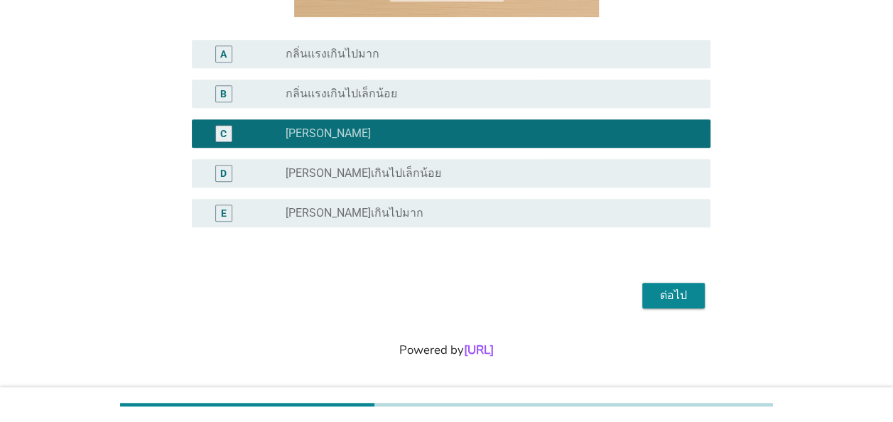
scroll to position [314, 0]
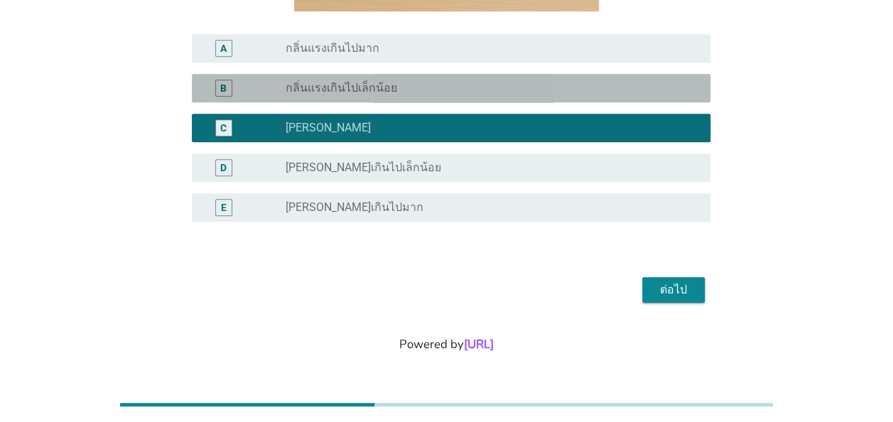
click at [517, 81] on div "radio_button_unchecked กลิ่นแรงเกินไปเล็กน้อย" at bounding box center [487, 88] width 402 height 14
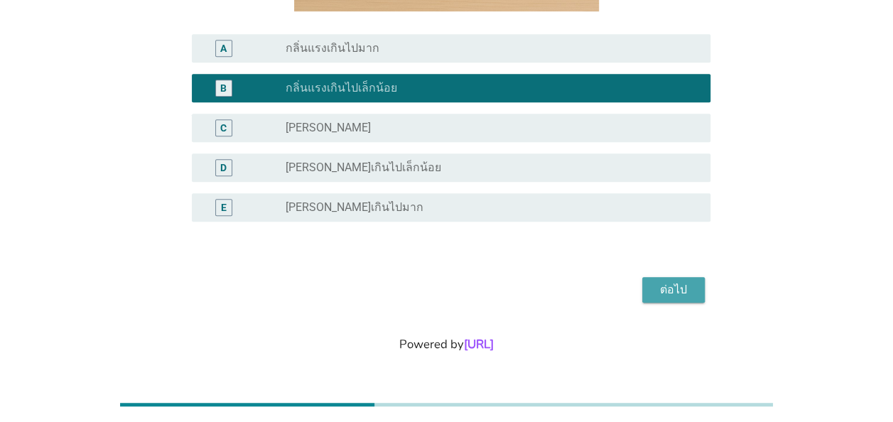
click at [694, 287] on button "ต่อไป" at bounding box center [673, 290] width 63 height 26
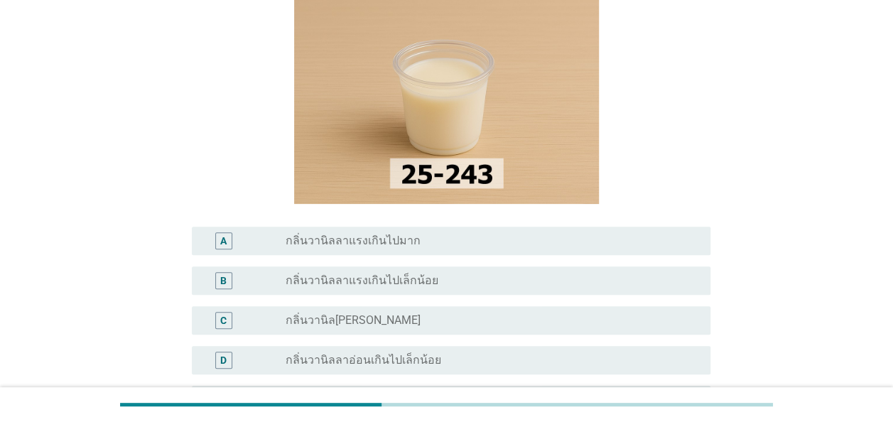
scroll to position [142, 0]
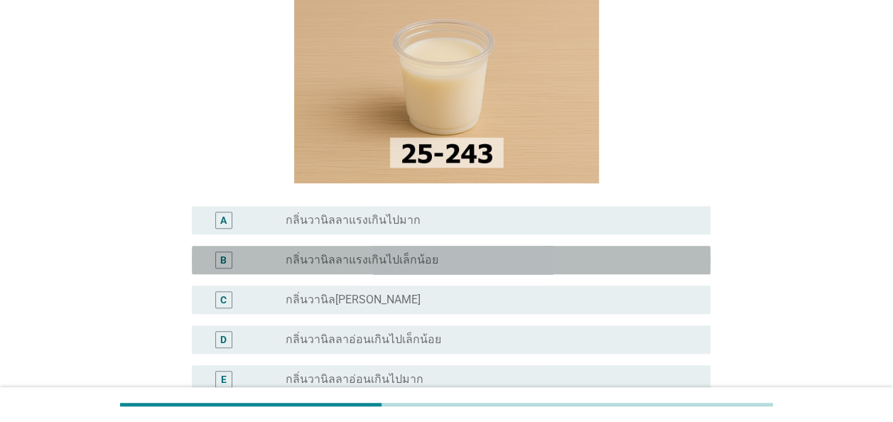
click at [399, 265] on label "กลิ่นวานิลลาแรงเกินไปเล็กน้อย" at bounding box center [362, 260] width 153 height 14
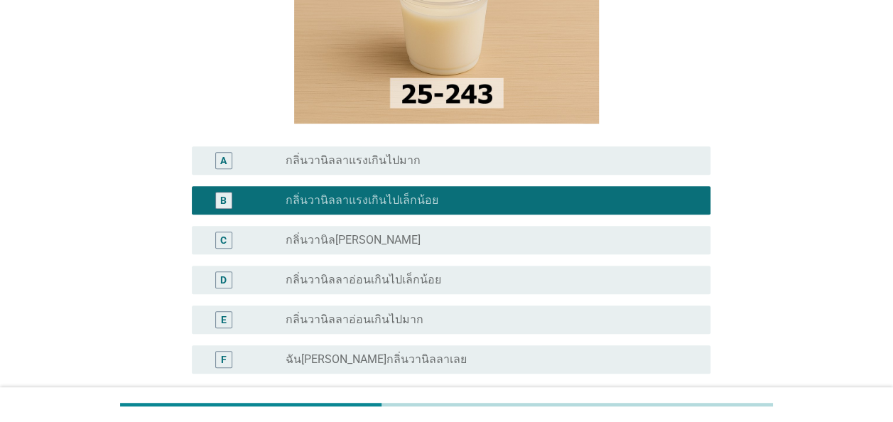
scroll to position [284, 0]
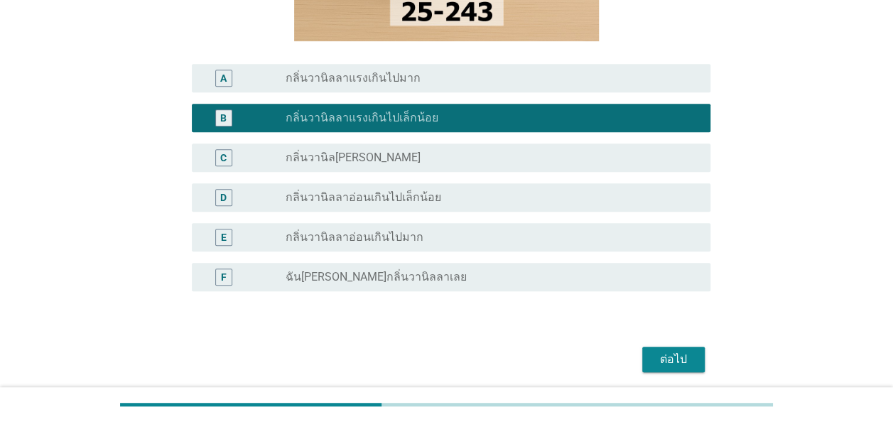
click at [659, 363] on div "ต่อไป" at bounding box center [674, 359] width 40 height 17
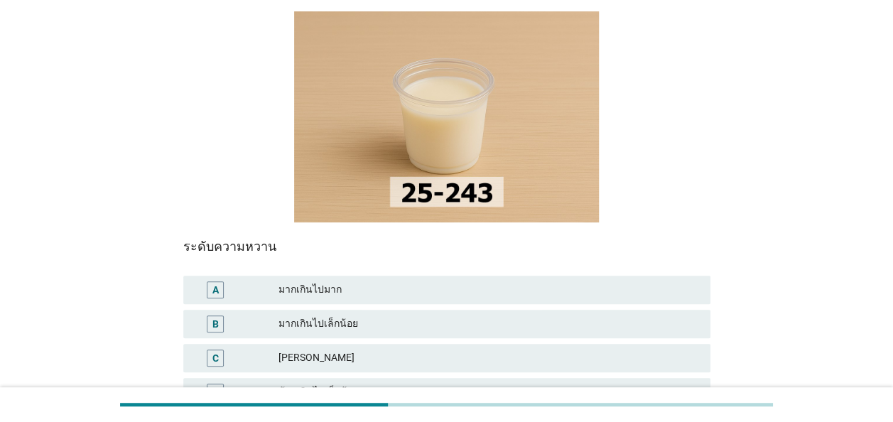
scroll to position [142, 0]
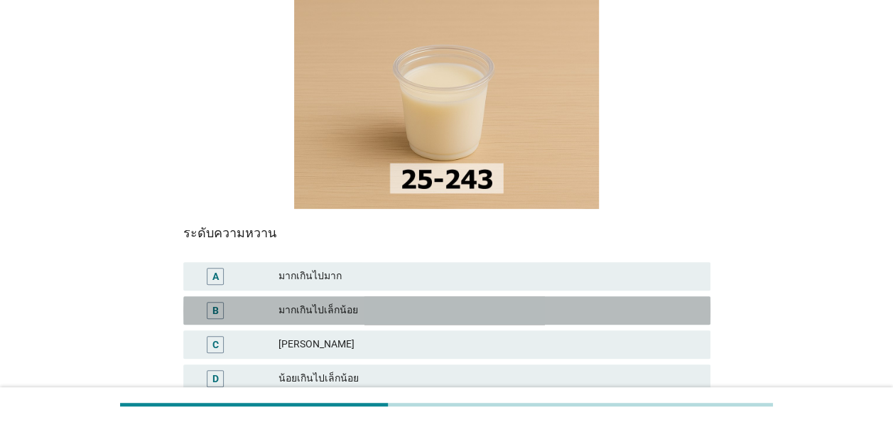
click at [394, 302] on div "มากเกินไปเล็กน้อย" at bounding box center [488, 310] width 421 height 17
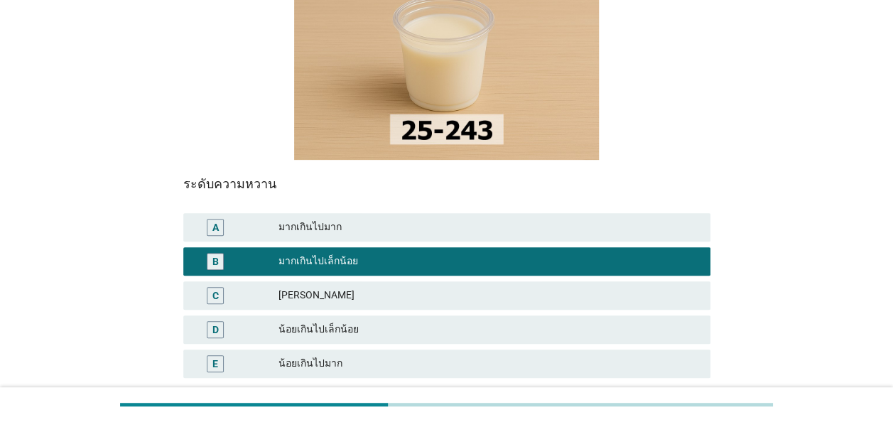
scroll to position [213, 0]
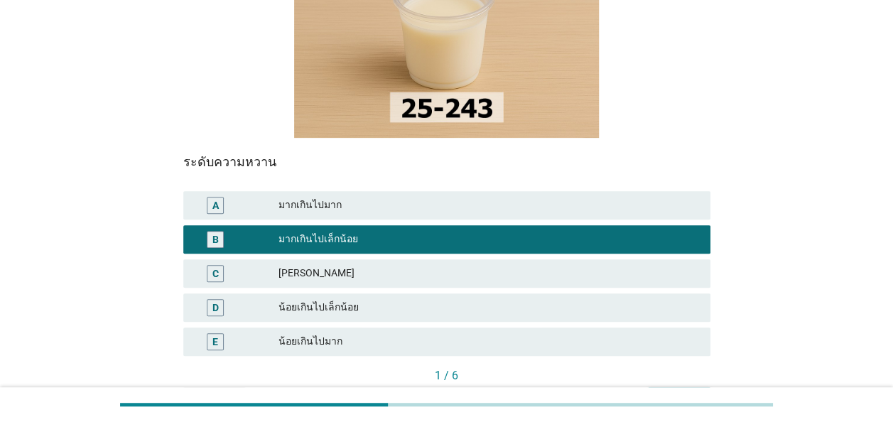
click at [671, 392] on div "ต่อไป" at bounding box center [679, 399] width 40 height 15
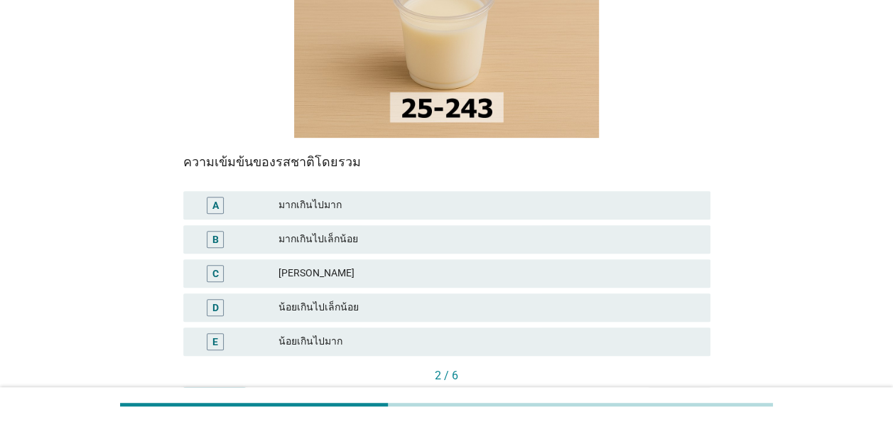
click at [328, 231] on div "มากเกินไปเล็กน้อย" at bounding box center [488, 239] width 421 height 17
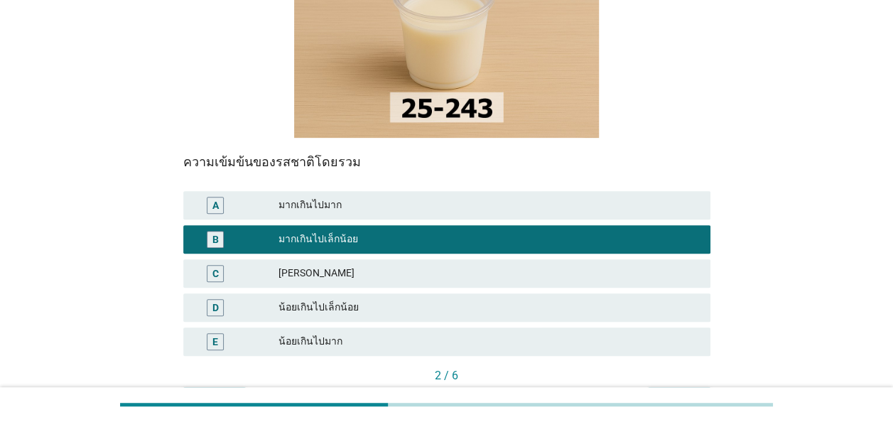
click at [696, 392] on div "ต่อไป" at bounding box center [679, 399] width 40 height 15
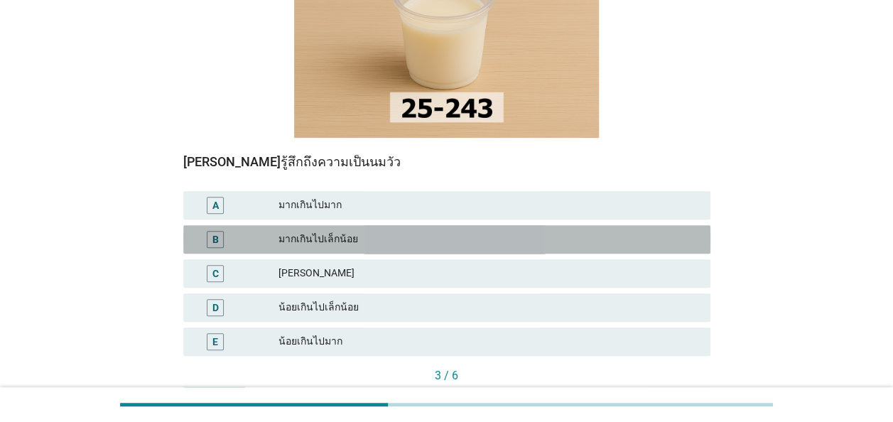
click at [457, 231] on div "มากเกินไปเล็กน้อย" at bounding box center [488, 239] width 421 height 17
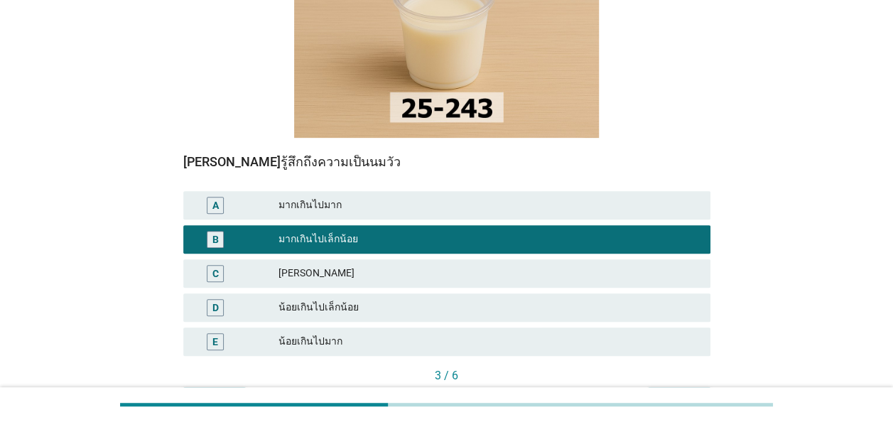
click at [678, 392] on div "ต่อไป" at bounding box center [679, 399] width 40 height 15
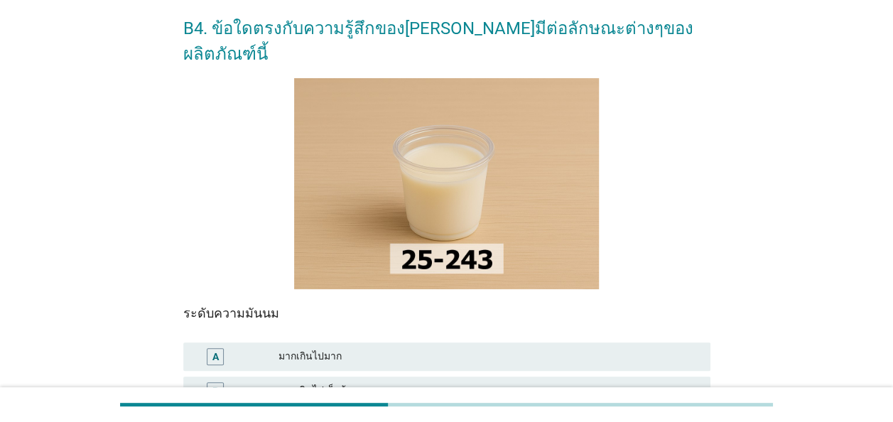
scroll to position [142, 0]
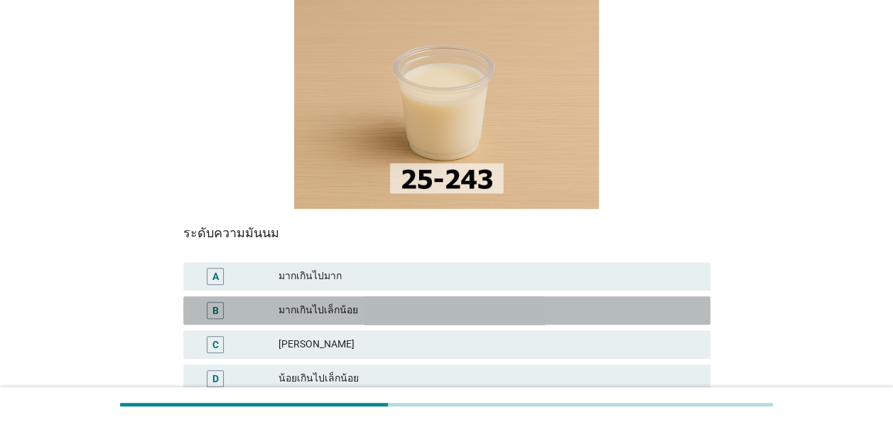
click at [476, 302] on div "มากเกินไปเล็กน้อย" at bounding box center [488, 310] width 421 height 17
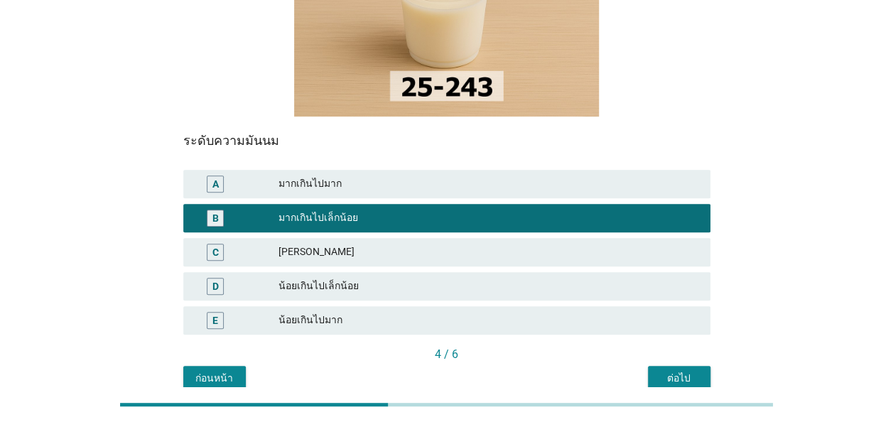
scroll to position [213, 0]
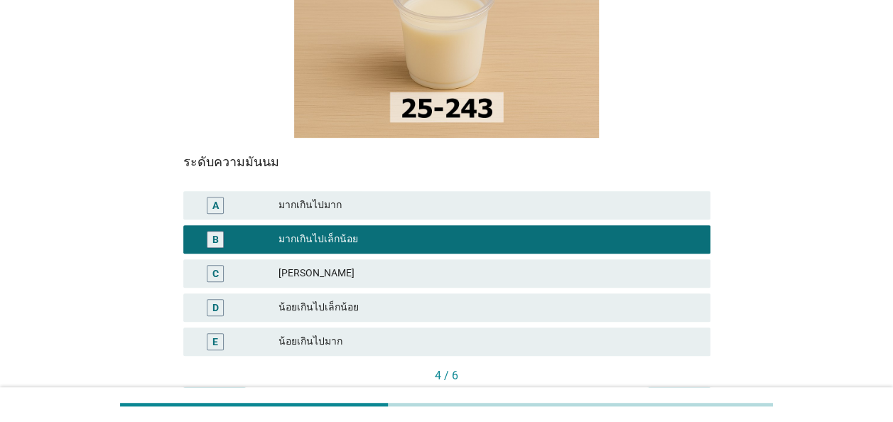
click at [686, 392] on div "ต่อไป" at bounding box center [679, 399] width 40 height 15
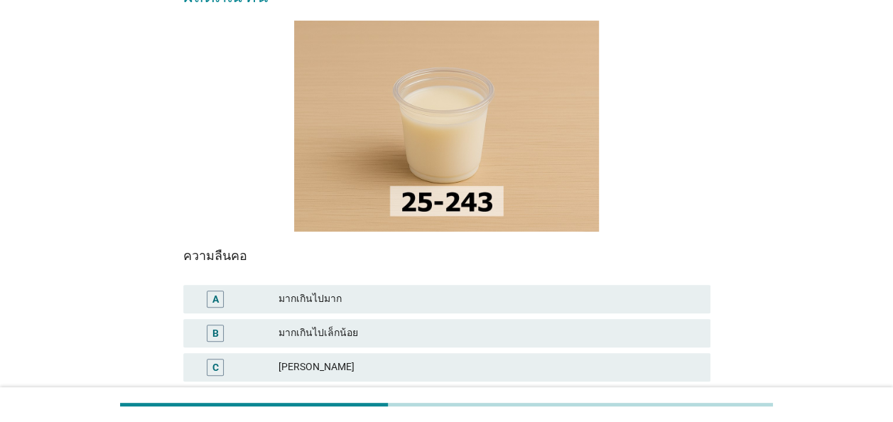
scroll to position [142, 0]
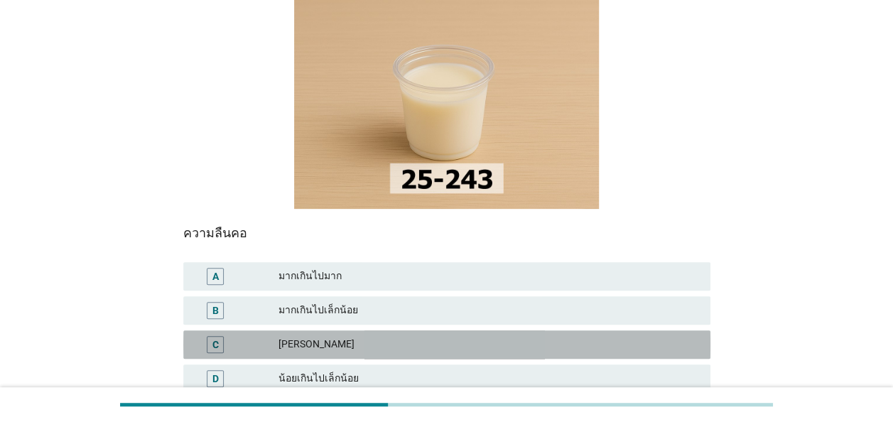
click at [355, 336] on div "[PERSON_NAME]" at bounding box center [488, 344] width 421 height 17
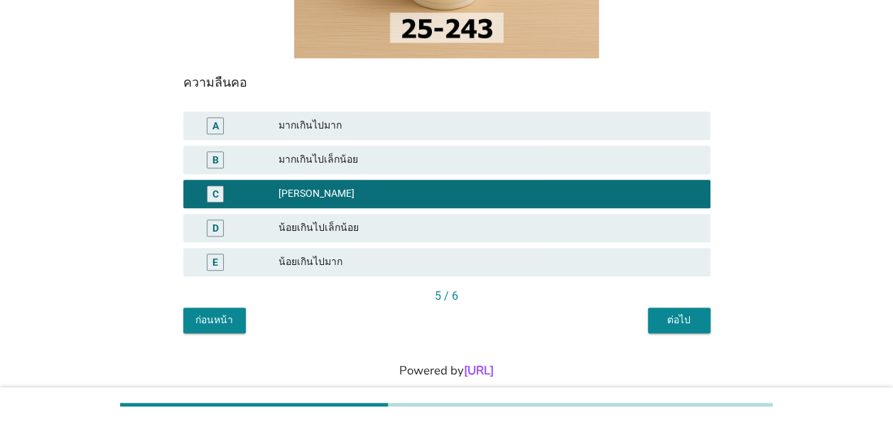
scroll to position [293, 0]
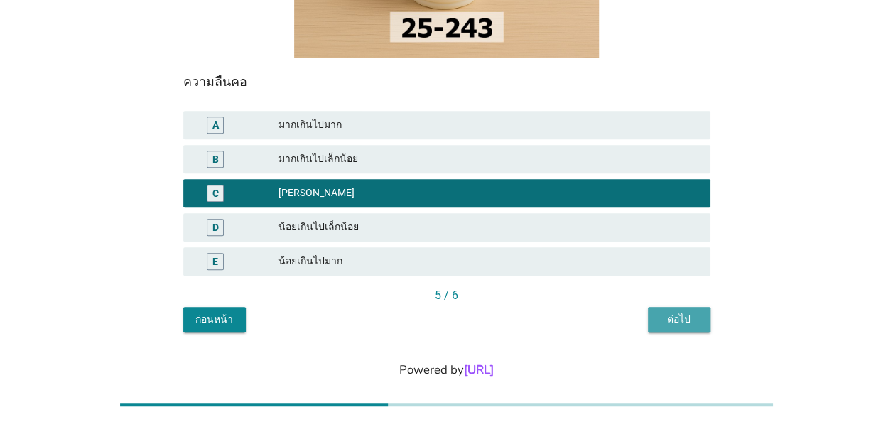
click at [673, 312] on div "ต่อไป" at bounding box center [679, 319] width 40 height 15
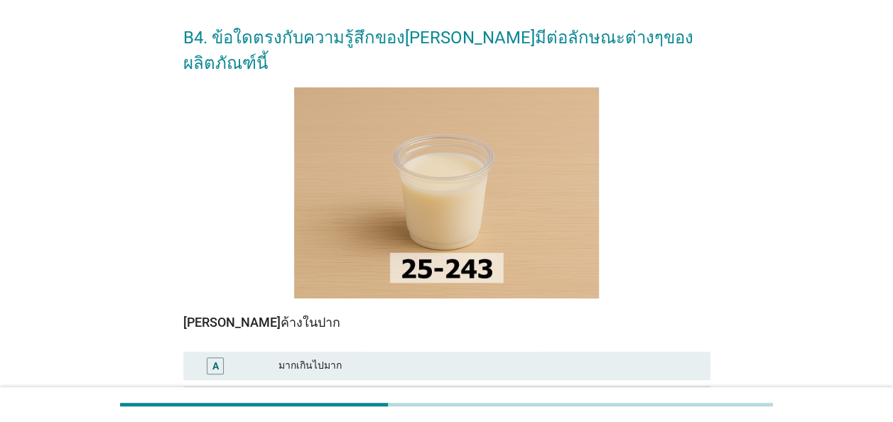
scroll to position [142, 0]
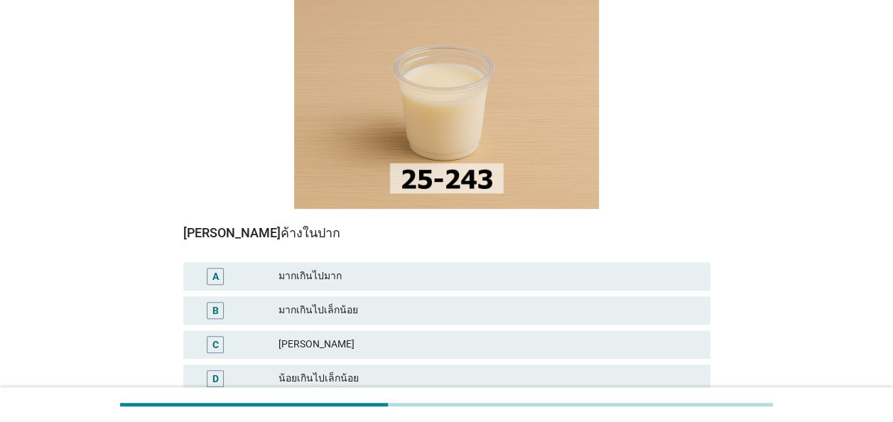
click at [343, 336] on div "[PERSON_NAME]" at bounding box center [488, 344] width 421 height 17
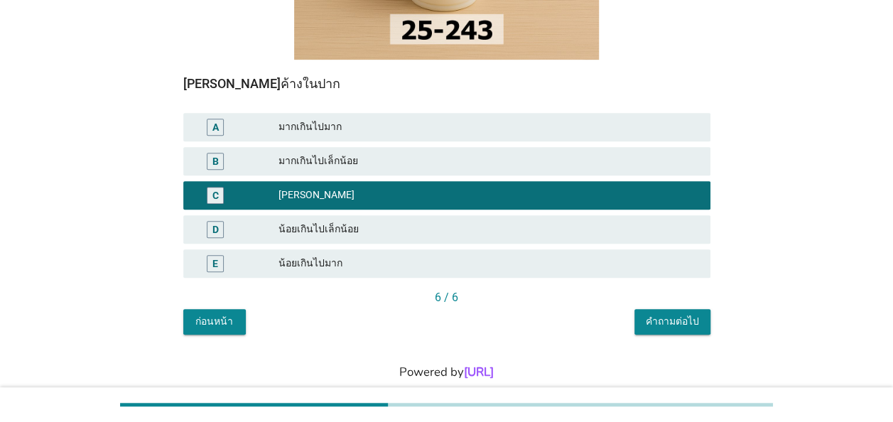
scroll to position [293, 0]
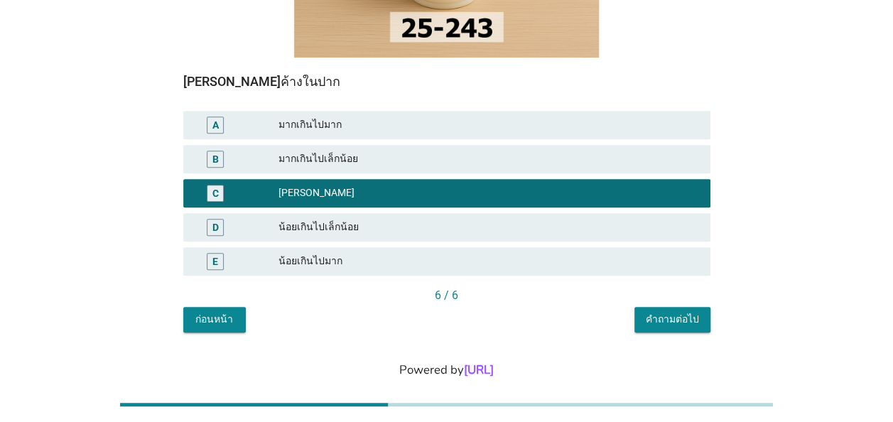
click at [686, 312] on div "คำถามต่อไป" at bounding box center [672, 319] width 53 height 15
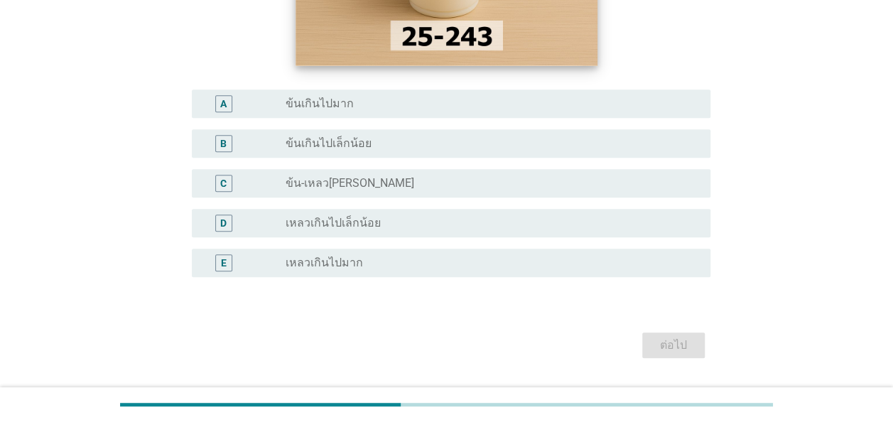
scroll to position [284, 0]
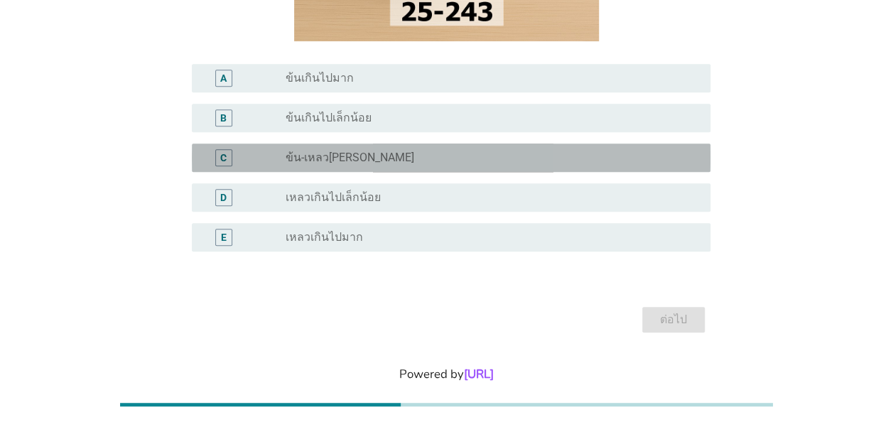
click at [420, 158] on div "radio_button_unchecked ข้น-เหลว[PERSON_NAME]" at bounding box center [487, 158] width 402 height 14
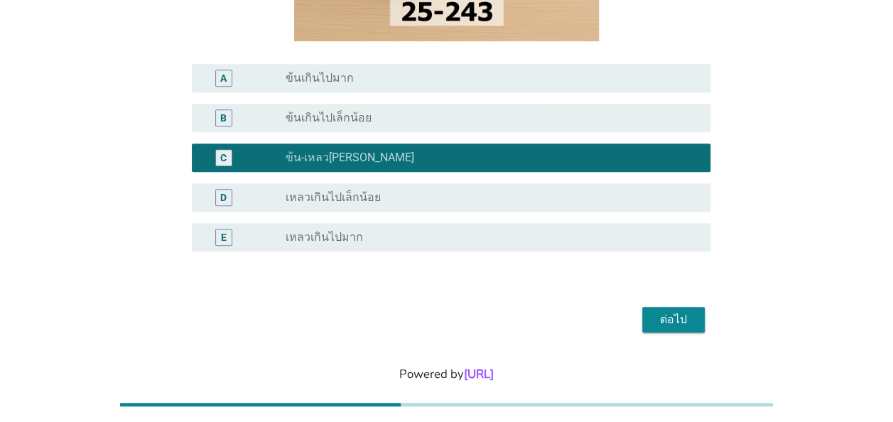
click at [669, 316] on div "ต่อไป" at bounding box center [674, 319] width 40 height 17
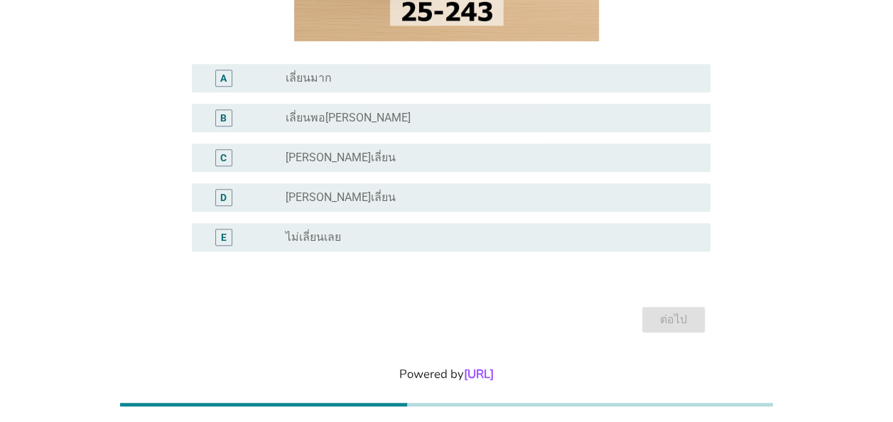
click at [580, 163] on div "radio_button_unchecked [PERSON_NAME]เลี่ยน" at bounding box center [487, 158] width 402 height 14
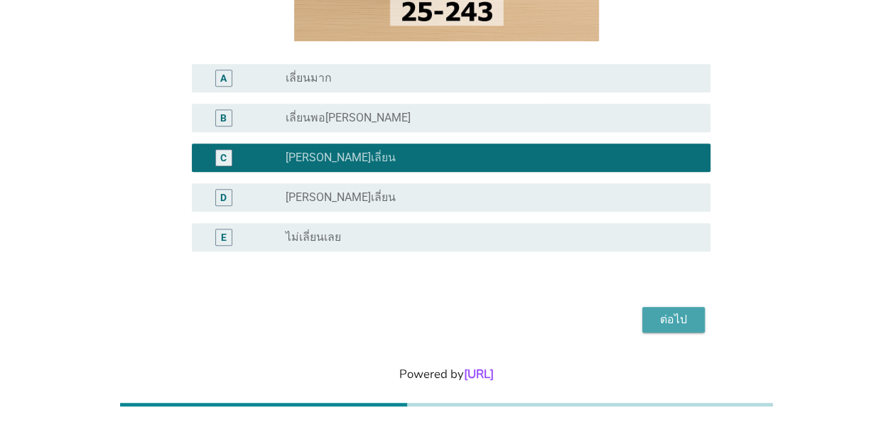
click at [698, 320] on button "ต่อไป" at bounding box center [673, 320] width 63 height 26
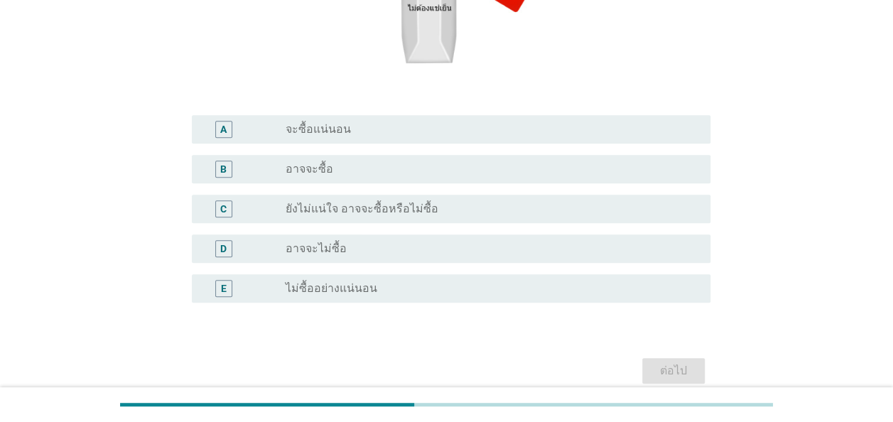
click at [440, 169] on div "radio_button_unchecked อาจจะซื้อ" at bounding box center [487, 169] width 402 height 14
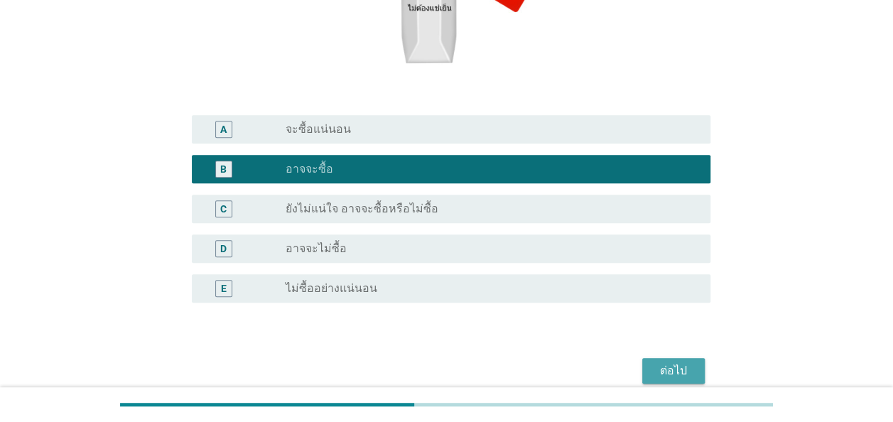
click at [671, 370] on div "ต่อไป" at bounding box center [674, 370] width 40 height 17
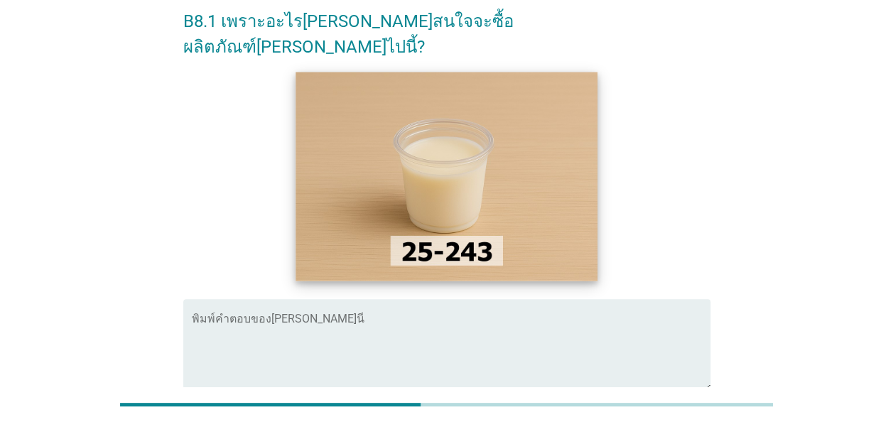
scroll to position [67, 0]
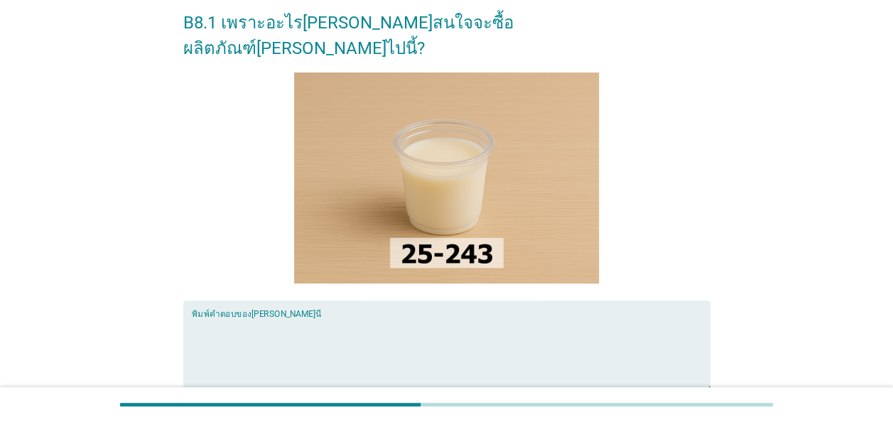
click at [367, 323] on textarea "พิมพ์คำตอบของคุณ ที่นี่" at bounding box center [451, 355] width 519 height 75
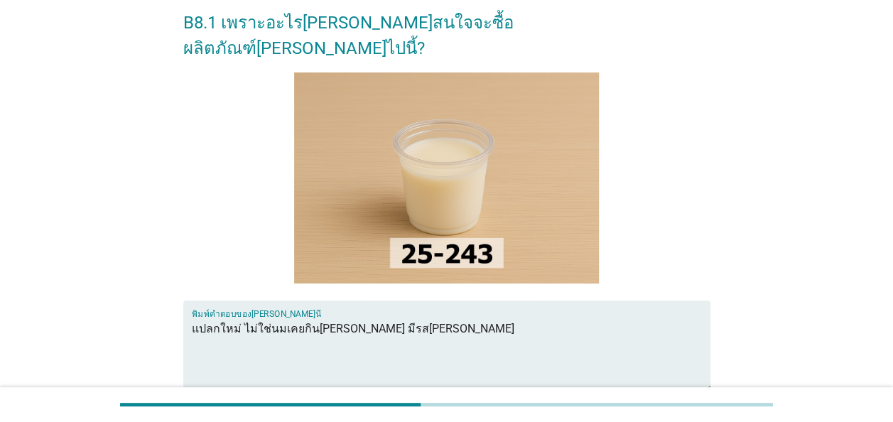
scroll to position [210, 0]
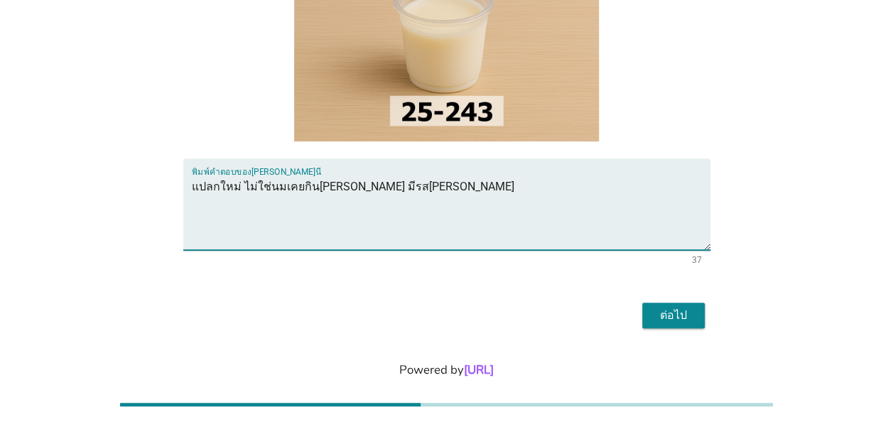
type textarea "แปลกใหม่ ไม่ใช่นมเคยกิน[PERSON_NAME] มีรส[PERSON_NAME]"
click at [675, 307] on div "ต่อไป" at bounding box center [674, 315] width 40 height 17
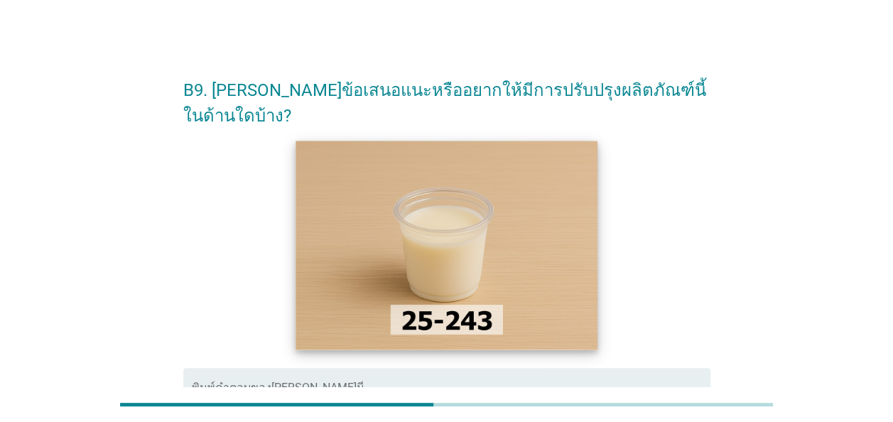
scroll to position [71, 0]
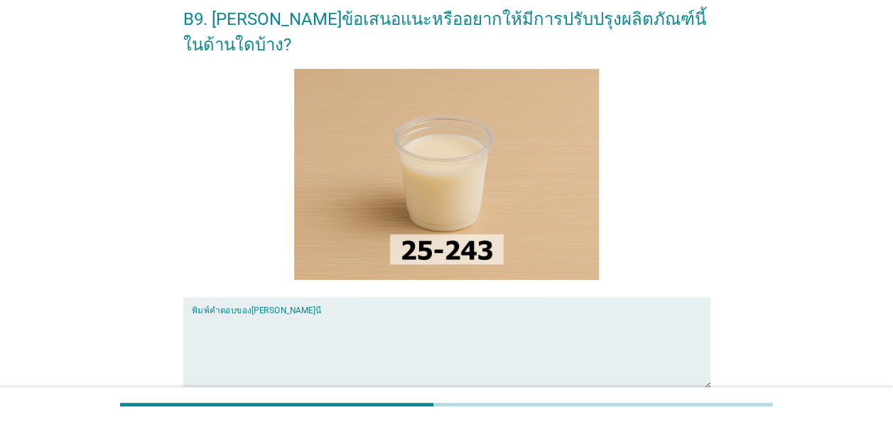
click at [350, 314] on textarea "พิมพ์คำตอบของคุณ ที่นี่" at bounding box center [451, 351] width 519 height 75
type textarea "เ"
type textarea "ห"
type textarea "ล"
type textarea "ไ"
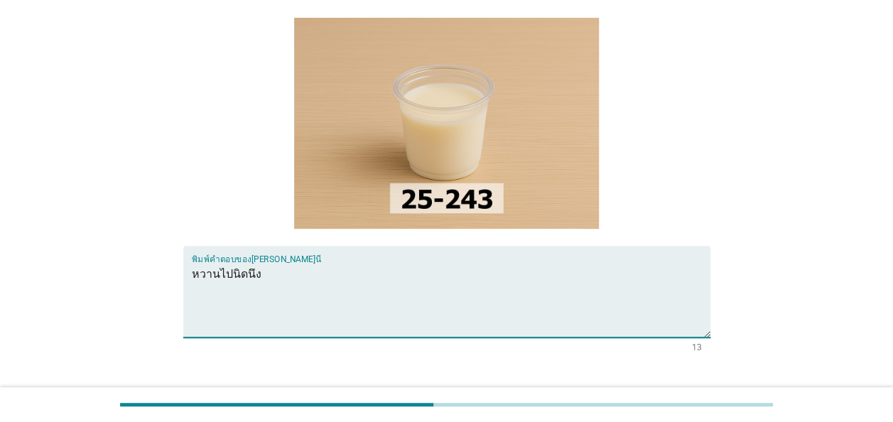
scroll to position [210, 0]
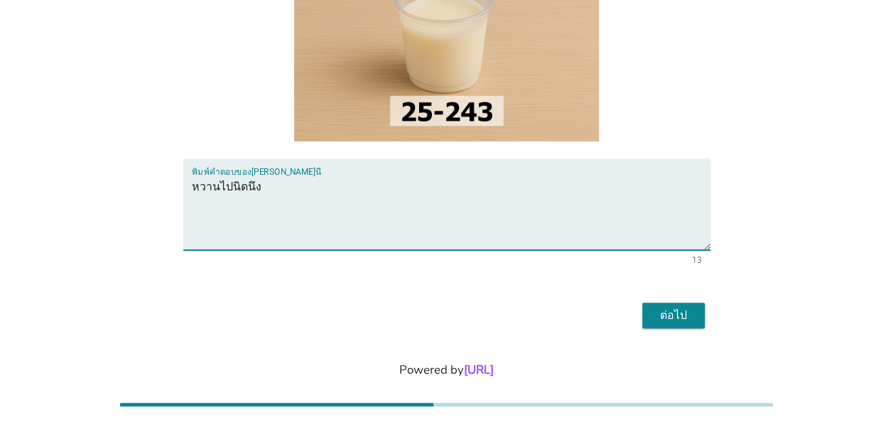
type textarea "หวานไปนิดนึง"
click at [666, 307] on div "ต่อไป" at bounding box center [674, 315] width 40 height 17
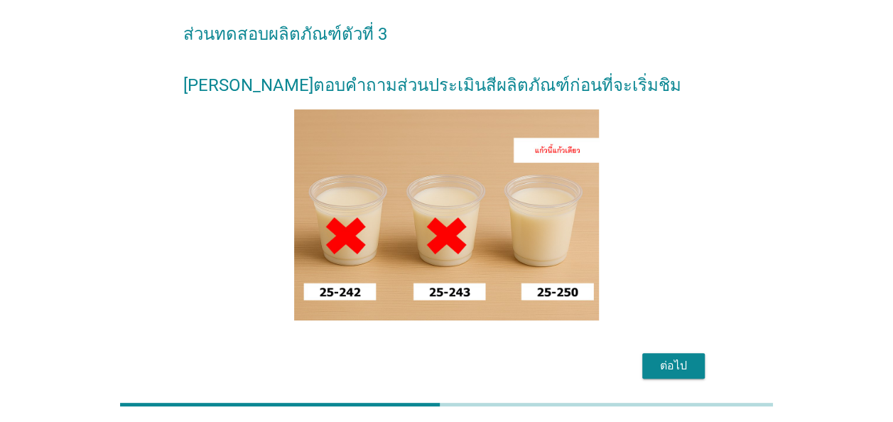
scroll to position [132, 0]
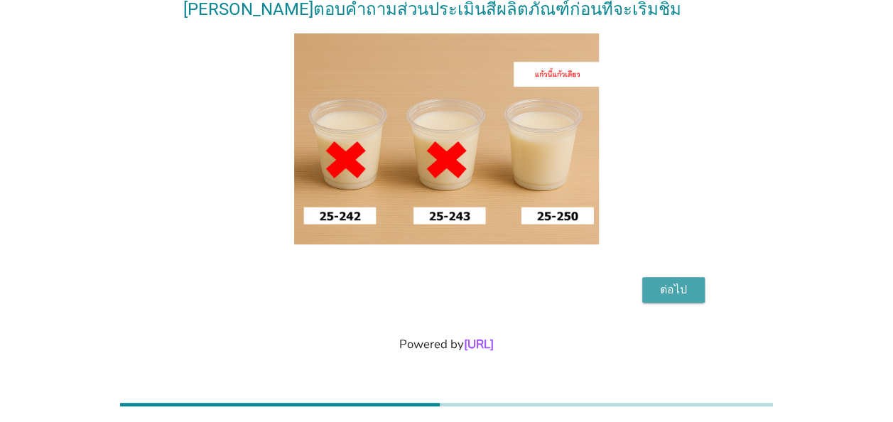
click at [678, 291] on div "ต่อไป" at bounding box center [674, 289] width 40 height 17
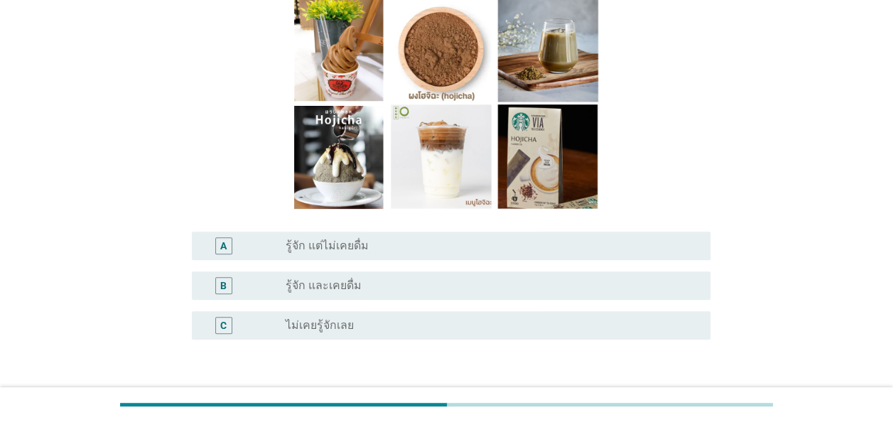
scroll to position [71, 0]
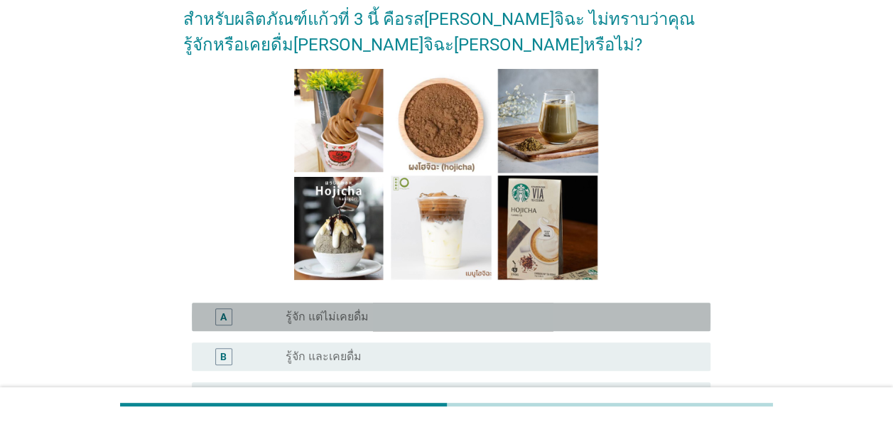
click at [383, 320] on div "radio_button_unchecked รู้จัก แต่ไม่เคยดื่ม" at bounding box center [487, 317] width 402 height 14
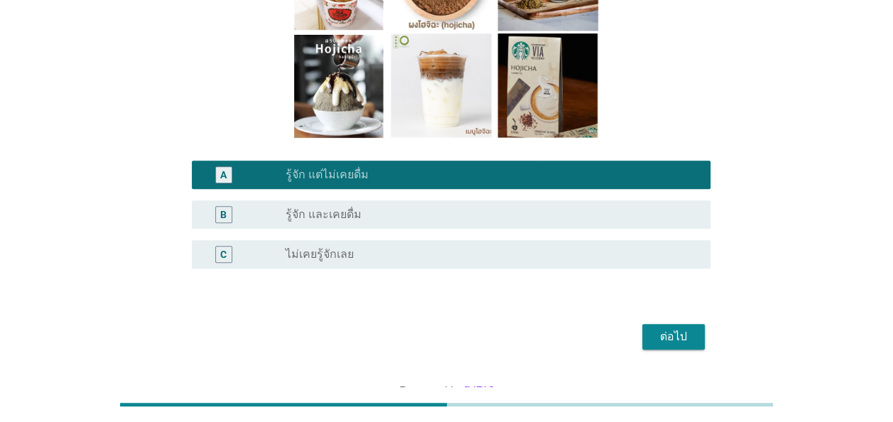
scroll to position [260, 0]
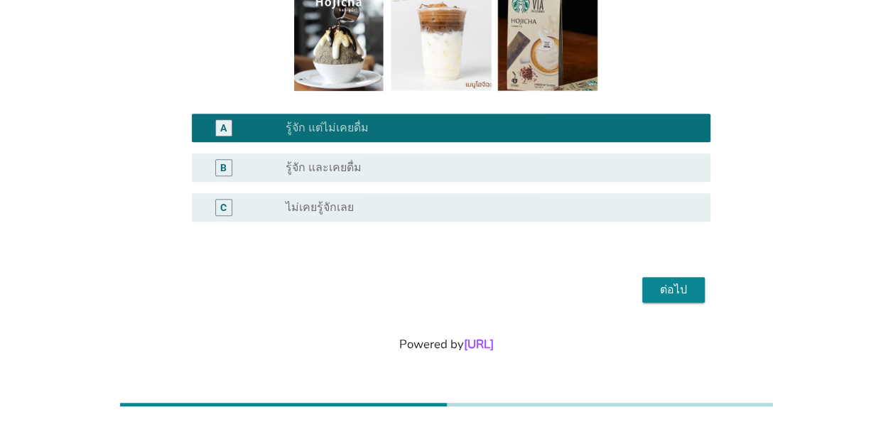
click at [678, 291] on div "ต่อไป" at bounding box center [674, 289] width 40 height 17
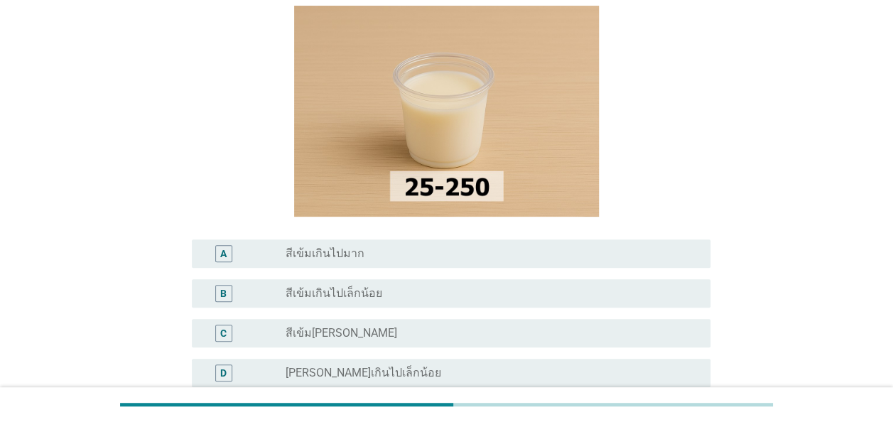
scroll to position [142, 0]
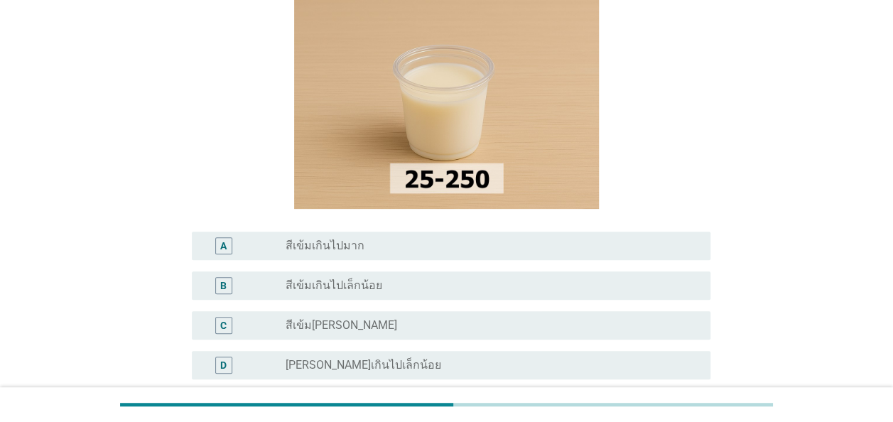
click at [359, 325] on div "radio_button_unchecked สีเข้ม[PERSON_NAME]" at bounding box center [487, 325] width 402 height 14
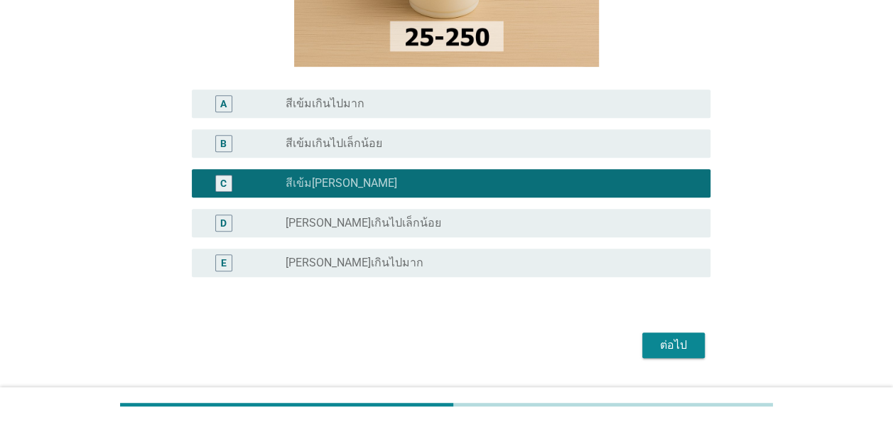
scroll to position [340, 0]
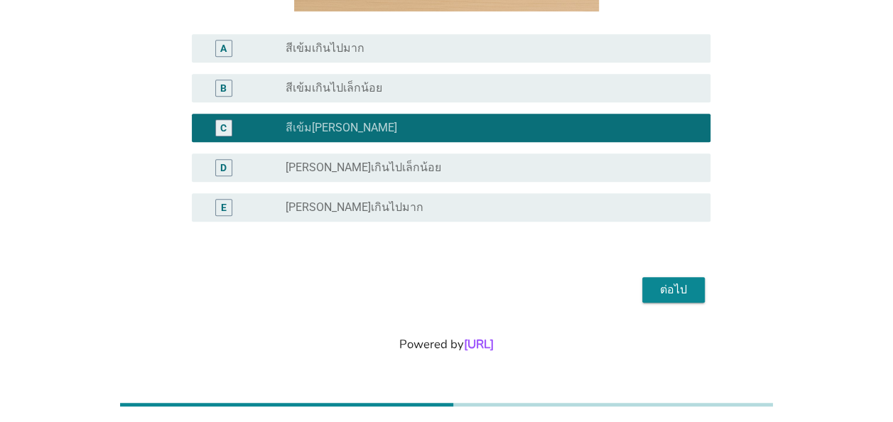
click at [680, 296] on div "ต่อไป" at bounding box center [674, 289] width 40 height 17
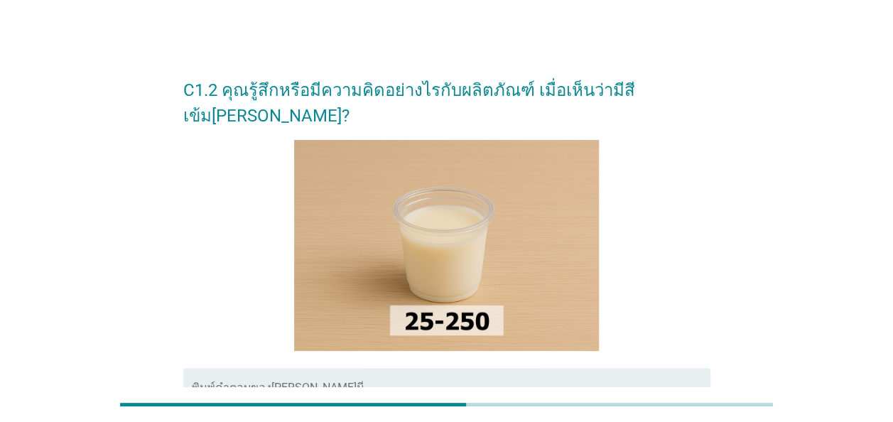
scroll to position [71, 0]
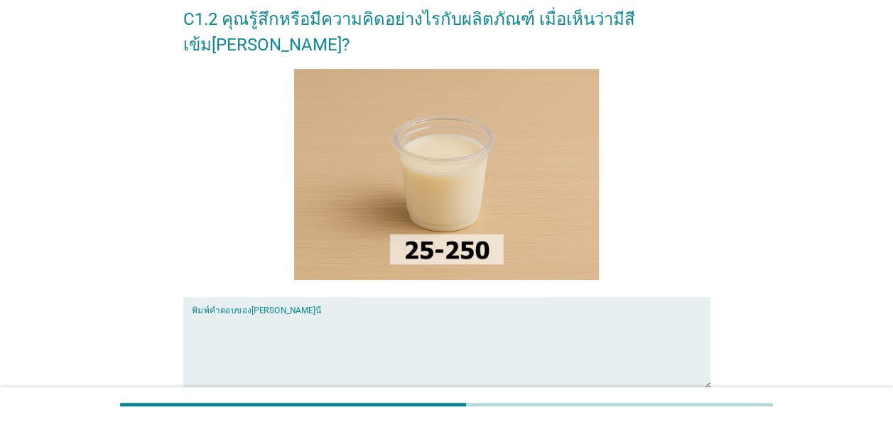
click at [436, 314] on textarea "พิมพ์คำตอบของคุณ ที่นี่" at bounding box center [451, 351] width 519 height 75
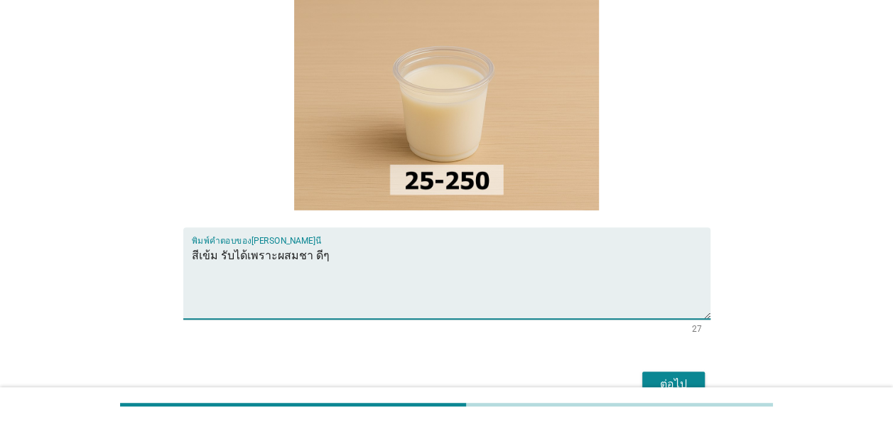
scroll to position [210, 0]
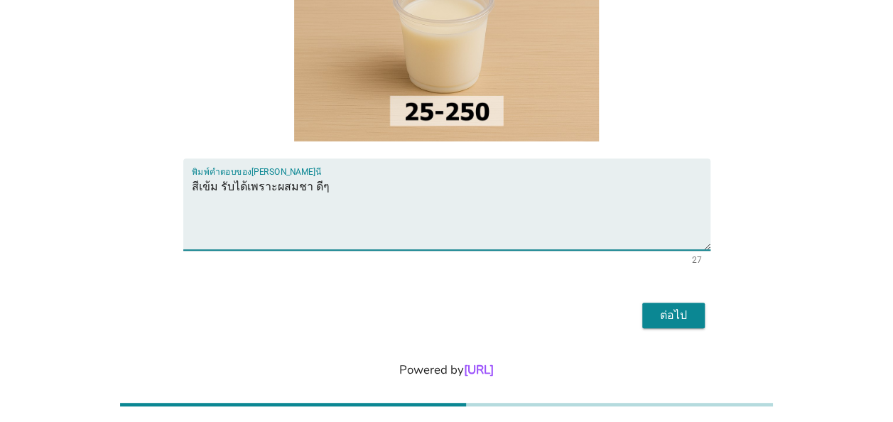
type textarea "สีเข้ม รับได้เพราะผสมชา ดีๆ"
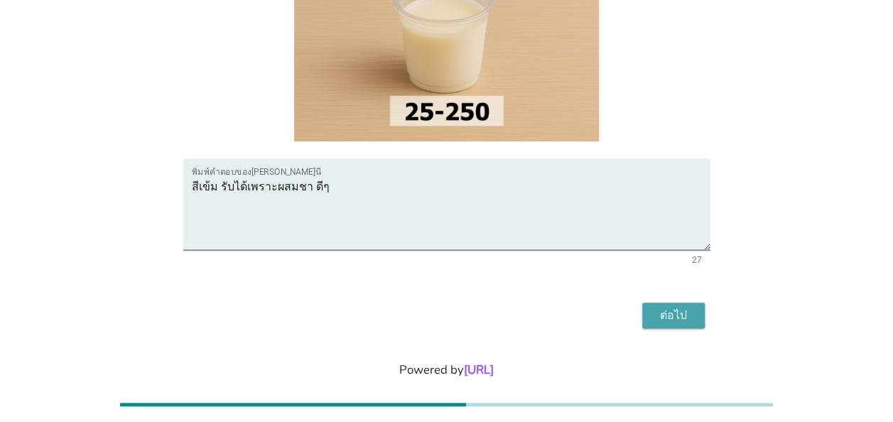
click at [656, 307] on div "ต่อไป" at bounding box center [674, 315] width 40 height 17
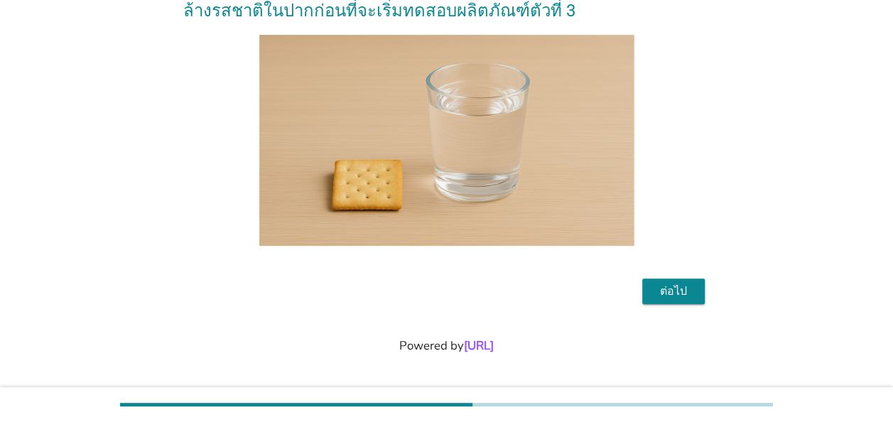
scroll to position [107, 0]
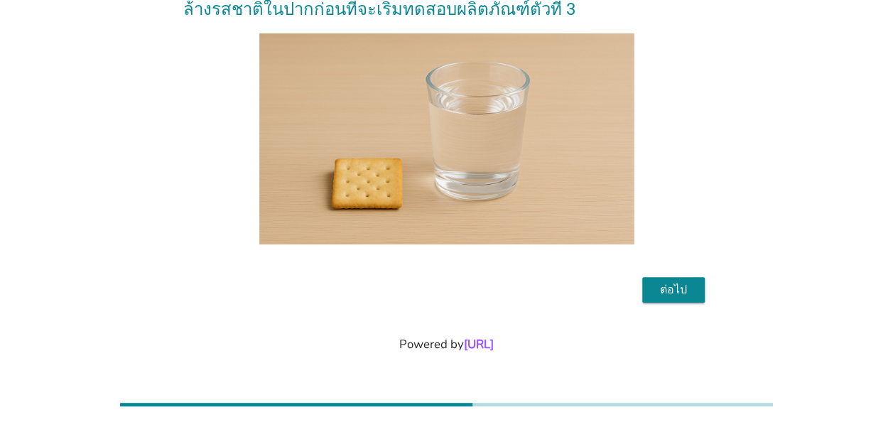
click at [679, 286] on div "ต่อไป" at bounding box center [674, 289] width 40 height 17
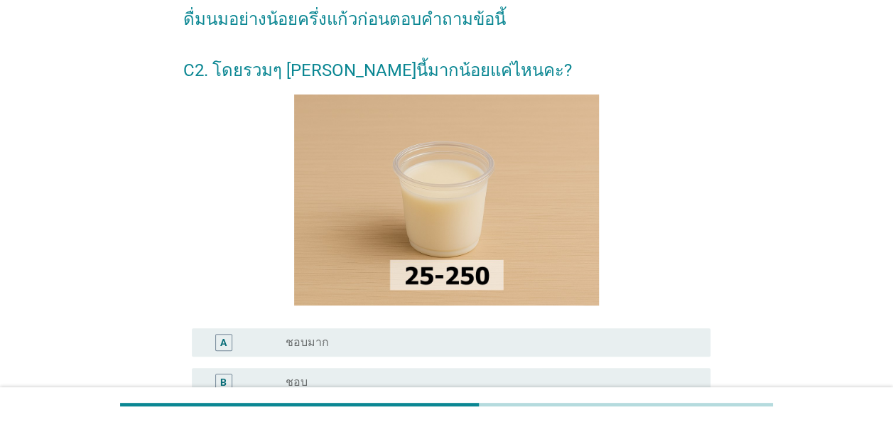
scroll to position [142, 0]
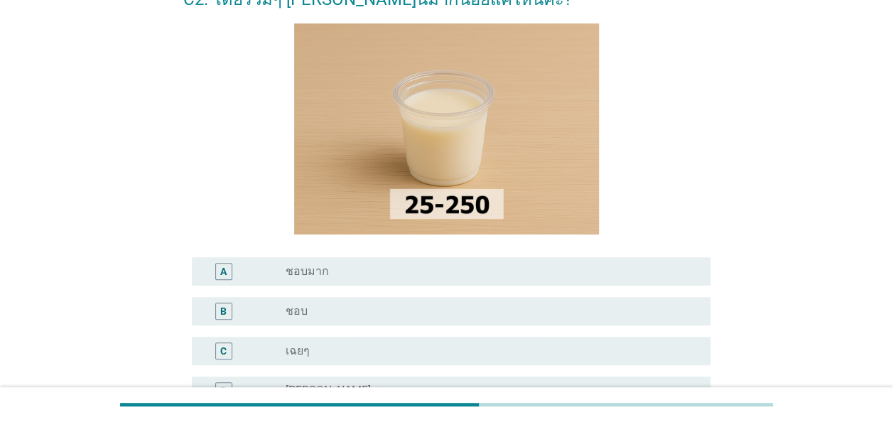
click at [479, 278] on div "radio_button_unchecked ชอบมาก" at bounding box center [492, 271] width 413 height 17
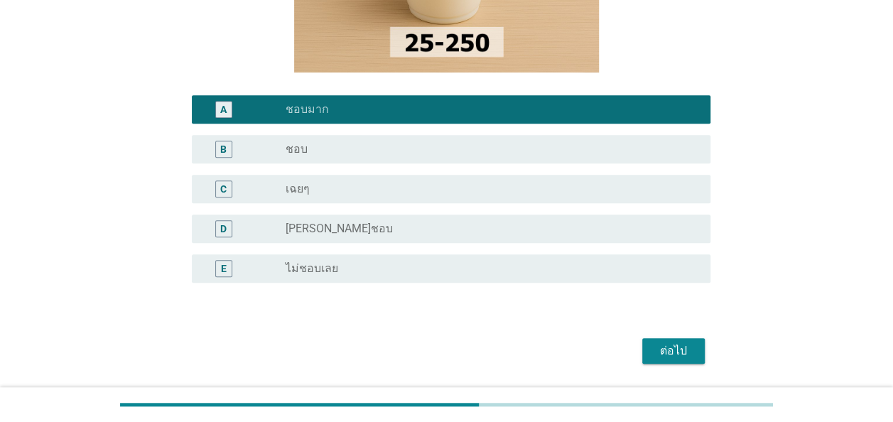
scroll to position [355, 0]
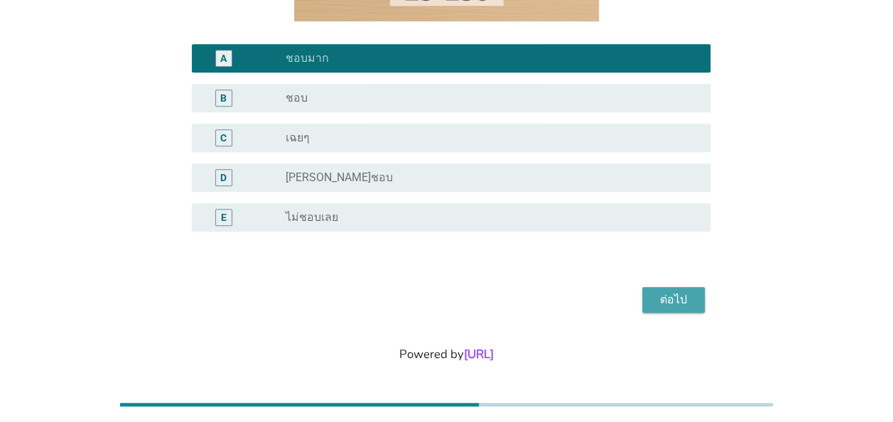
click at [692, 305] on div "ต่อไป" at bounding box center [674, 299] width 40 height 17
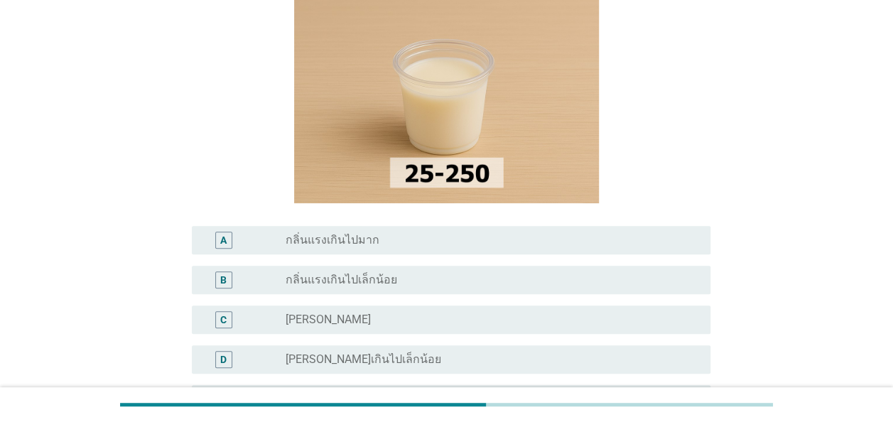
scroll to position [142, 0]
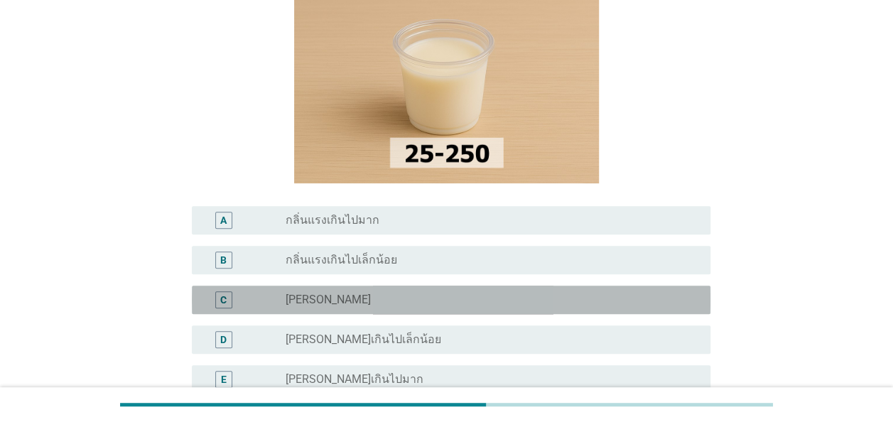
click at [419, 301] on div "radio_button_unchecked [PERSON_NAME]" at bounding box center [487, 300] width 402 height 14
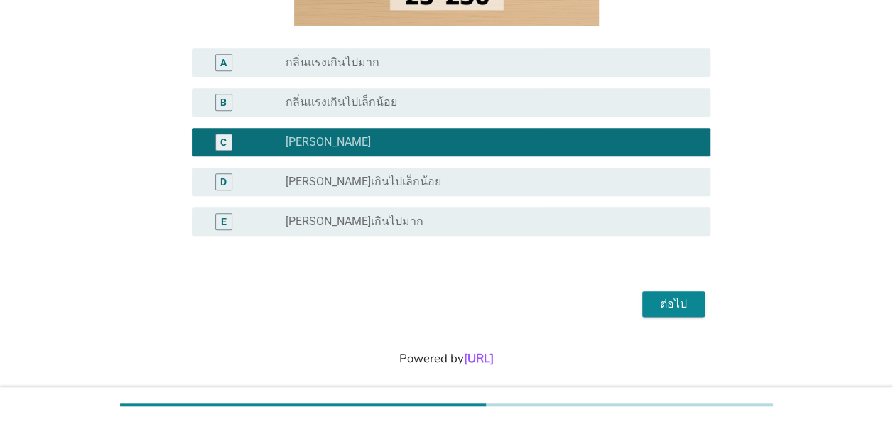
scroll to position [314, 0]
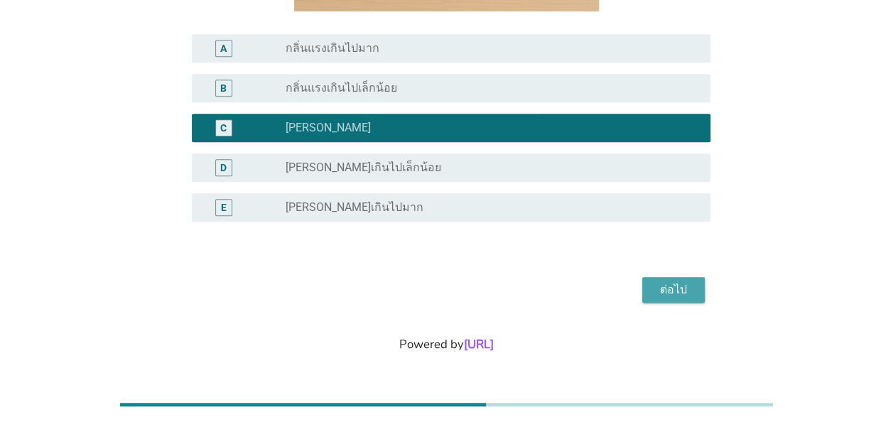
click at [673, 286] on div "ต่อไป" at bounding box center [674, 289] width 40 height 17
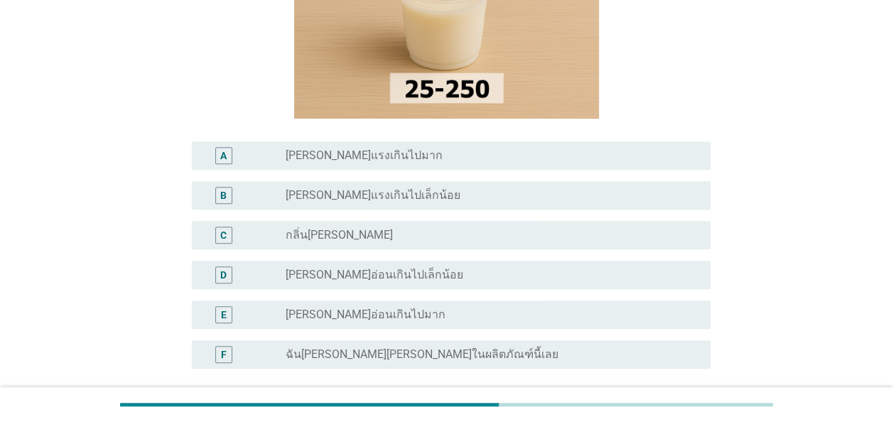
scroll to position [213, 0]
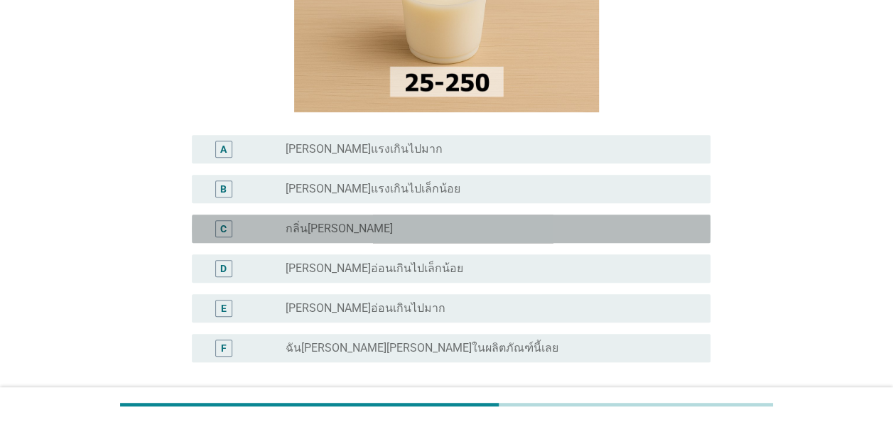
click at [456, 229] on div "radio_button_unchecked กลิ่น[PERSON_NAME]" at bounding box center [487, 229] width 402 height 14
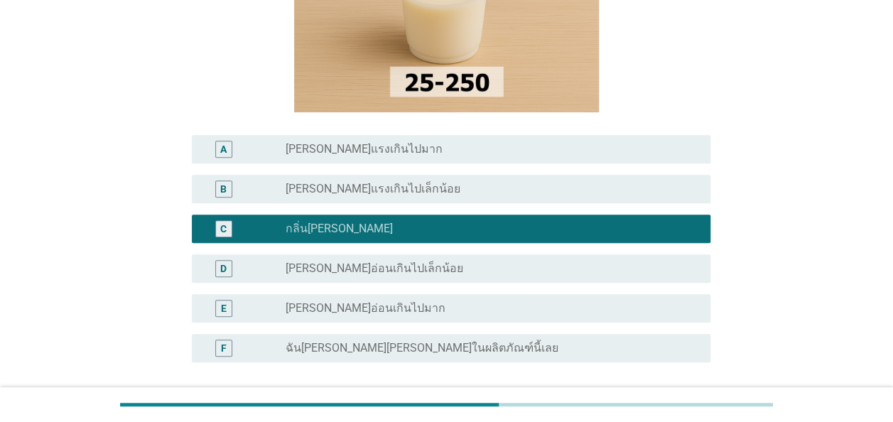
scroll to position [284, 0]
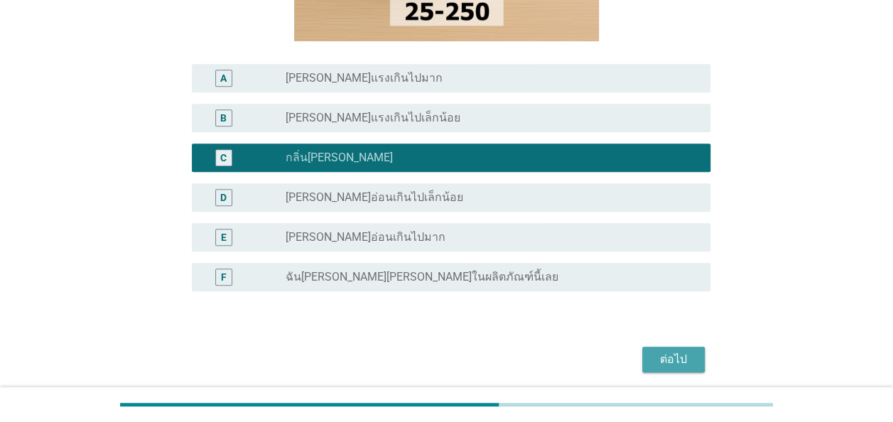
click at [678, 367] on div "ต่อไป" at bounding box center [674, 359] width 40 height 17
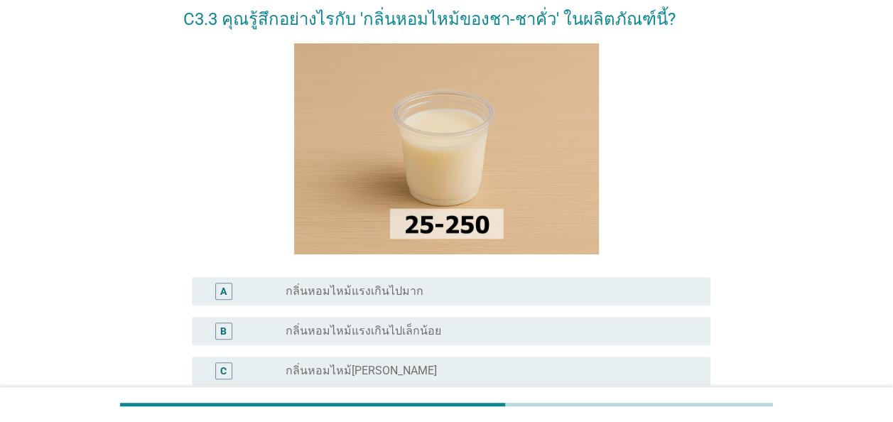
scroll to position [142, 0]
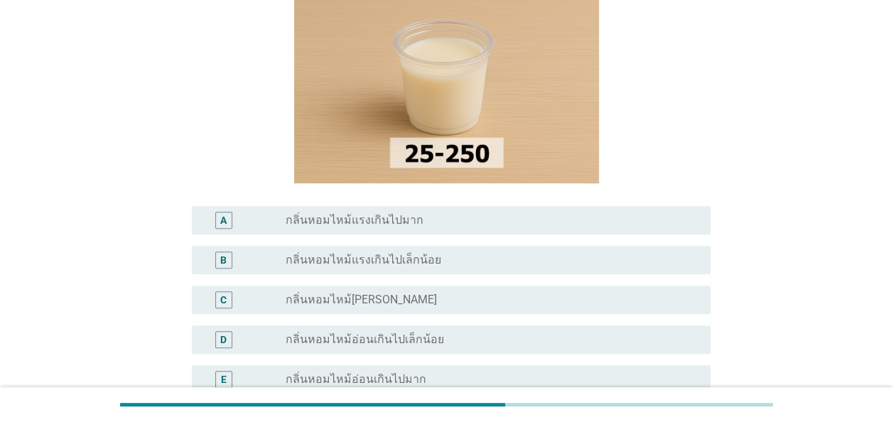
click at [432, 307] on div "radio_button_unchecked กลิ่นหอมไหม้[PERSON_NAME]" at bounding box center [492, 299] width 413 height 17
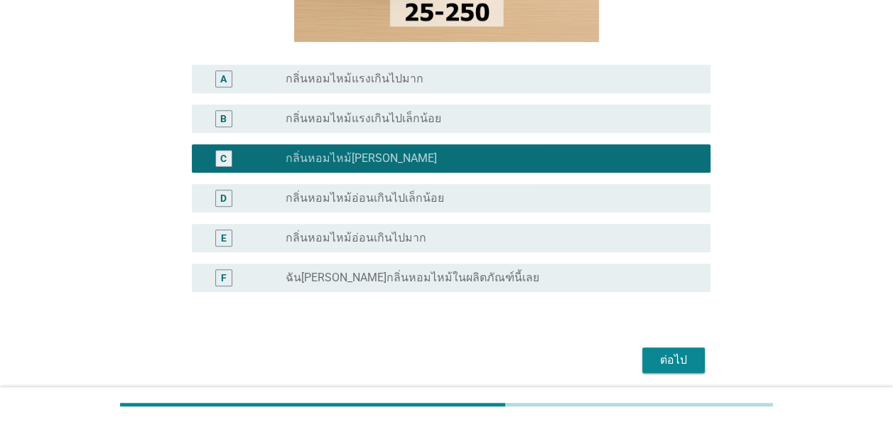
scroll to position [284, 0]
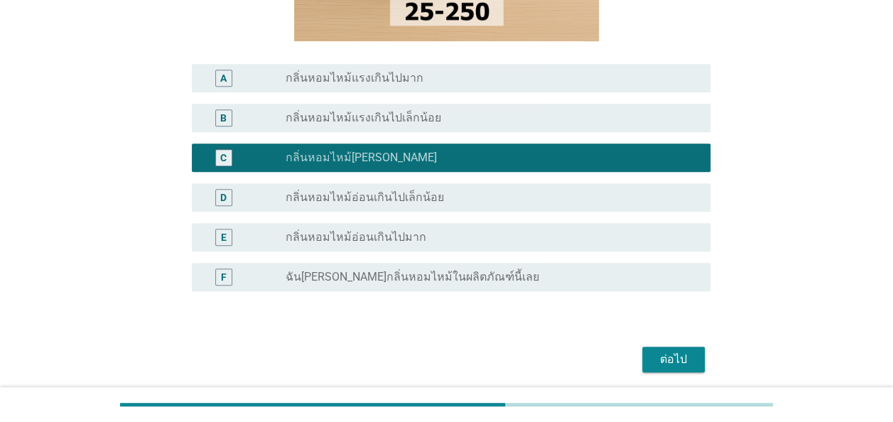
click at [681, 364] on div "ต่อไป" at bounding box center [674, 359] width 40 height 17
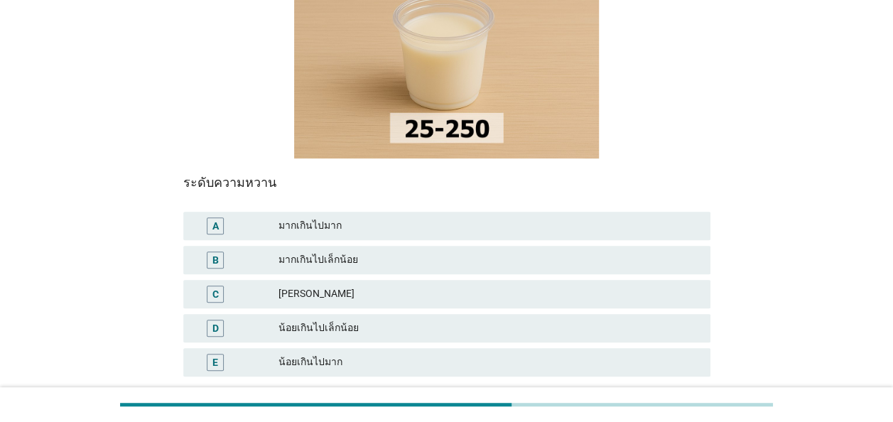
scroll to position [213, 0]
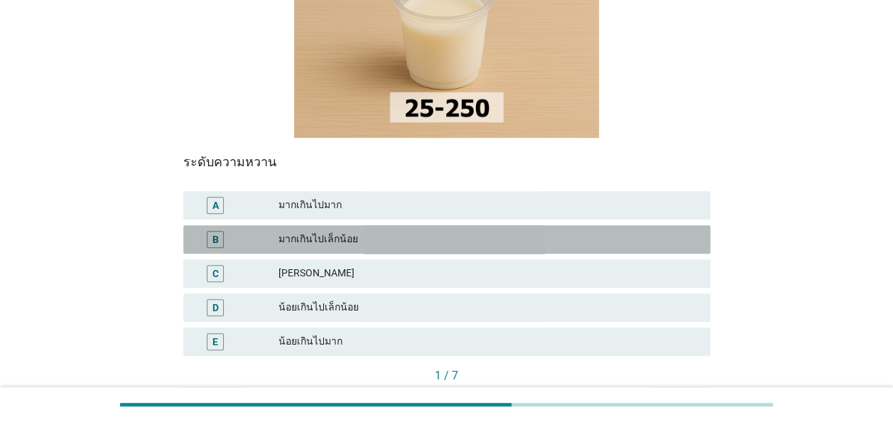
click at [377, 231] on div "มากเกินไปเล็กน้อย" at bounding box center [488, 239] width 421 height 17
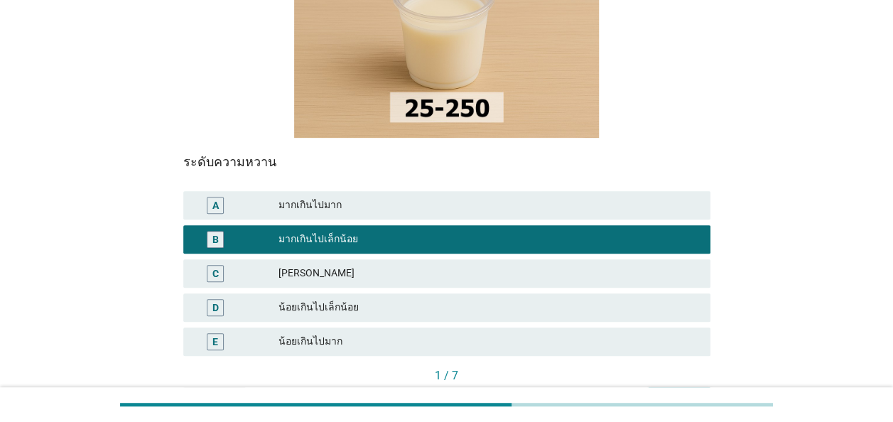
click at [684, 392] on div "ต่อไป" at bounding box center [679, 399] width 40 height 15
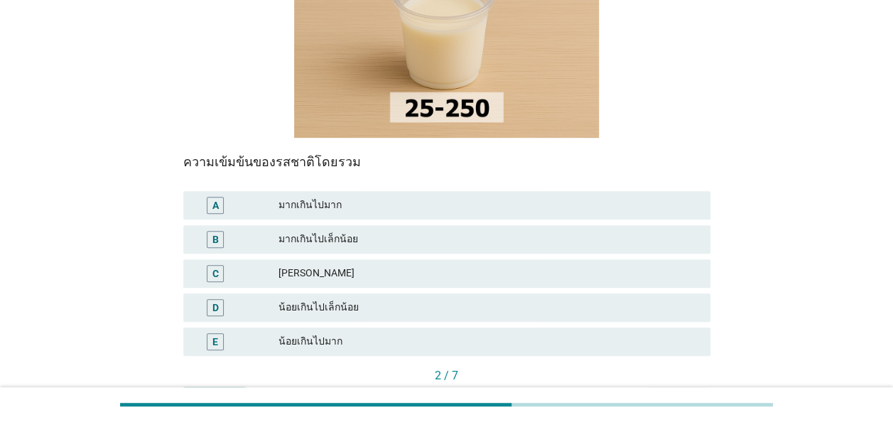
click at [432, 265] on div "[PERSON_NAME]" at bounding box center [488, 273] width 421 height 17
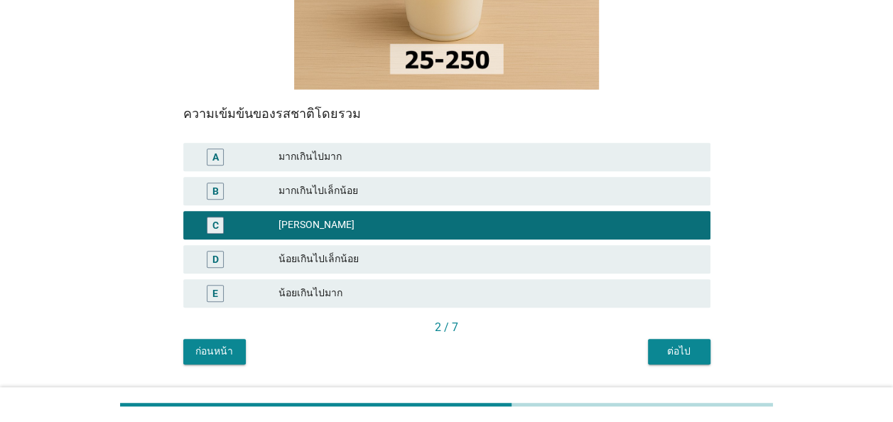
scroll to position [293, 0]
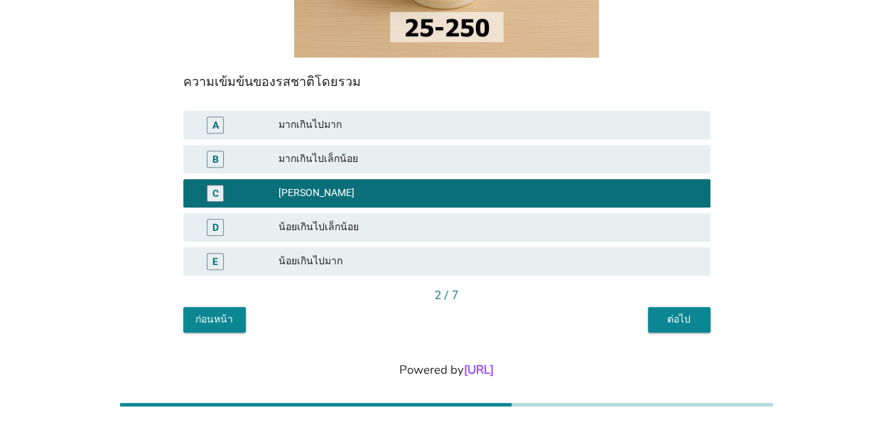
click at [688, 307] on button "ต่อไป" at bounding box center [679, 320] width 63 height 26
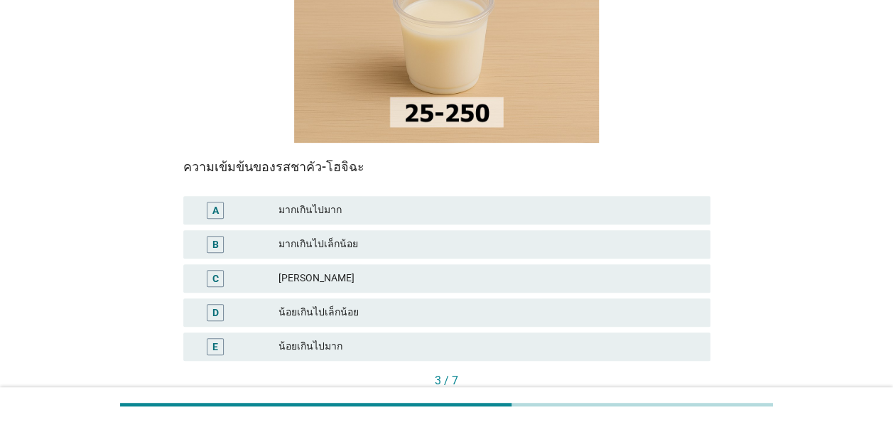
scroll to position [213, 0]
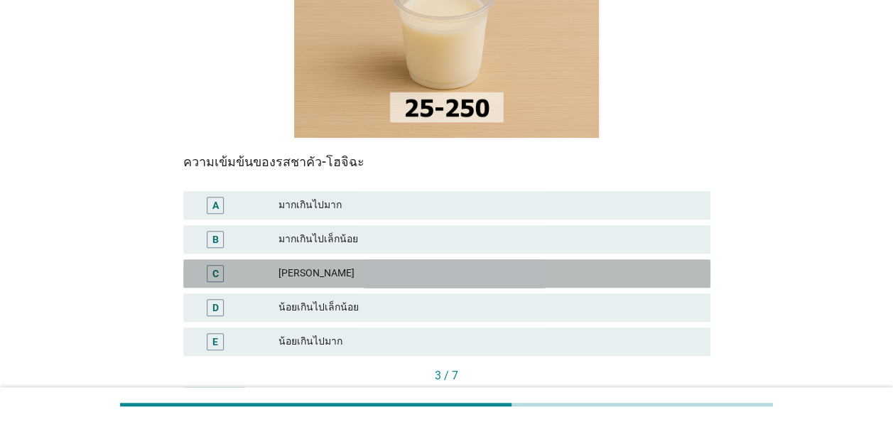
click at [381, 259] on div "C [PERSON_NAME]" at bounding box center [446, 273] width 527 height 28
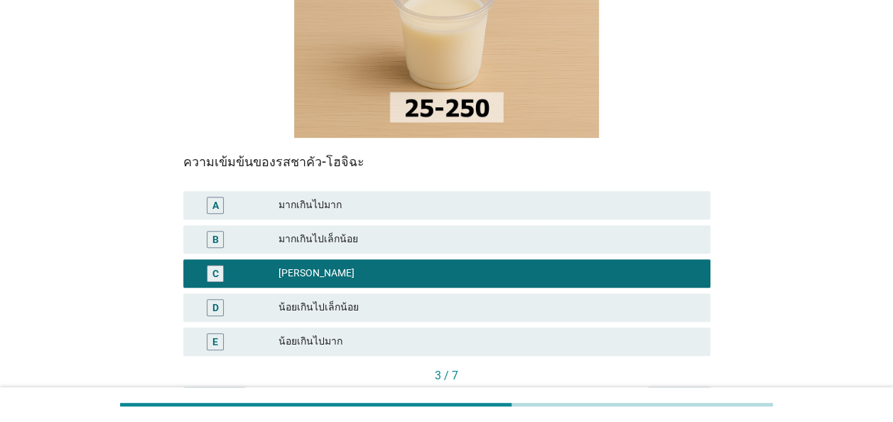
click at [666, 392] on div "ต่อไป" at bounding box center [679, 399] width 40 height 15
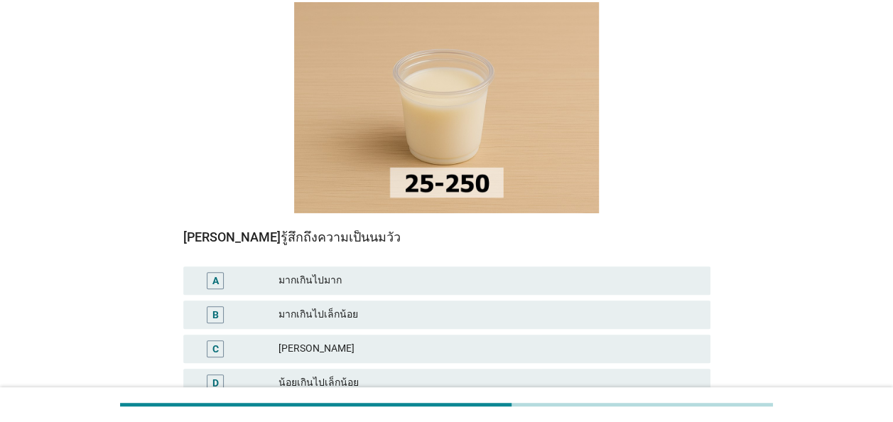
scroll to position [142, 0]
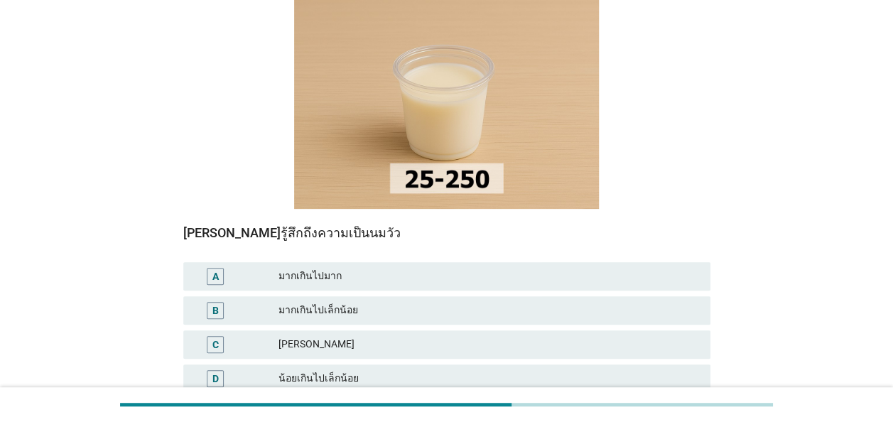
click at [394, 336] on div "[PERSON_NAME]" at bounding box center [488, 344] width 421 height 17
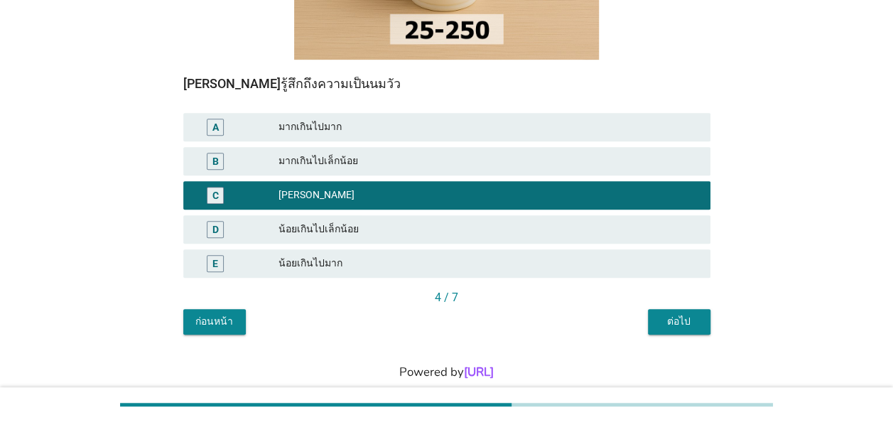
scroll to position [293, 0]
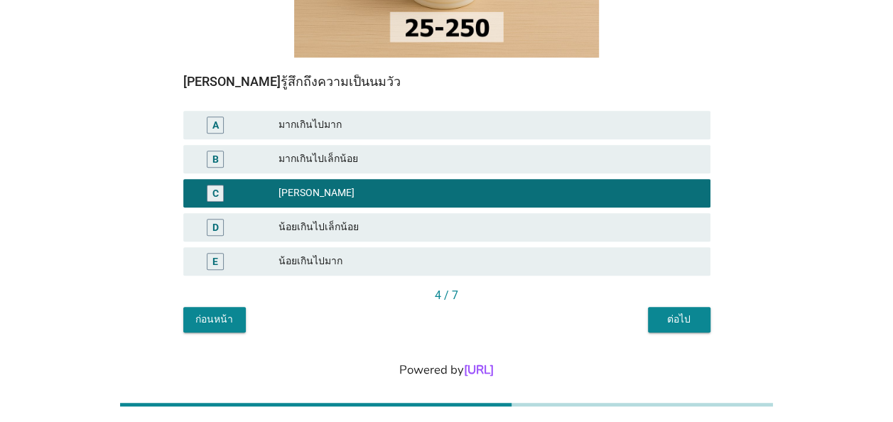
click at [685, 312] on div "ต่อไป" at bounding box center [679, 319] width 40 height 15
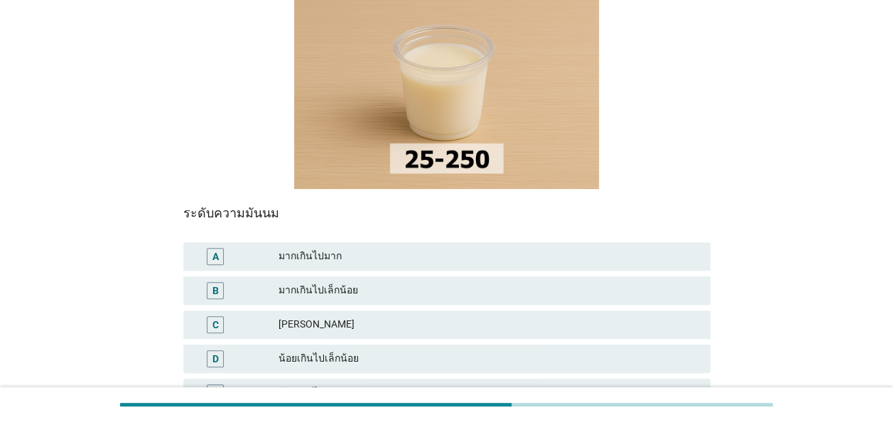
scroll to position [213, 0]
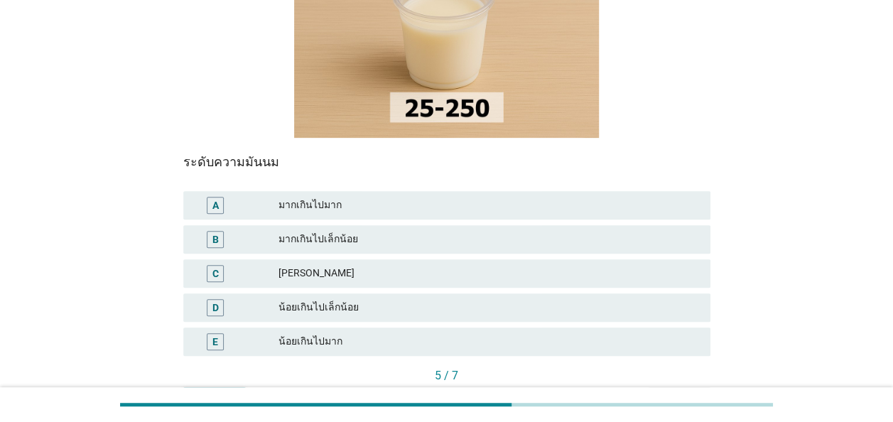
click at [548, 265] on div "[PERSON_NAME]" at bounding box center [488, 273] width 421 height 17
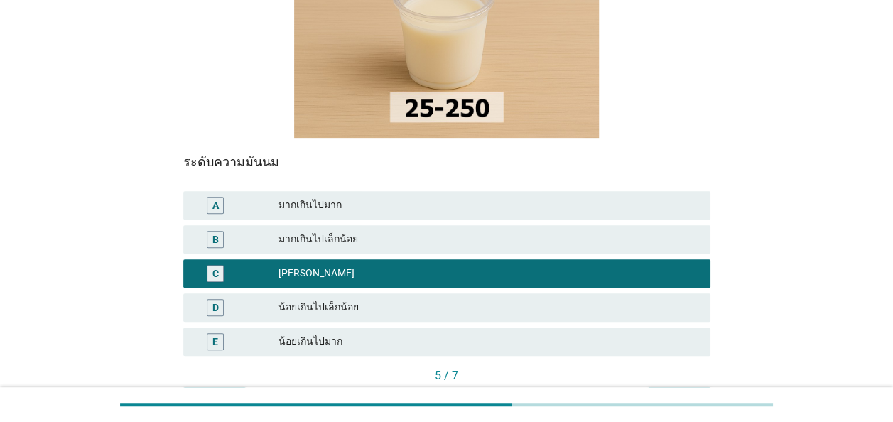
click at [681, 392] on div "ต่อไป" at bounding box center [679, 399] width 40 height 15
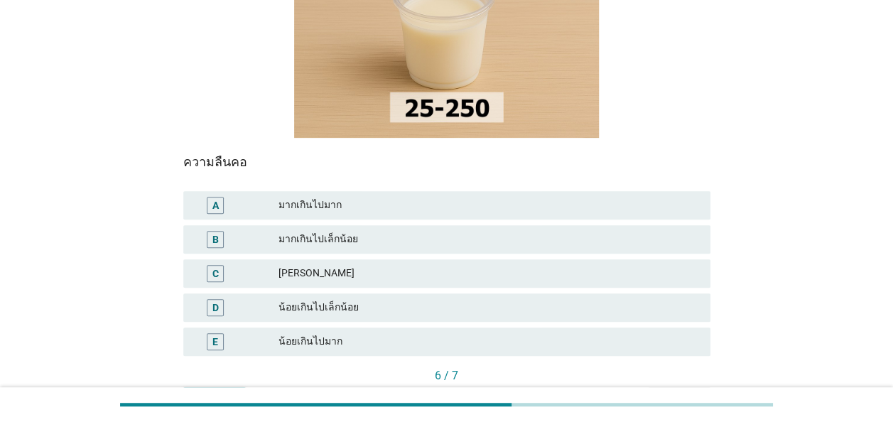
click at [374, 265] on div "[PERSON_NAME]" at bounding box center [488, 273] width 421 height 17
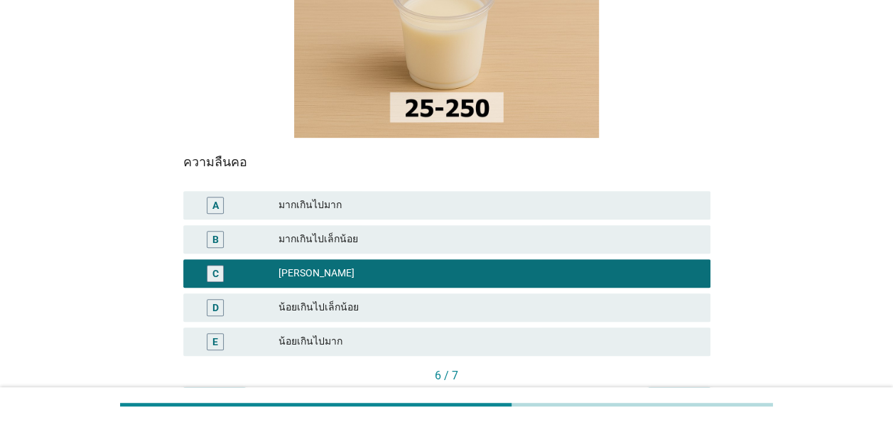
click at [671, 387] on button "ต่อไป" at bounding box center [679, 400] width 63 height 26
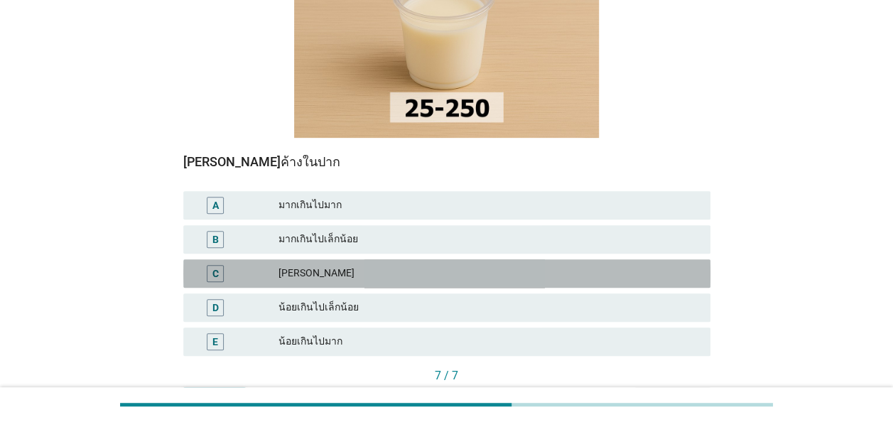
click at [388, 265] on div "[PERSON_NAME]" at bounding box center [488, 273] width 421 height 17
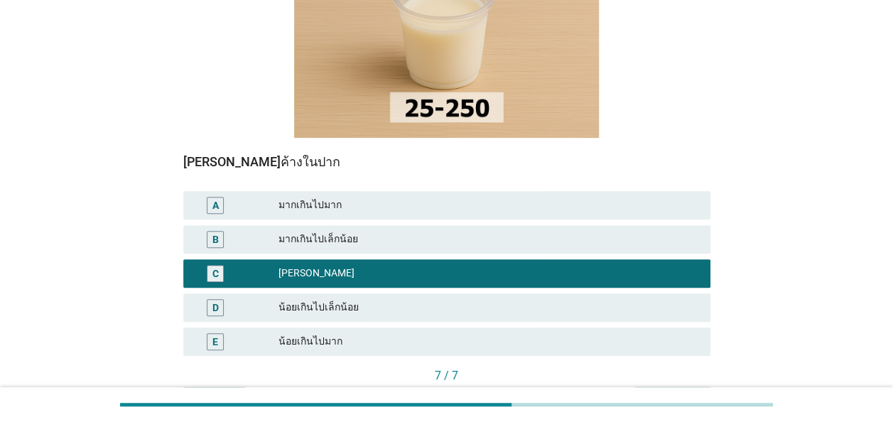
click at [671, 392] on div "คำถามต่อไป" at bounding box center [672, 399] width 53 height 15
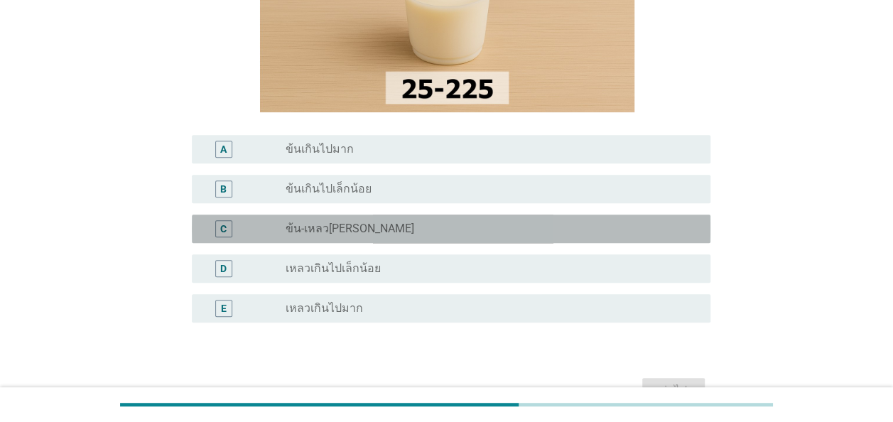
click at [389, 227] on div "radio_button_unchecked ข้น-เหลว[PERSON_NAME]" at bounding box center [487, 229] width 402 height 14
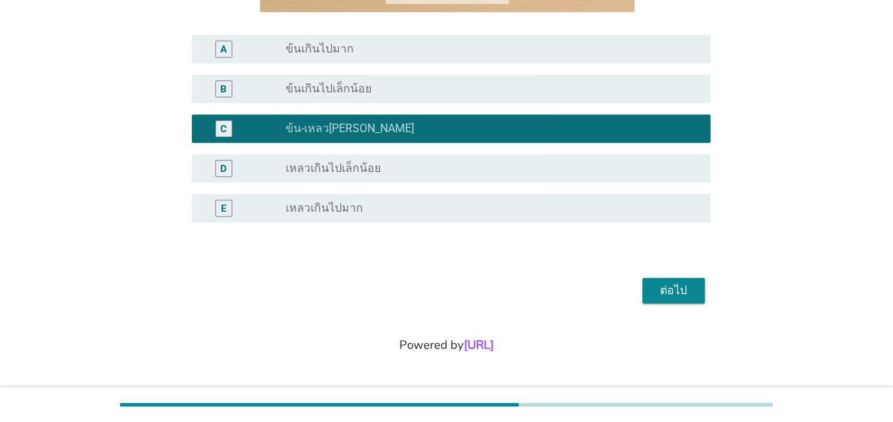
scroll to position [314, 0]
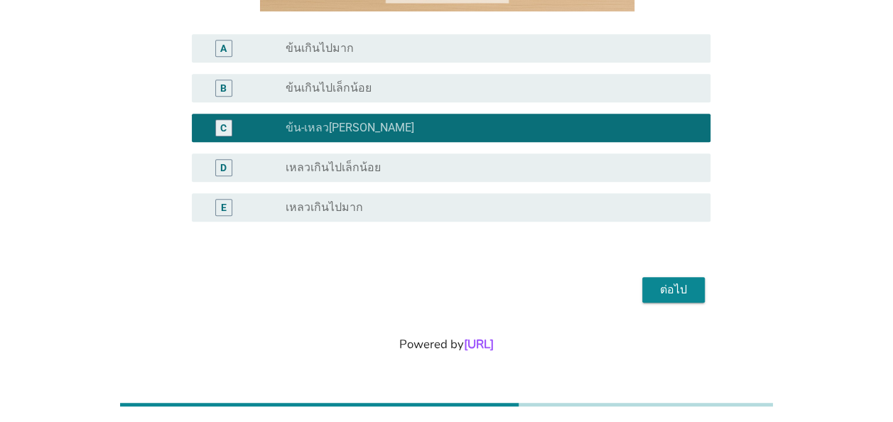
click at [681, 288] on div "ต่อไป" at bounding box center [674, 289] width 40 height 17
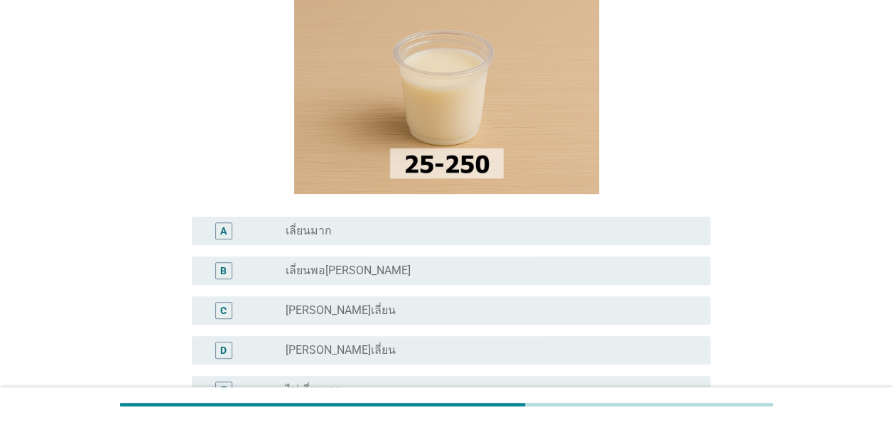
scroll to position [142, 0]
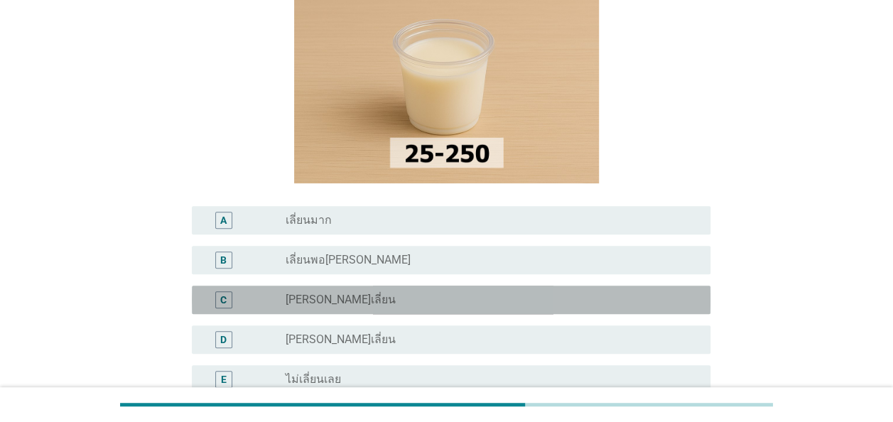
click at [378, 296] on div "radio_button_unchecked [PERSON_NAME]เลี่ยน" at bounding box center [487, 300] width 402 height 14
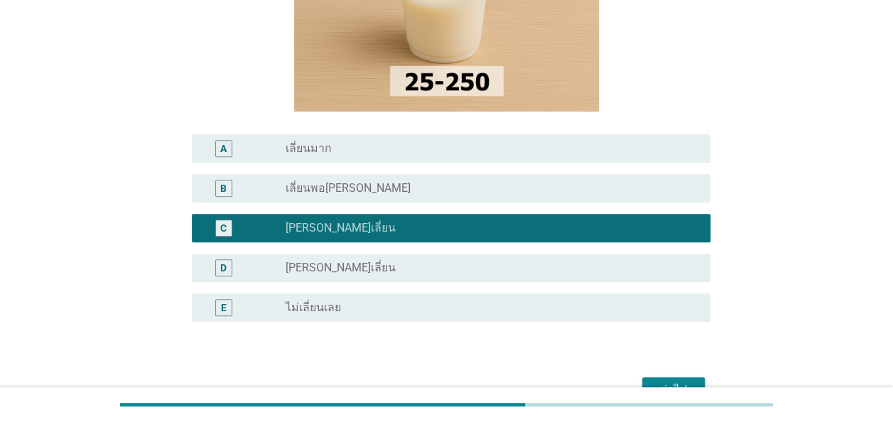
scroll to position [284, 0]
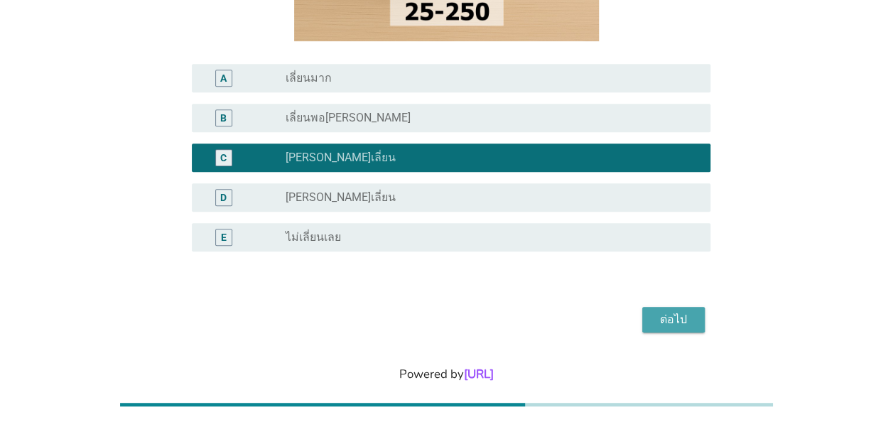
click at [679, 317] on div "ต่อไป" at bounding box center [674, 319] width 40 height 17
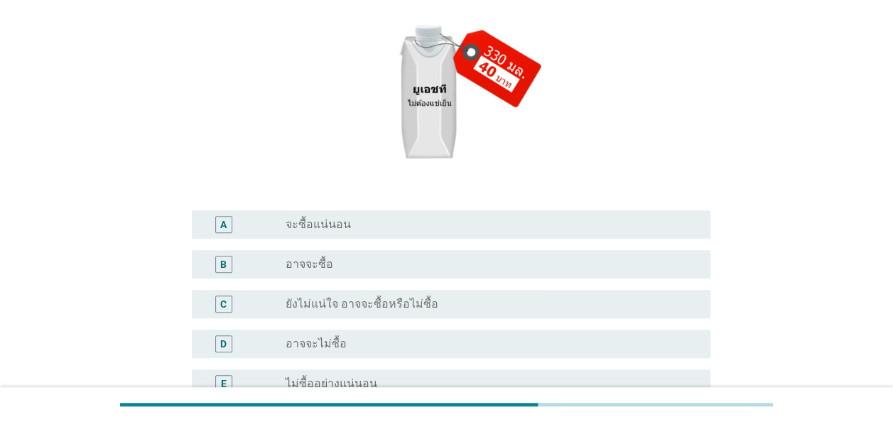
scroll to position [213, 0]
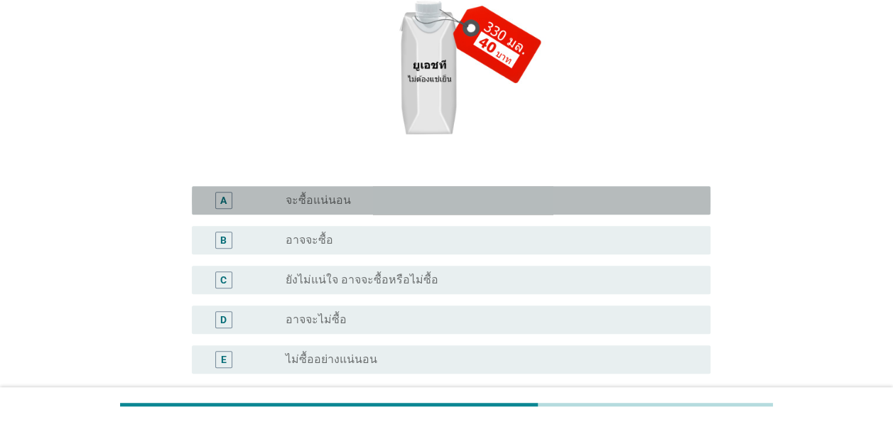
click at [365, 200] on div "radio_button_unchecked จะซื้อแน่นอน" at bounding box center [487, 200] width 402 height 14
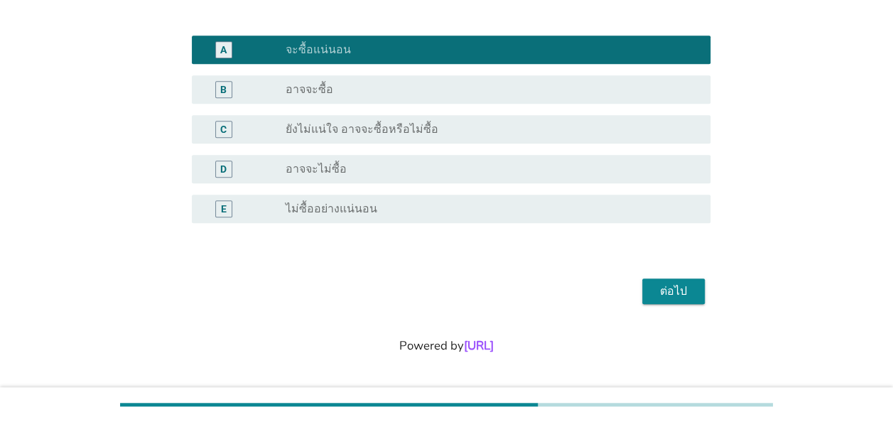
scroll to position [365, 0]
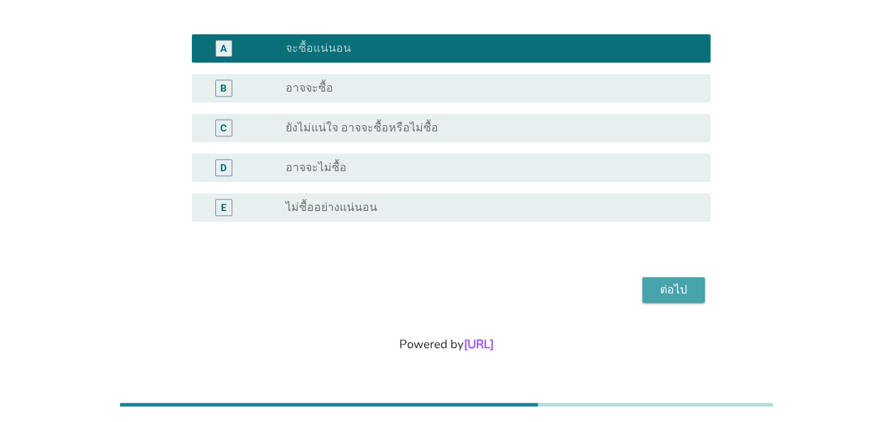
click at [681, 291] on div "ต่อไป" at bounding box center [674, 289] width 40 height 17
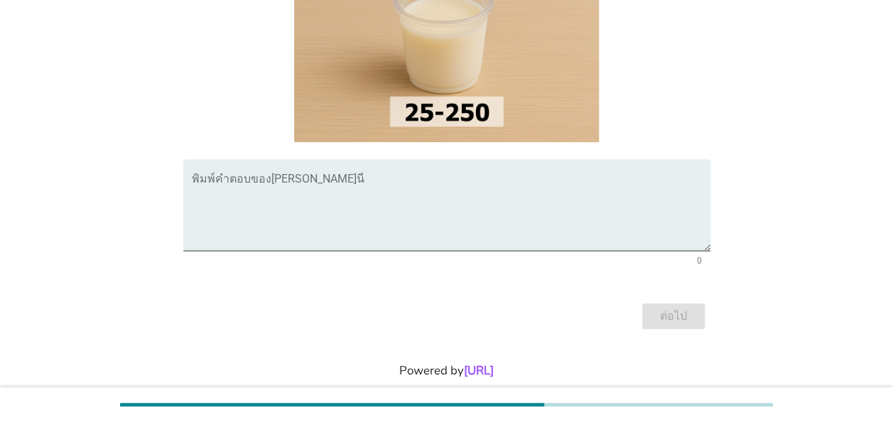
scroll to position [210, 0]
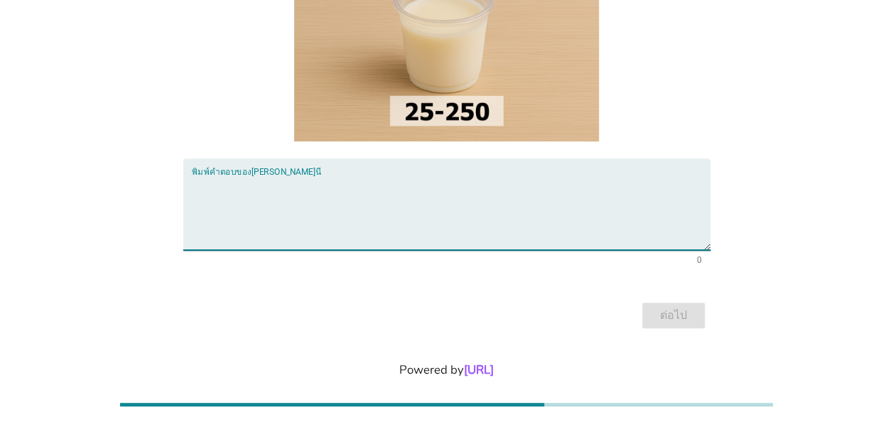
click at [499, 179] on textarea "พิมพ์คำตอบของคุณ ที่นี่" at bounding box center [451, 212] width 519 height 75
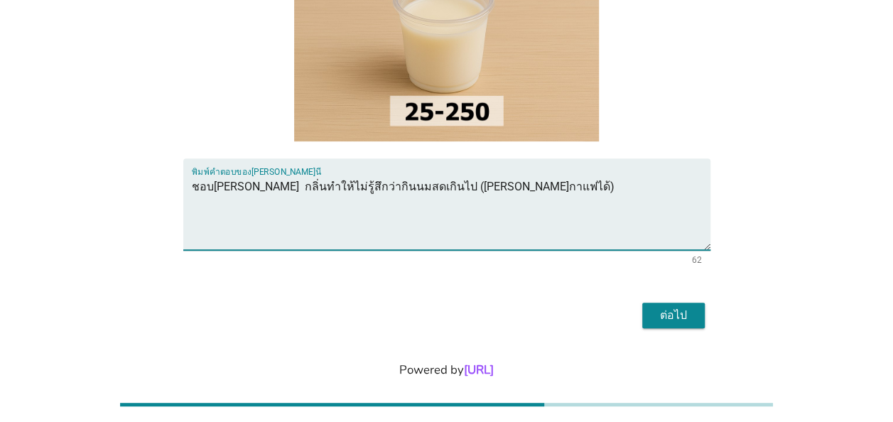
type textarea "ชอบ[PERSON_NAME] กลิ่นทำให้ไม่รู้สึกว่ากินนมสดเกินไป ([PERSON_NAME]กาแฟได้)"
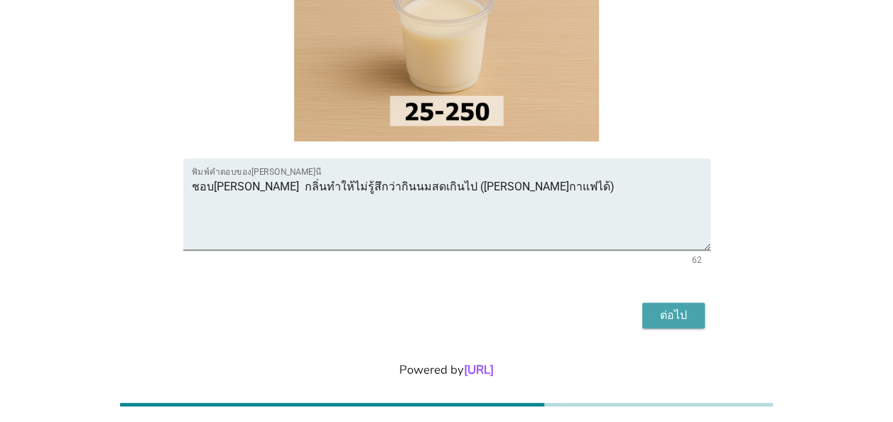
click at [671, 307] on div "ต่อไป" at bounding box center [674, 315] width 40 height 17
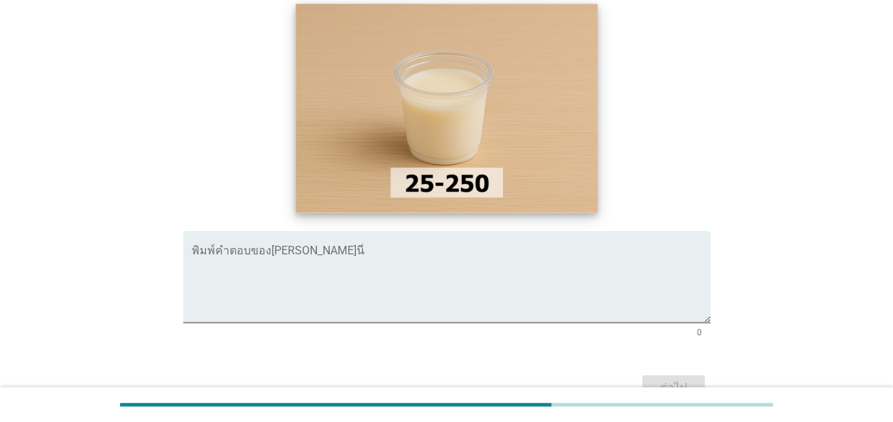
scroll to position [142, 0]
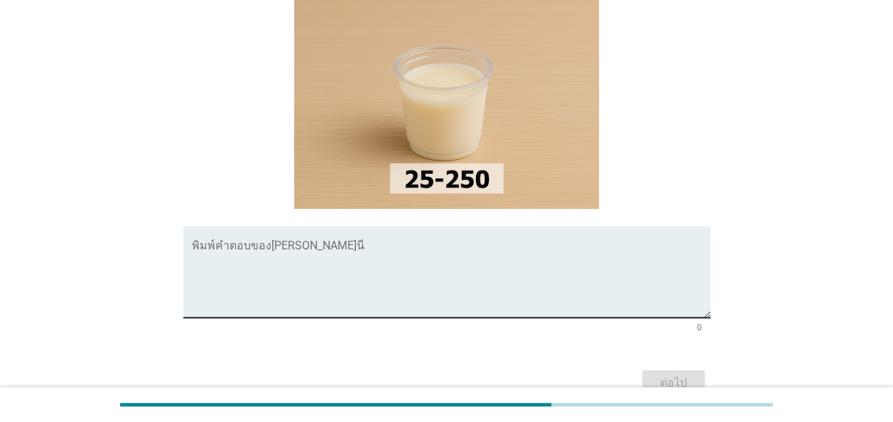
click at [334, 243] on textarea "พิมพ์คำตอบของคุณ ที่นี่" at bounding box center [451, 280] width 519 height 75
type textarea "5"
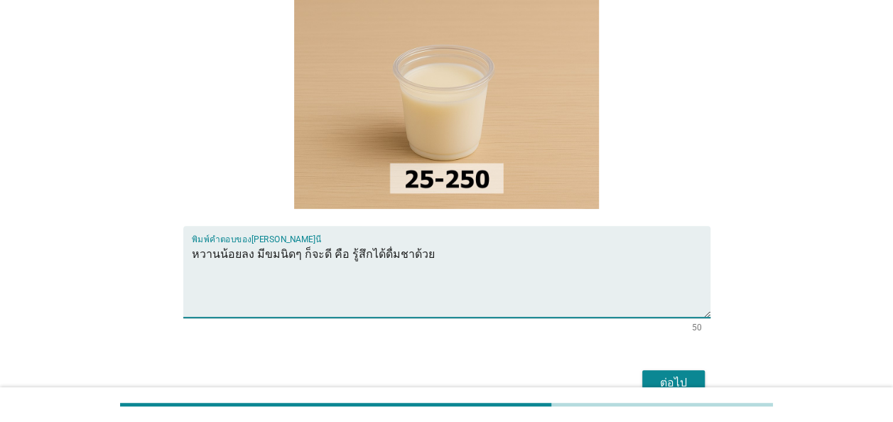
type textarea "หวานน้อยลง มีขมนิดๆ ก็จะดี คือ รู้สึกได้ดื่มชาด้วย"
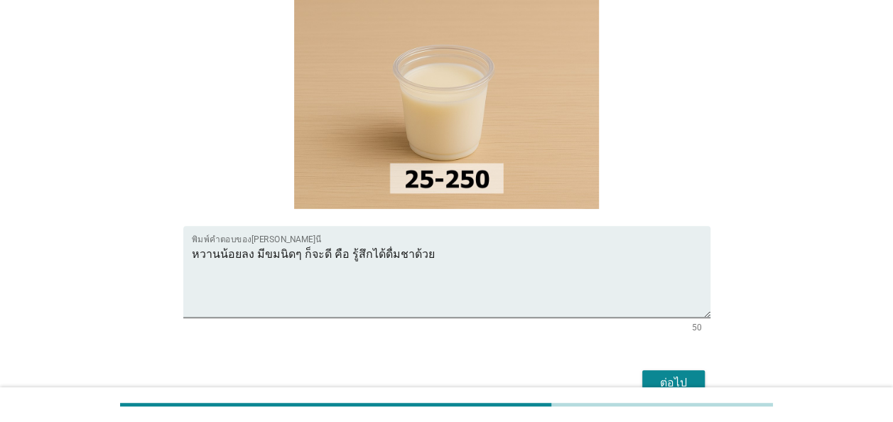
drag, startPoint x: 671, startPoint y: 371, endPoint x: 674, endPoint y: 362, distance: 9.7
click at [674, 366] on div "ต่อไป" at bounding box center [446, 383] width 527 height 34
click at [674, 374] on div "ต่อไป" at bounding box center [674, 382] width 40 height 17
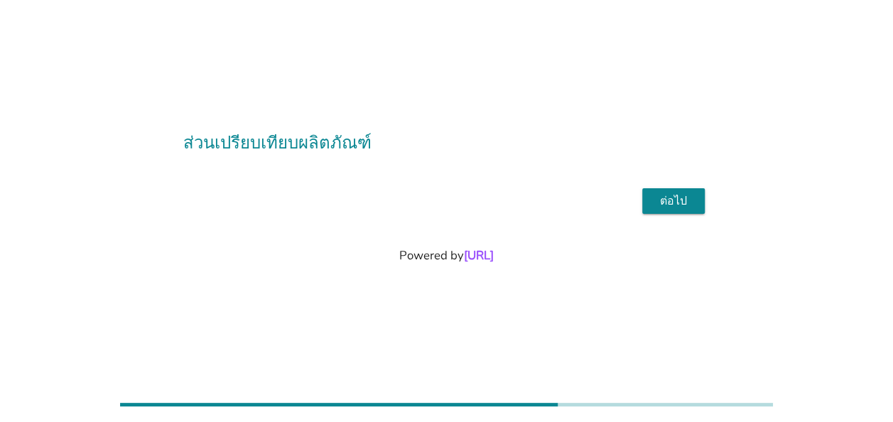
scroll to position [0, 0]
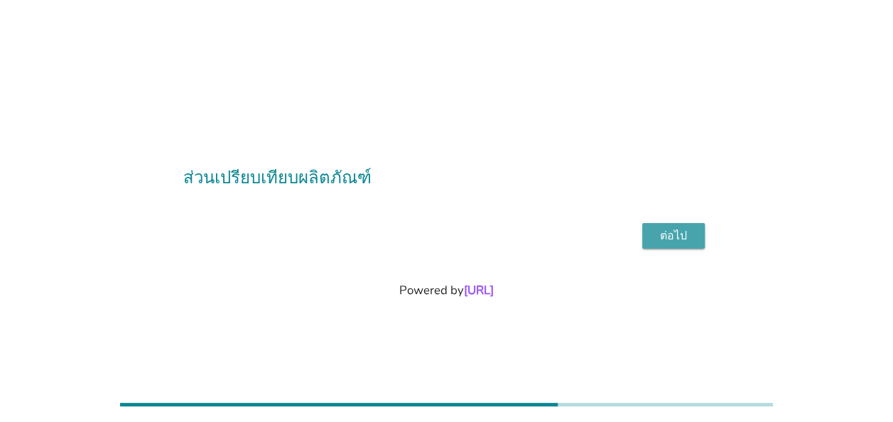
click at [678, 237] on div "ต่อไป" at bounding box center [674, 235] width 40 height 17
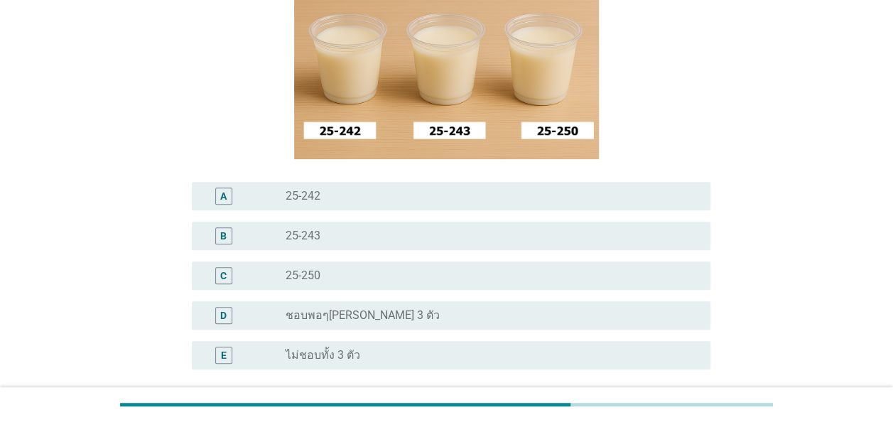
scroll to position [213, 0]
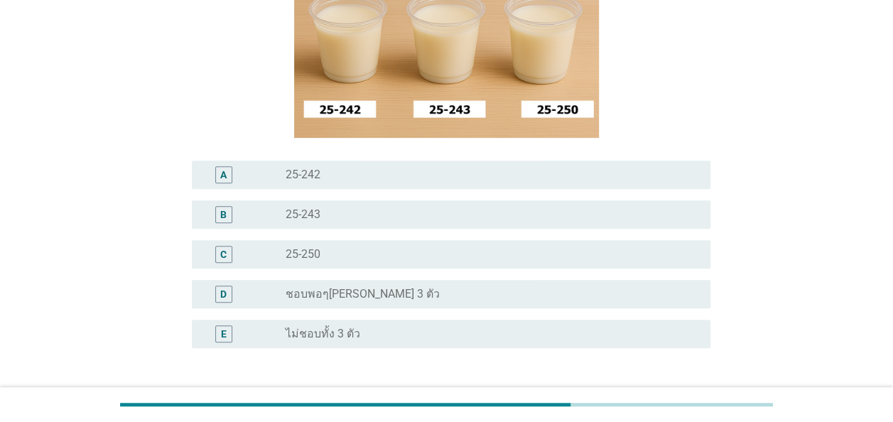
click at [337, 254] on div "radio_button_unchecked 25-250" at bounding box center [487, 254] width 402 height 14
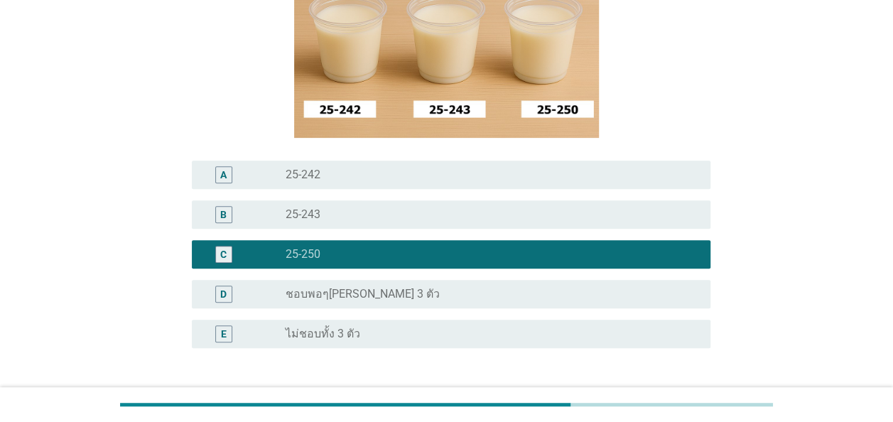
scroll to position [340, 0]
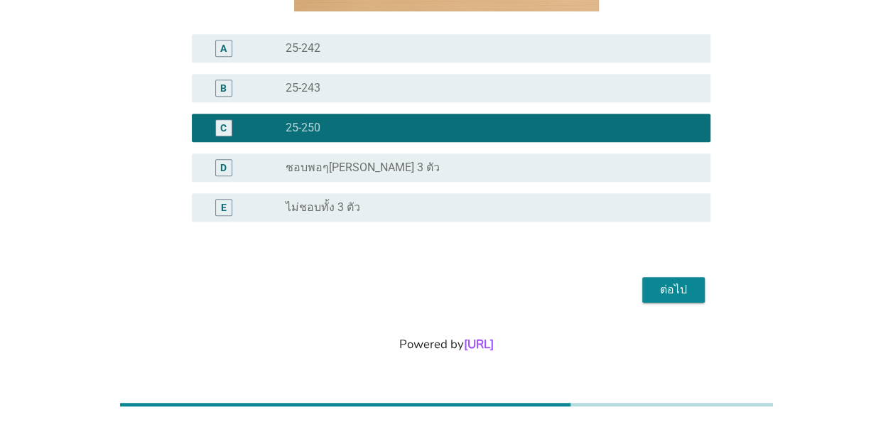
click at [684, 284] on div "ต่อไป" at bounding box center [674, 289] width 40 height 17
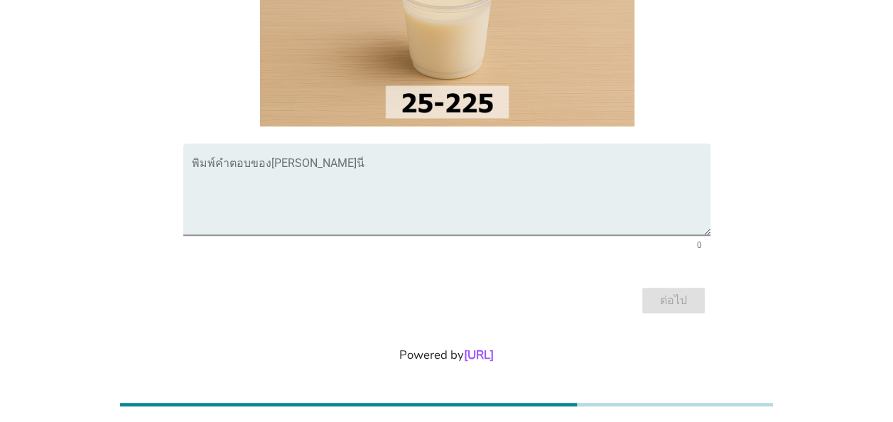
scroll to position [210, 0]
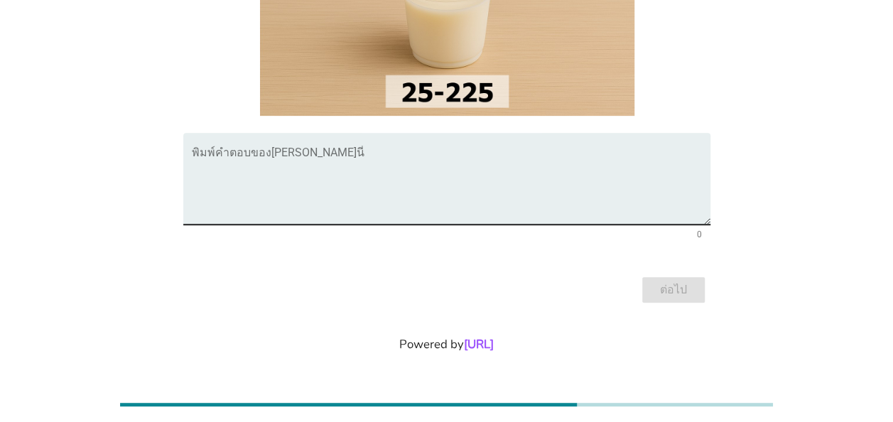
click at [332, 165] on textarea "พิมพ์คำตอบของคุณ ที่นี่" at bounding box center [451, 187] width 519 height 75
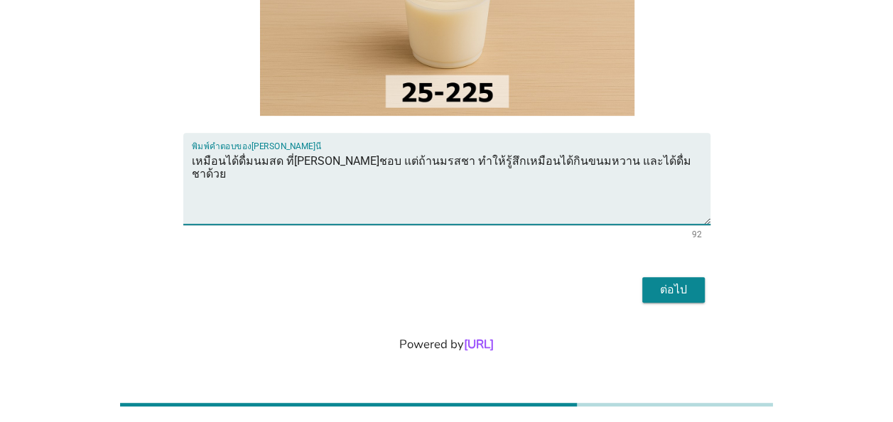
type textarea "เหมือนได้ดื่มนมสด ที่[PERSON_NAME]ชอบ แต่ถ้านมรสชา ทำให้รู้สึกเหมือนได้กินขนมหว…"
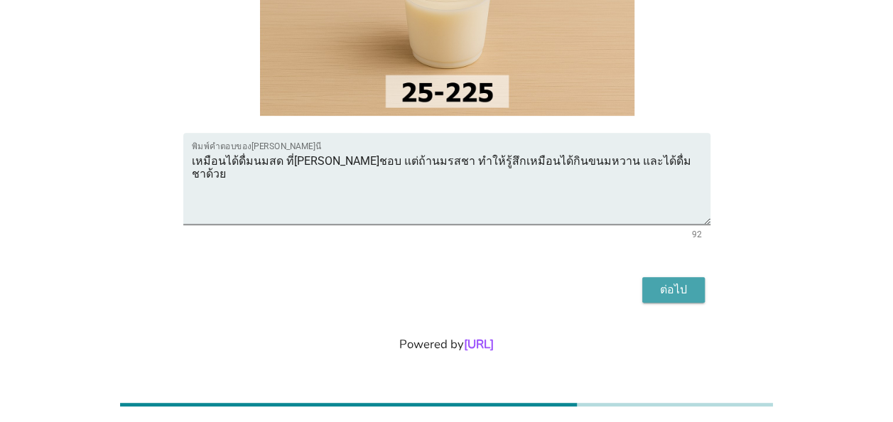
click at [662, 285] on div "ต่อไป" at bounding box center [674, 289] width 40 height 17
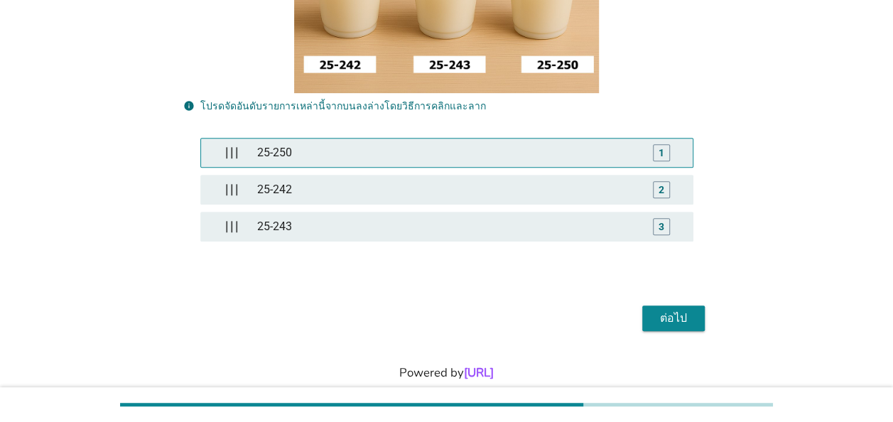
scroll to position [284, 0]
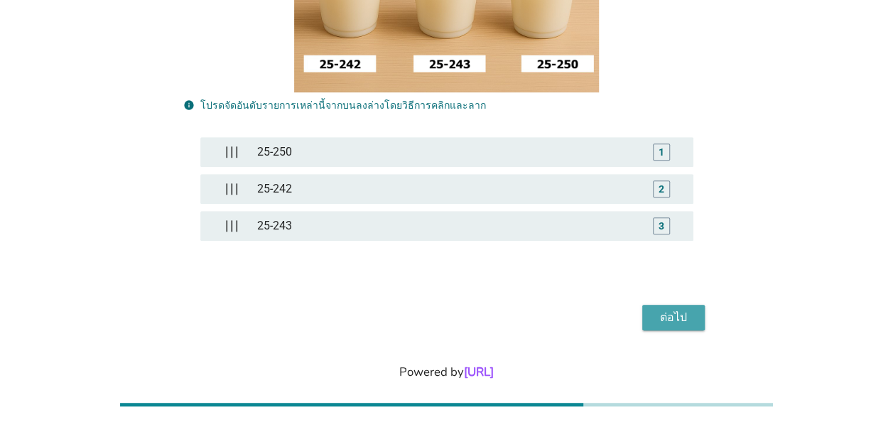
click at [693, 310] on button "ต่อไป" at bounding box center [673, 318] width 63 height 26
click at [677, 315] on div "ต่อไป" at bounding box center [674, 317] width 40 height 17
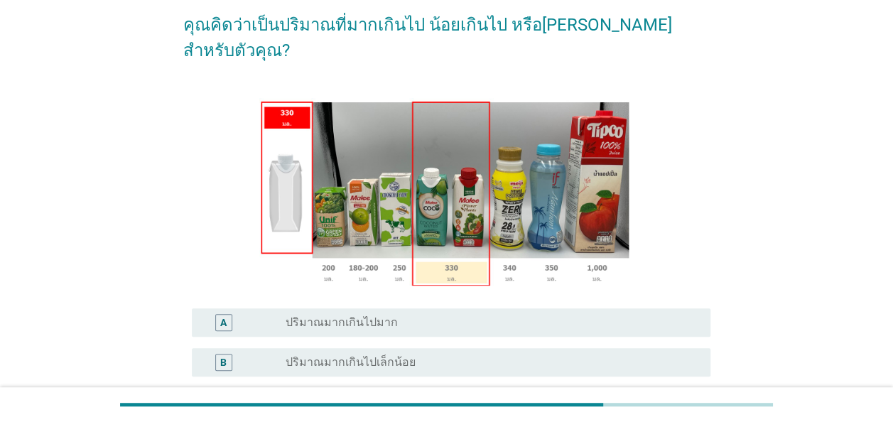
scroll to position [213, 0]
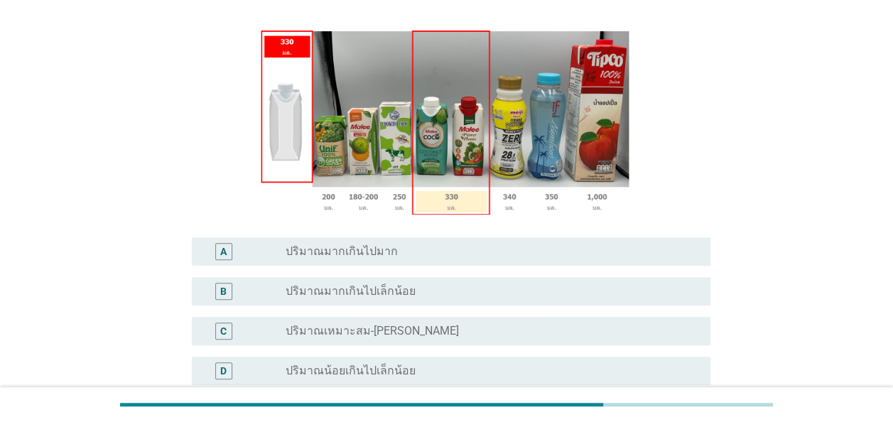
click at [407, 284] on div "radio_button_unchecked ปริมาณมากเกินไปเล็กน้อย" at bounding box center [487, 291] width 402 height 14
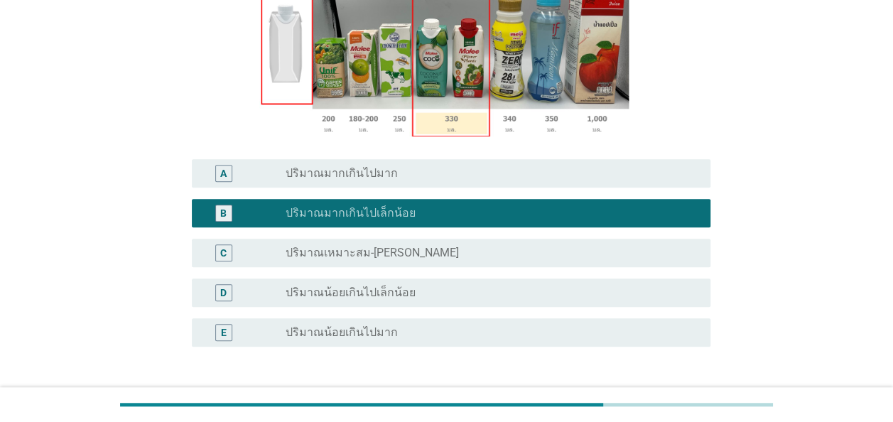
scroll to position [355, 0]
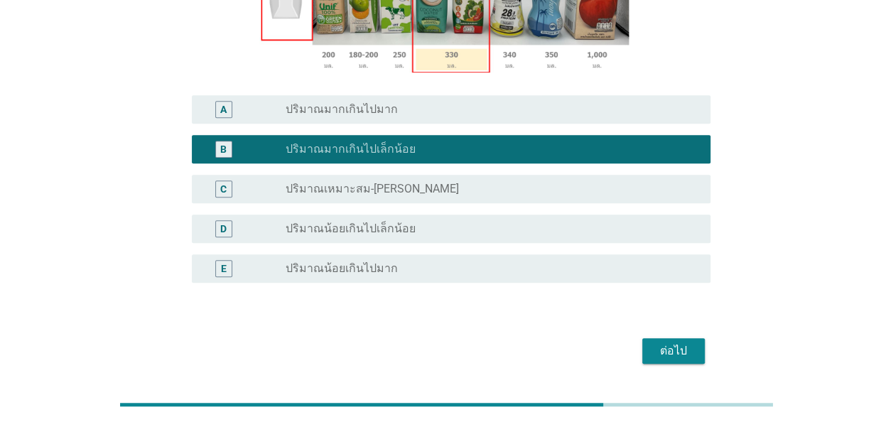
click at [668, 342] on div "ต่อไป" at bounding box center [674, 350] width 40 height 17
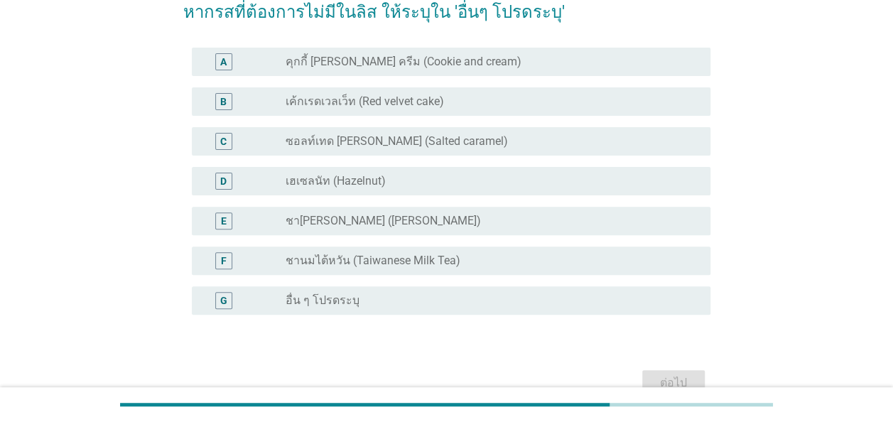
scroll to position [142, 0]
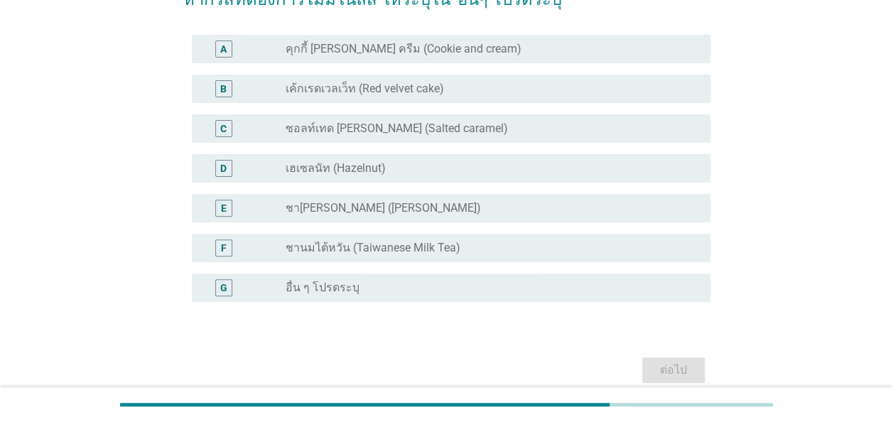
click at [433, 291] on div "radio_button_unchecked อื่น ๆ โปรดระบุ" at bounding box center [487, 288] width 402 height 14
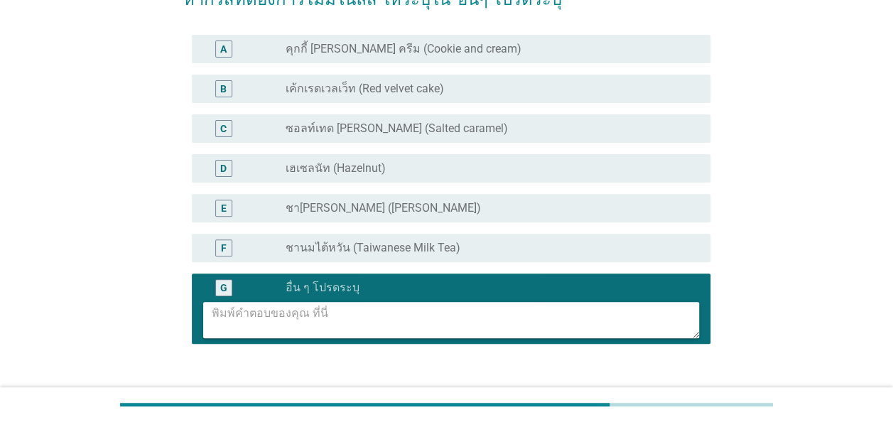
click at [419, 314] on textarea at bounding box center [455, 320] width 487 height 36
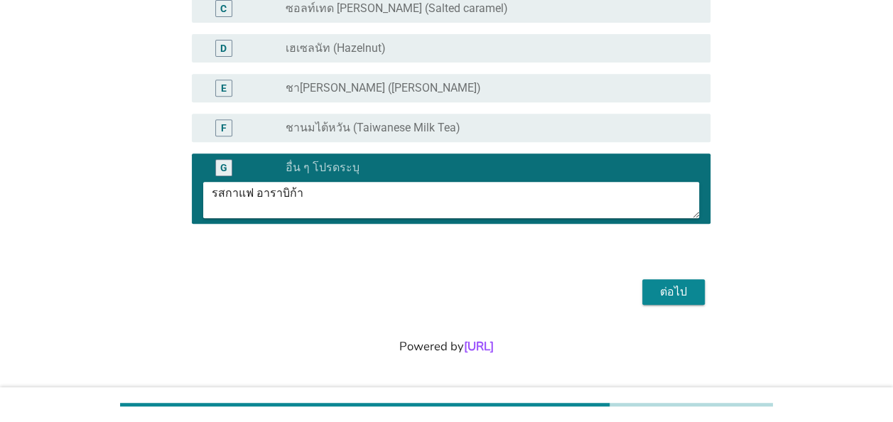
scroll to position [264, 0]
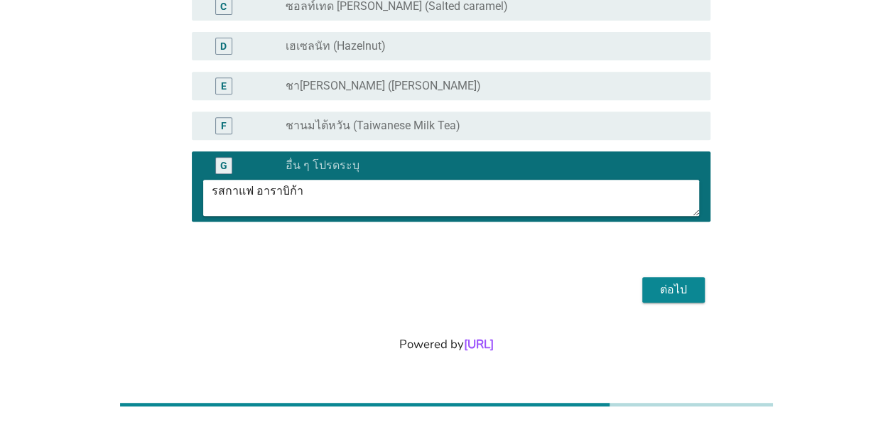
type textarea "รสกาแฟ อาราบิก้า"
click at [683, 285] on div "ต่อไป" at bounding box center [674, 289] width 40 height 17
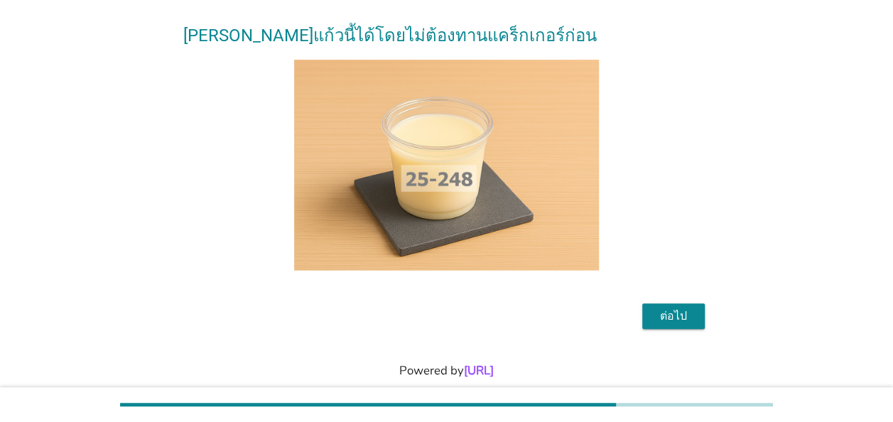
scroll to position [158, 0]
click at [683, 307] on div "ต่อไป" at bounding box center [674, 315] width 40 height 17
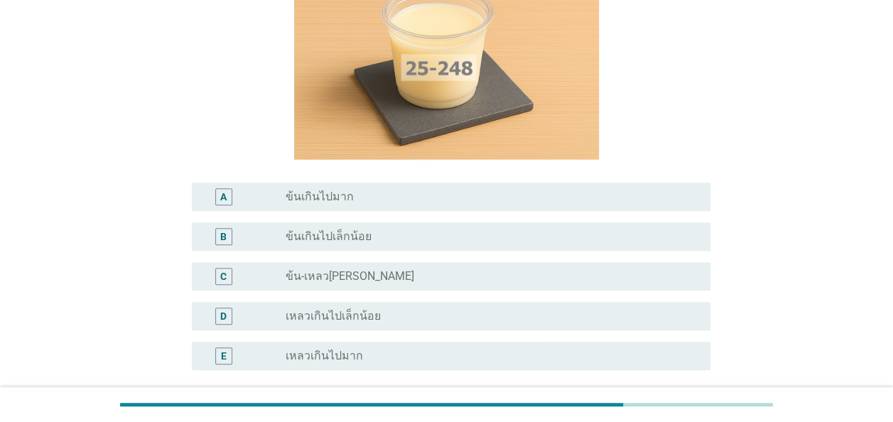
scroll to position [213, 0]
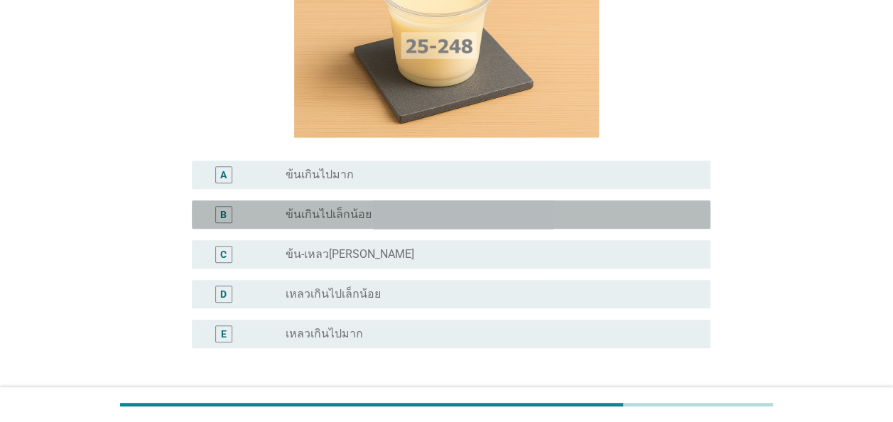
click at [438, 207] on div "radio_button_unchecked ข้นเกินไปเล็กน้อย" at bounding box center [487, 214] width 402 height 14
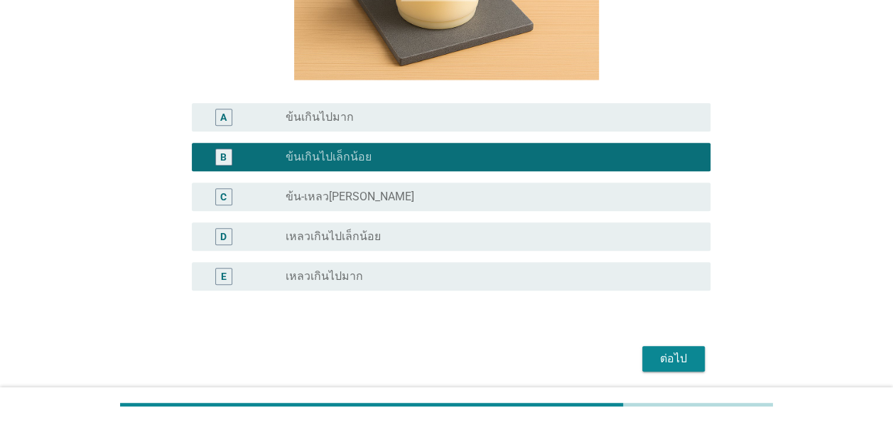
scroll to position [284, 0]
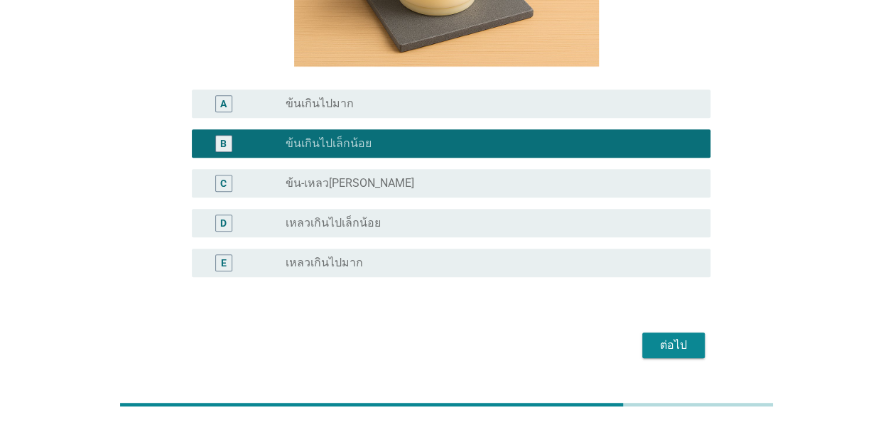
click at [691, 337] on div "ต่อไป" at bounding box center [674, 345] width 40 height 17
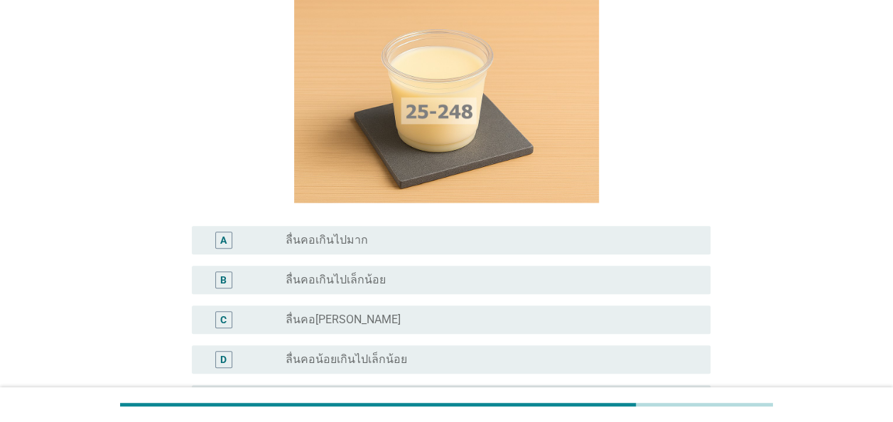
scroll to position [142, 0]
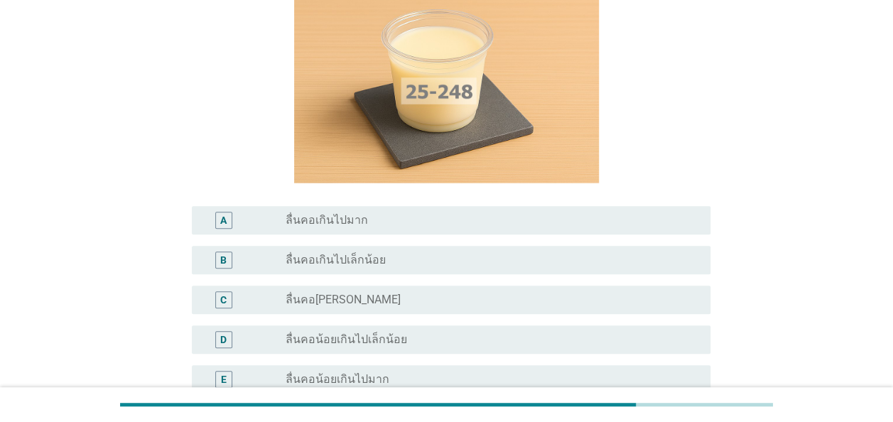
click at [421, 337] on div "radio_button_unchecked ลื่นคอน้อยเกินไปเล็กน้อย" at bounding box center [487, 339] width 402 height 14
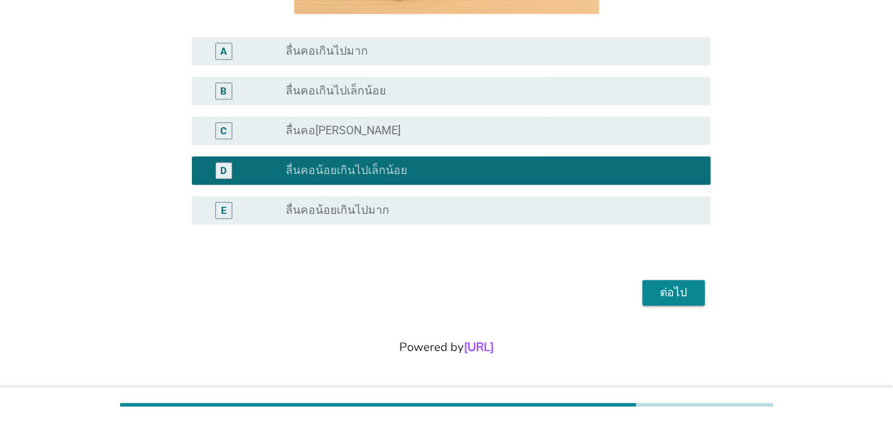
scroll to position [314, 0]
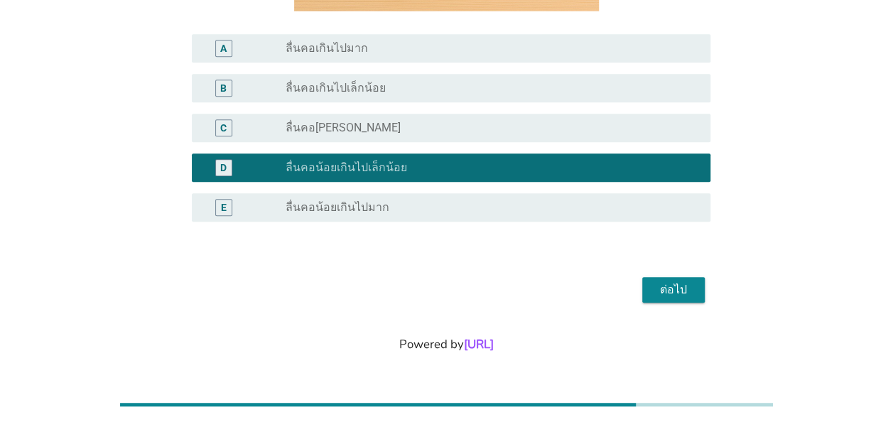
click at [683, 290] on div "ต่อไป" at bounding box center [674, 289] width 40 height 17
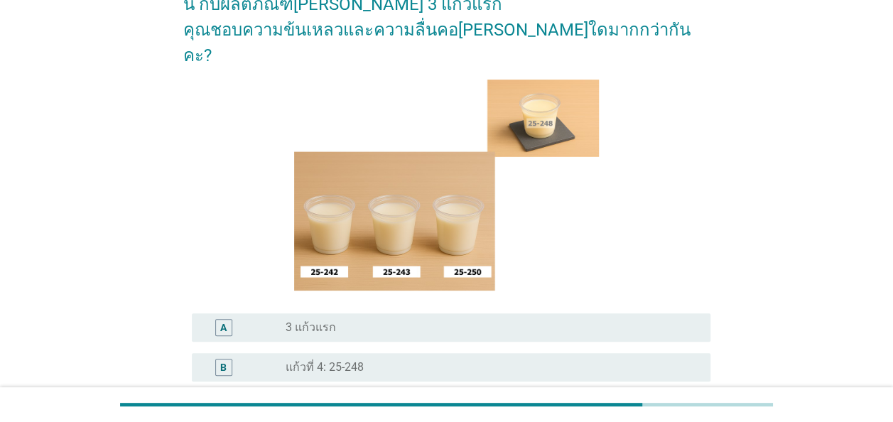
scroll to position [213, 0]
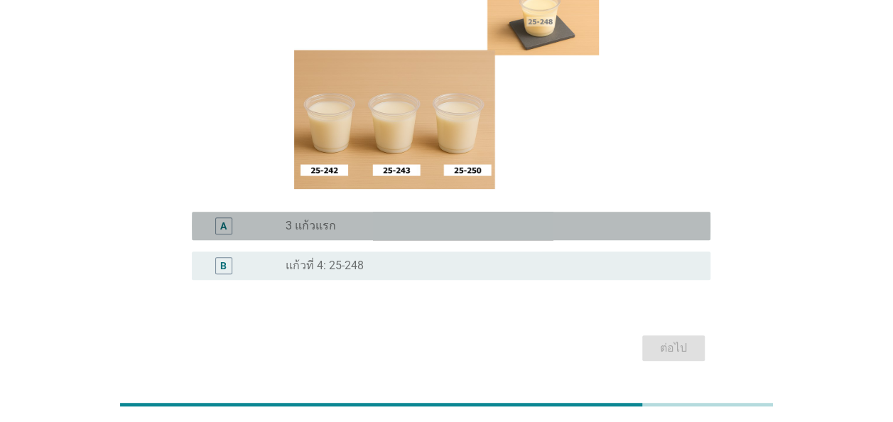
click at [382, 219] on div "radio_button_unchecked 3 แก้วแรก" at bounding box center [487, 226] width 402 height 14
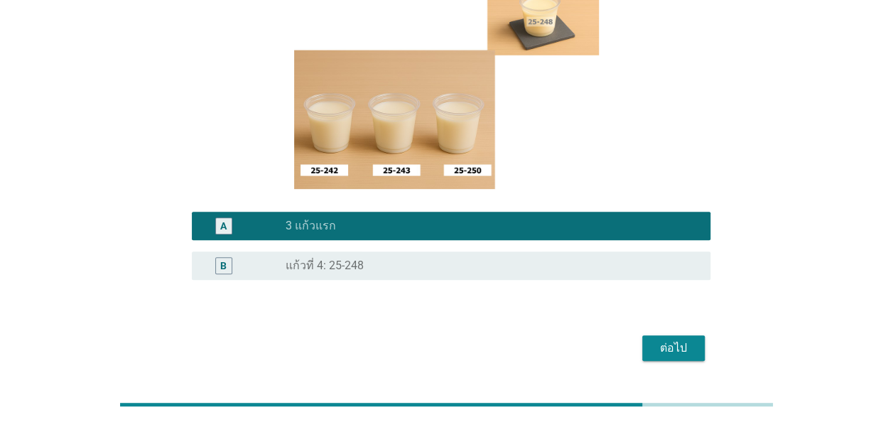
click at [669, 340] on div "ต่อไป" at bounding box center [674, 348] width 40 height 17
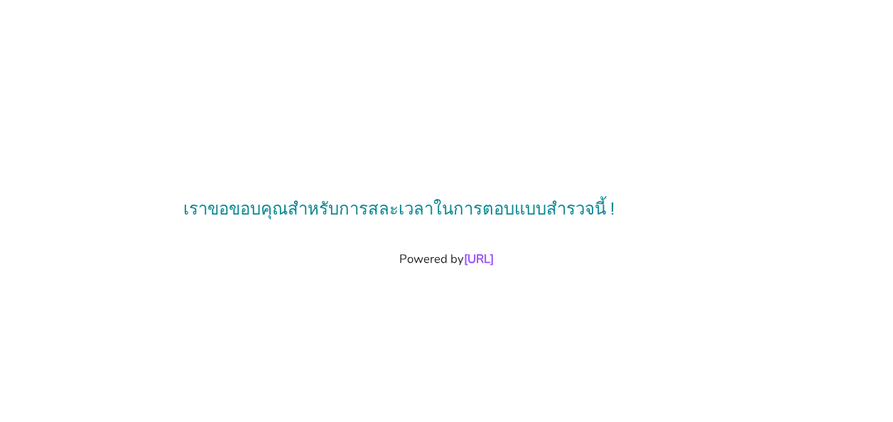
scroll to position [0, 0]
